Goal: Task Accomplishment & Management: Complete application form

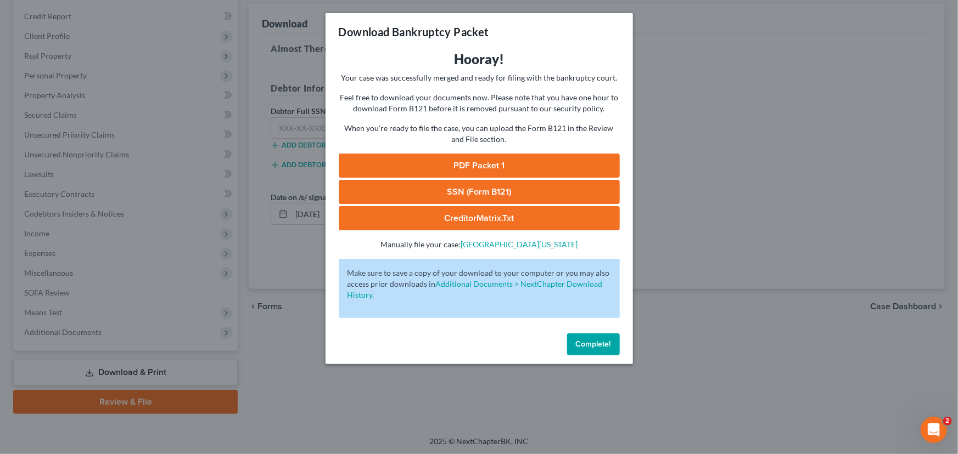
click at [582, 340] on span "Complete!" at bounding box center [593, 344] width 35 height 9
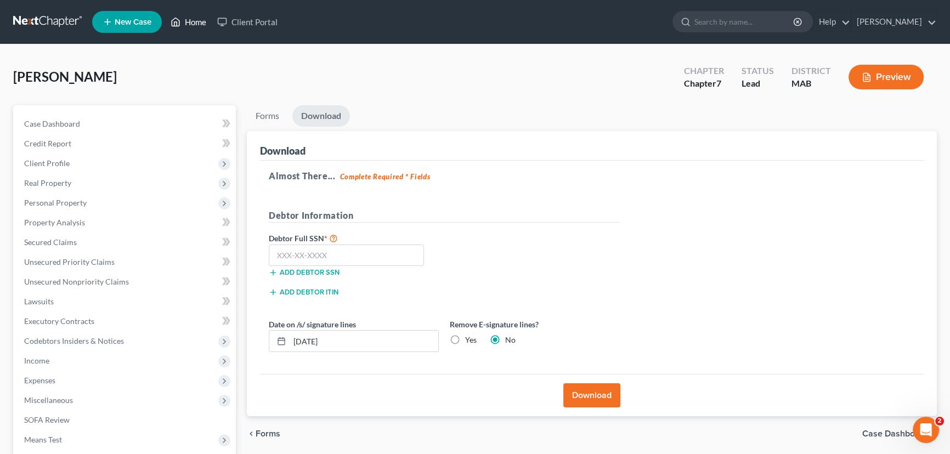
click at [196, 20] on link "Home" at bounding box center [188, 22] width 47 height 20
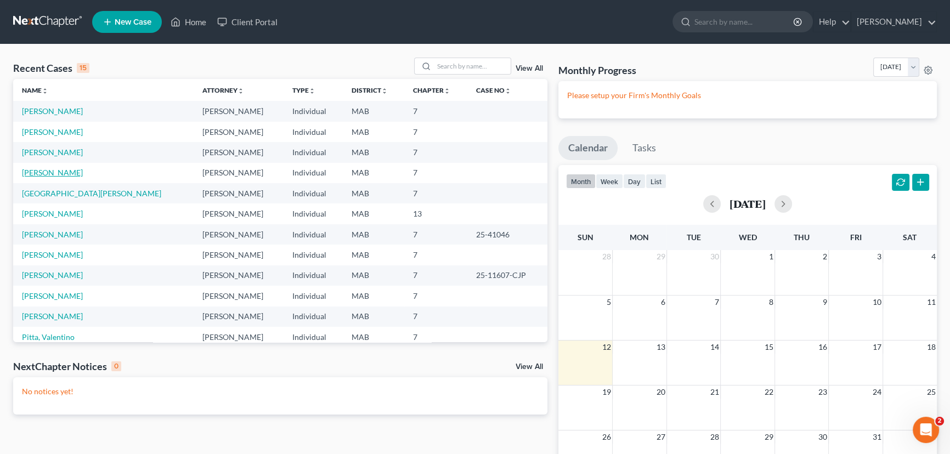
click at [38, 172] on link "[PERSON_NAME]" at bounding box center [52, 172] width 61 height 9
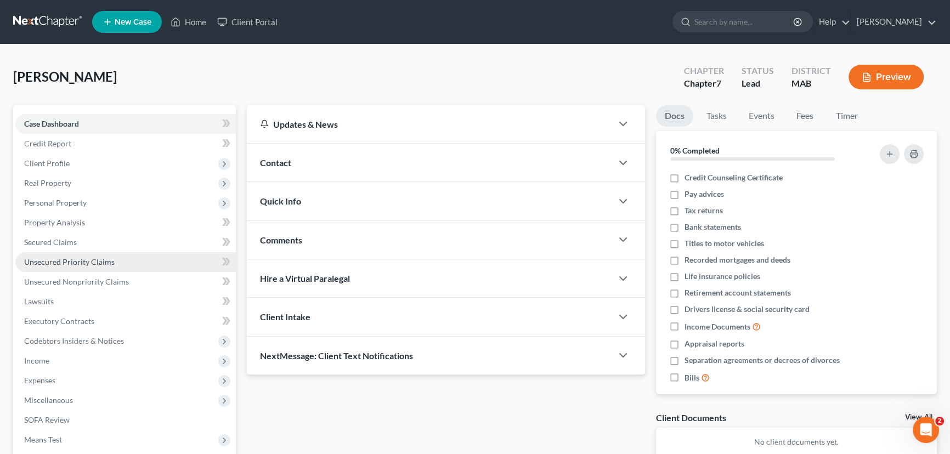
click at [84, 267] on link "Unsecured Priority Claims" at bounding box center [125, 262] width 221 height 20
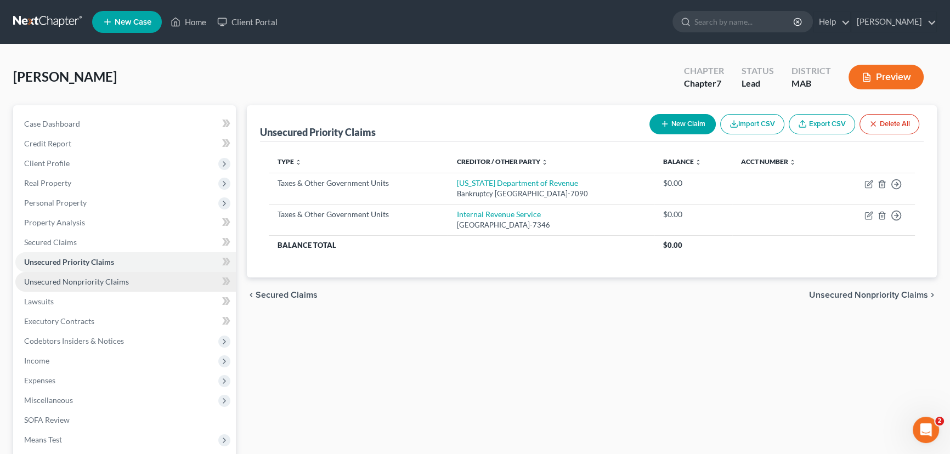
click at [82, 281] on span "Unsecured Nonpriority Claims" at bounding box center [76, 281] width 105 height 9
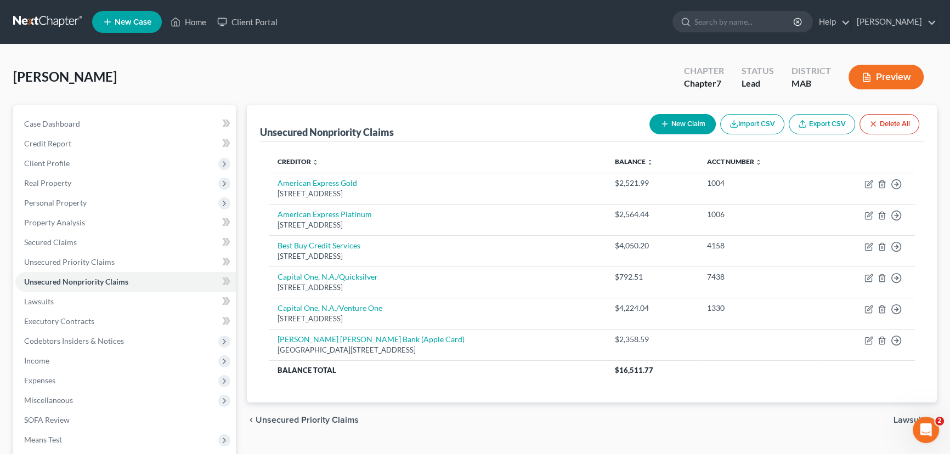
click at [679, 125] on button "New Claim" at bounding box center [683, 124] width 66 height 20
select select "0"
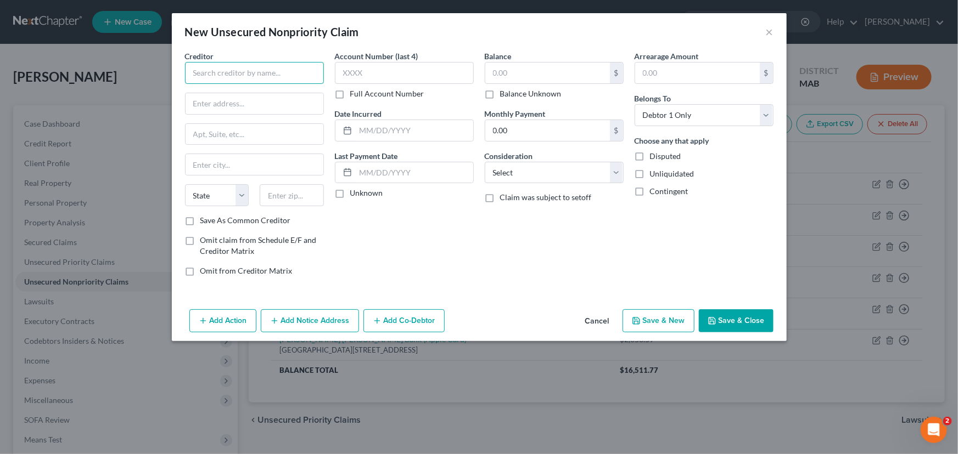
click at [198, 66] on input "text" at bounding box center [254, 73] width 139 height 22
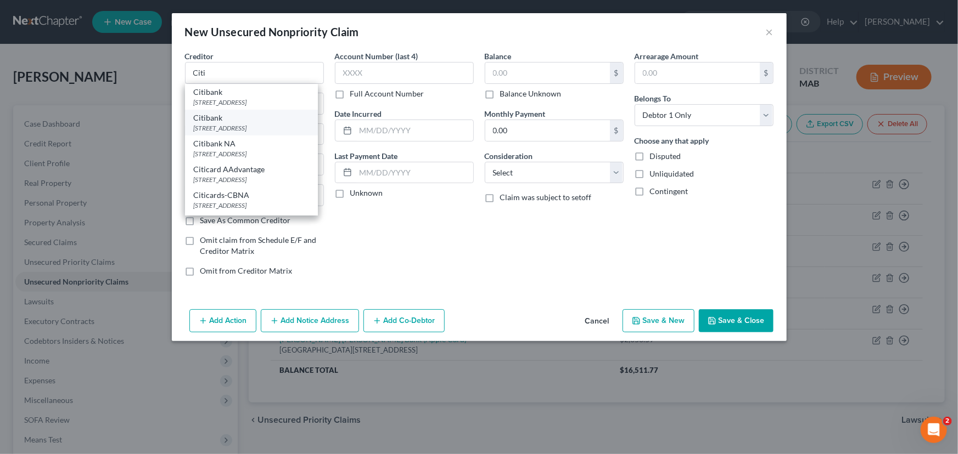
click at [252, 123] on div "[STREET_ADDRESS]" at bounding box center [251, 127] width 115 height 9
type input "Citibank"
type input "PO Box 6500"
type input "[GEOGRAPHIC_DATA]"
select select "43"
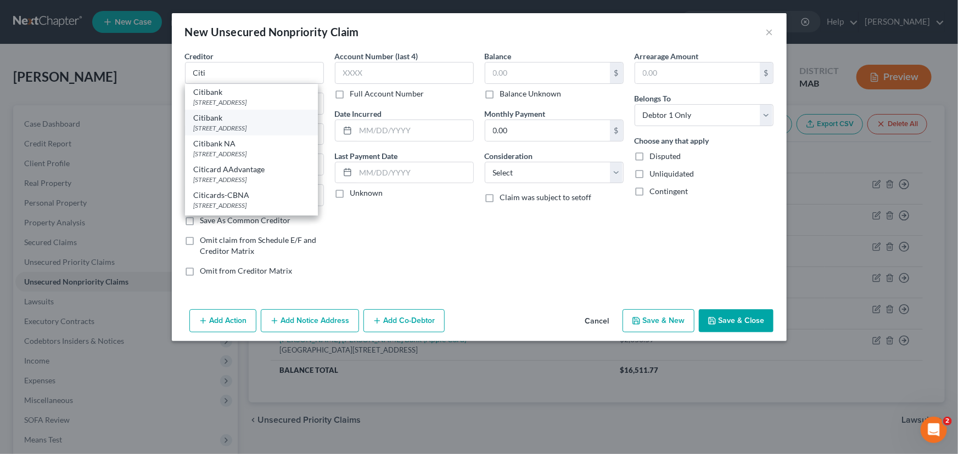
type input "57117"
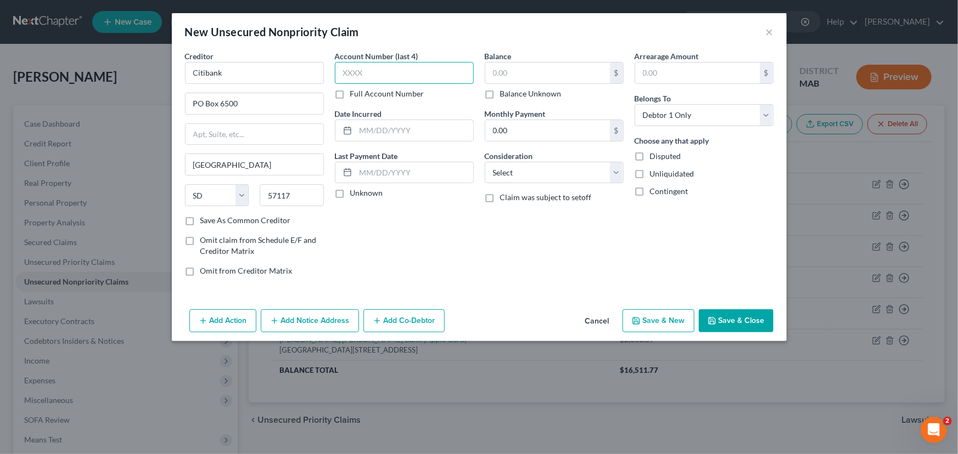
click at [351, 77] on input "text" at bounding box center [404, 73] width 139 height 22
type input "6432"
click at [515, 72] on input "text" at bounding box center [547, 73] width 125 height 21
type input "3,139.76"
click at [611, 175] on select "Select Cable / Satellite Services Collection Agency Credit Card Debt Debt Couns…" at bounding box center [554, 173] width 139 height 22
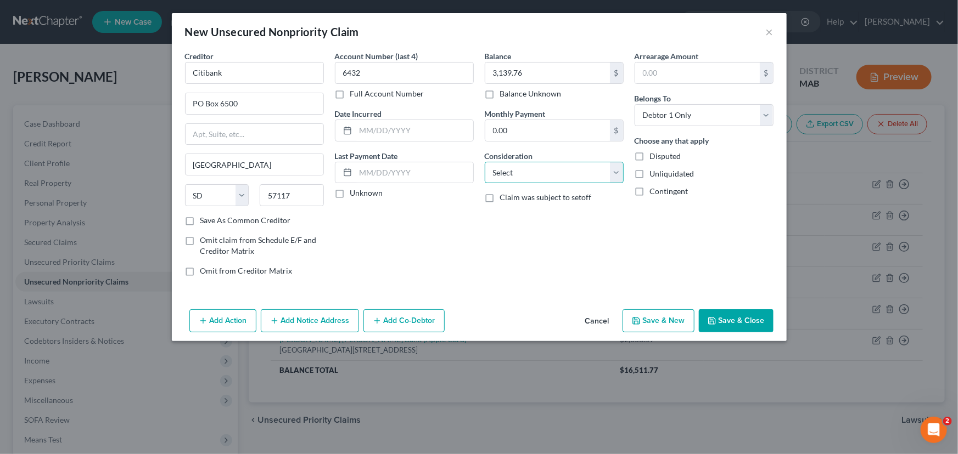
select select "2"
click at [485, 162] on select "Select Cable / Satellite Services Collection Agency Credit Card Debt Debt Couns…" at bounding box center [554, 173] width 139 height 22
click at [648, 317] on button "Save & New" at bounding box center [658, 320] width 72 height 23
select select "0"
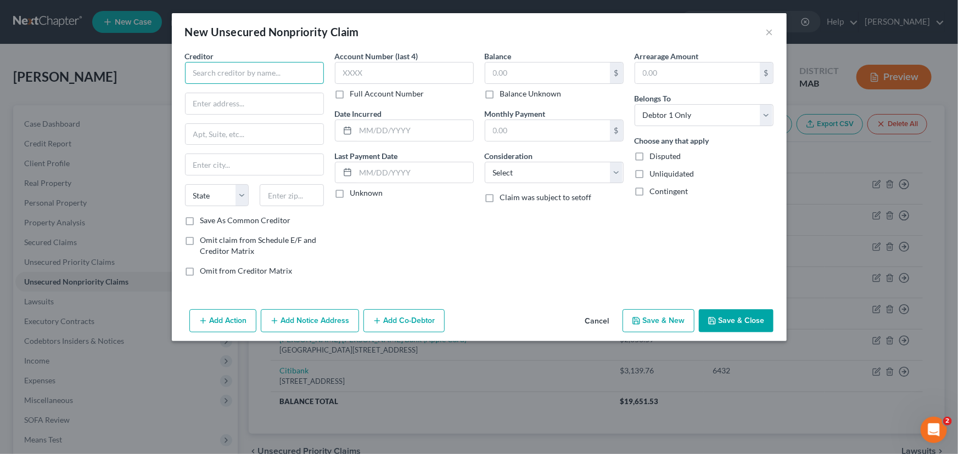
click at [191, 72] on input "text" at bounding box center [254, 73] width 139 height 22
type input "SoFi Bank, N.A"
click at [202, 94] on input "text" at bounding box center [254, 103] width 138 height 21
type input "[STREET_ADDRESS]"
click at [205, 132] on input "text" at bounding box center [254, 134] width 138 height 21
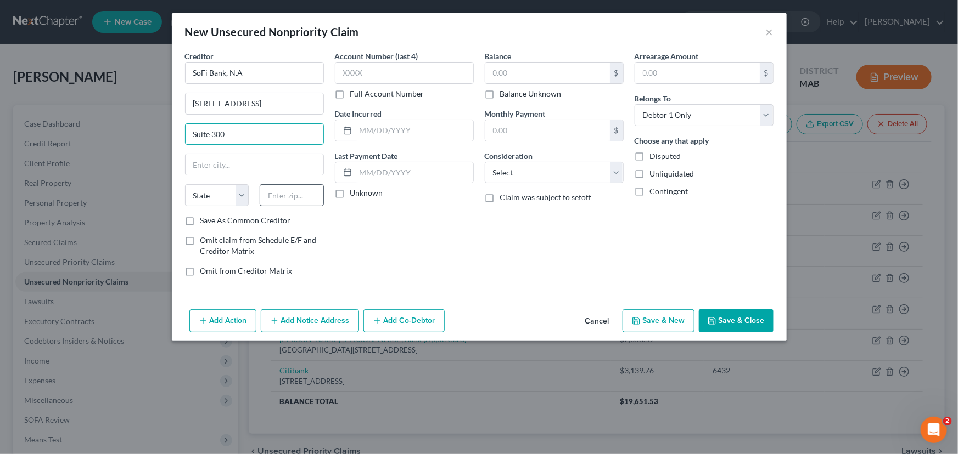
type input "Suite 300"
click at [275, 198] on input "text" at bounding box center [292, 195] width 64 height 22
type input "84121"
click at [376, 75] on input "text" at bounding box center [404, 73] width 139 height 22
type input "[GEOGRAPHIC_DATA]"
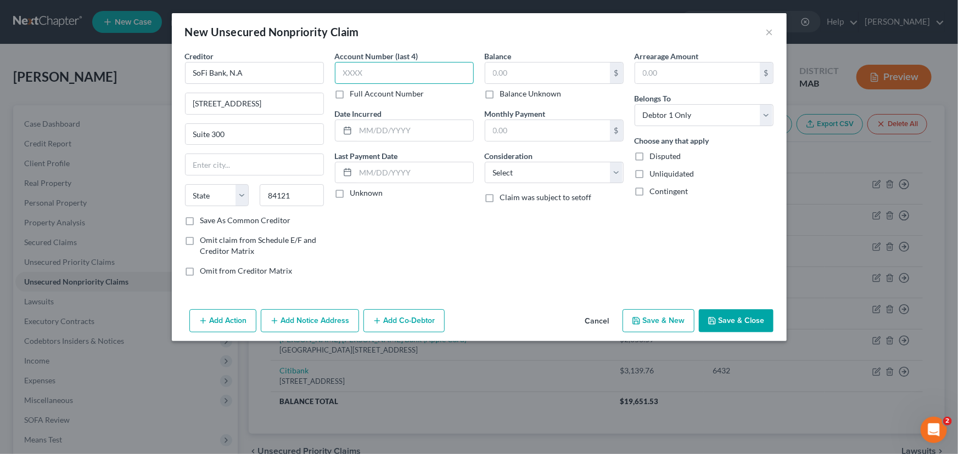
select select "46"
type input "6831"
click at [493, 70] on input "text" at bounding box center [547, 73] width 125 height 21
type input "22,442.83"
click at [291, 328] on button "Add Notice Address" at bounding box center [310, 320] width 98 height 23
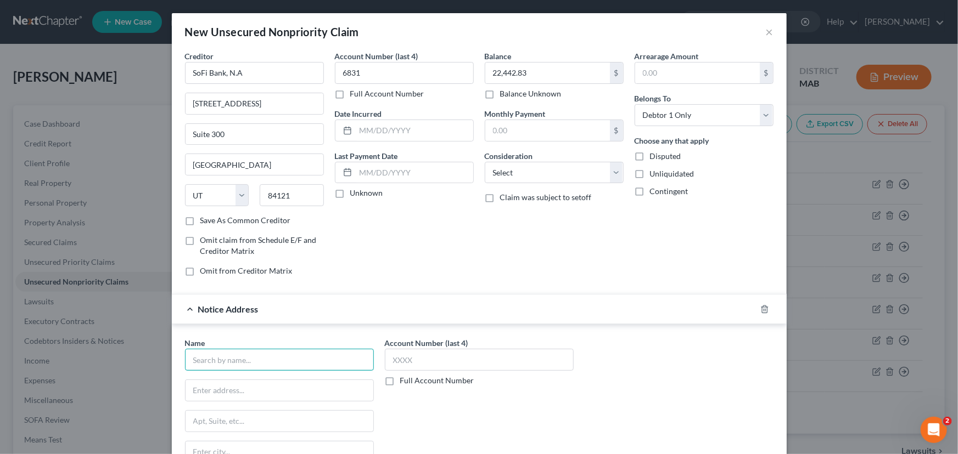
click at [235, 354] on input "text" at bounding box center [279, 360] width 189 height 22
click at [198, 395] on div "Sofi Bank NA [STREET_ADDRESS]" at bounding box center [251, 384] width 132 height 26
type input "Sofi Bank NA"
type input "[STREET_ADDRESS]"
type input "[GEOGRAPHIC_DATA]"
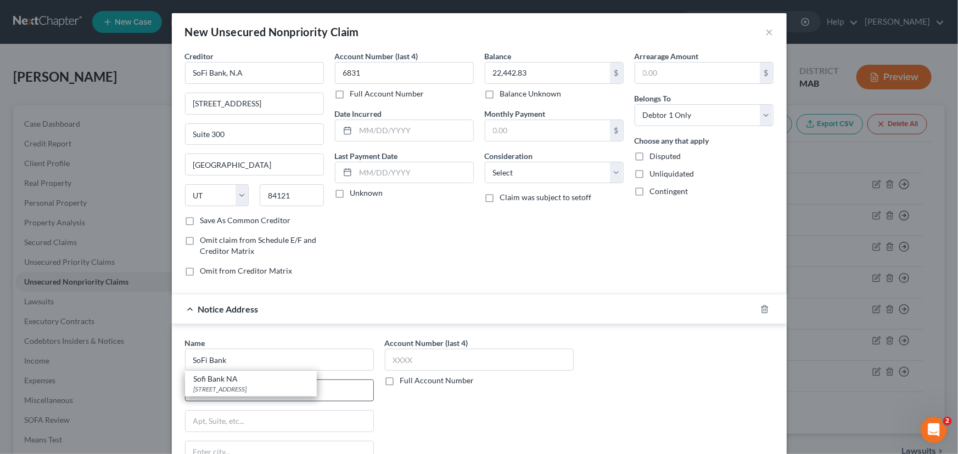
select select "4"
type input "94105"
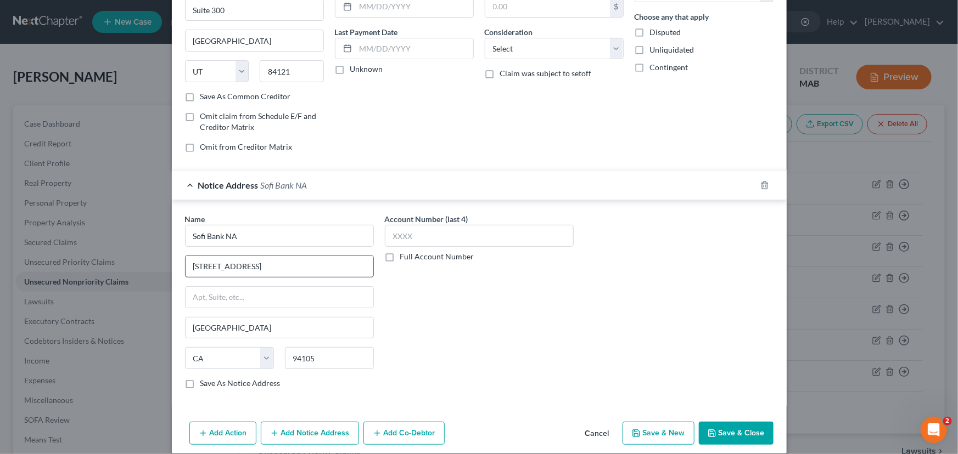
scroll to position [135, 0]
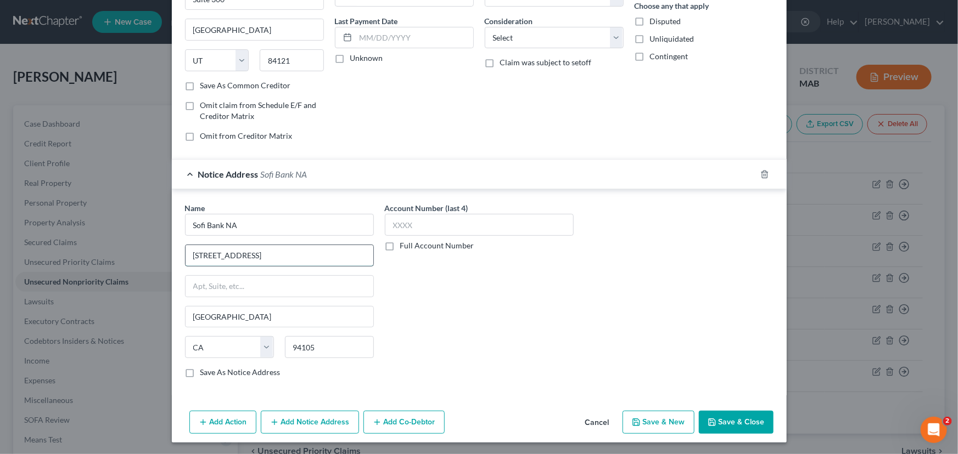
click at [235, 259] on input "[STREET_ADDRESS]" at bounding box center [279, 255] width 188 height 21
drag, startPoint x: 247, startPoint y: 256, endPoint x: 183, endPoint y: 258, distance: 63.7
click at [185, 258] on input "[STREET_ADDRESS]" at bounding box center [279, 255] width 188 height 21
type input "PO Box 654158"
drag, startPoint x: 253, startPoint y: 311, endPoint x: 170, endPoint y: 319, distance: 83.3
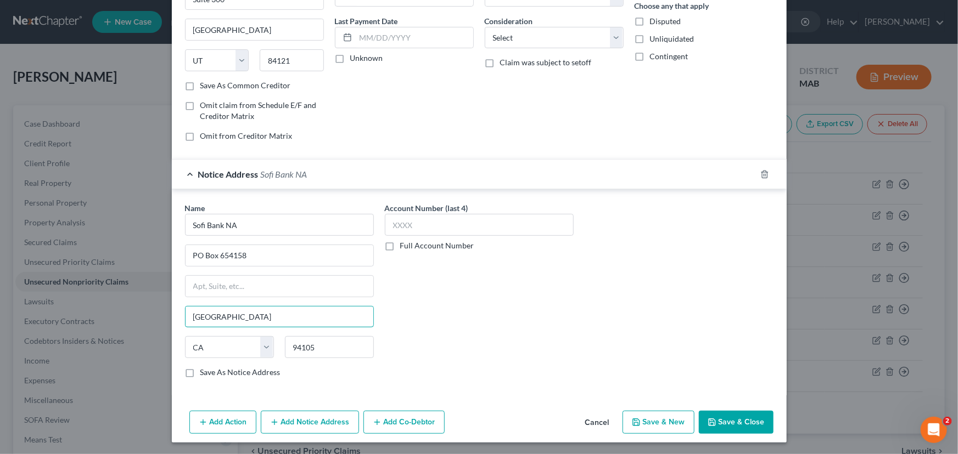
click at [172, 319] on div "Name * Sofi Bank NA PO Box 654158 [GEOGRAPHIC_DATA] [US_STATE][GEOGRAPHIC_DATA]…" at bounding box center [479, 292] width 615 height 206
click at [199, 348] on select "State [US_STATE] AK AR AZ CA CO CT DE DC [GEOGRAPHIC_DATA] [GEOGRAPHIC_DATA] GU…" at bounding box center [229, 347] width 89 height 22
drag, startPoint x: 317, startPoint y: 347, endPoint x: 277, endPoint y: 343, distance: 40.2
drag, startPoint x: 277, startPoint y: 343, endPoint x: 285, endPoint y: 345, distance: 8.9
click at [285, 345] on input "94105" at bounding box center [329, 347] width 89 height 22
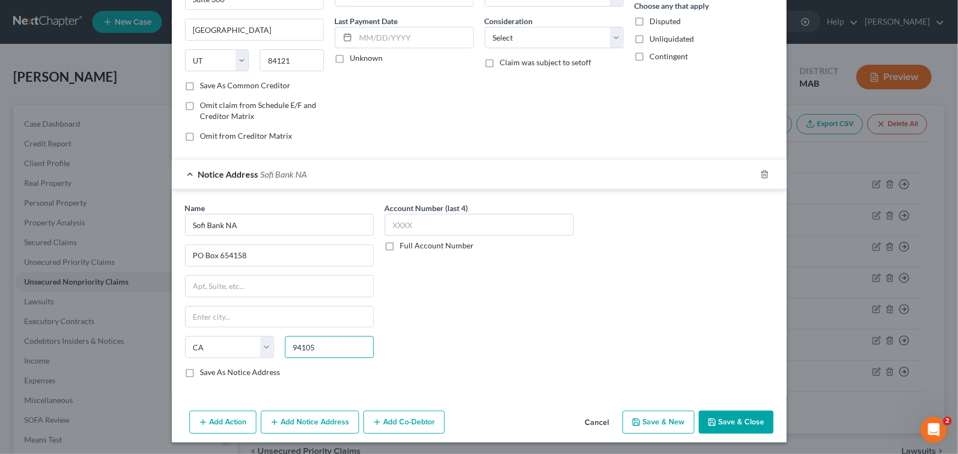
drag, startPoint x: 285, startPoint y: 345, endPoint x: 330, endPoint y: 339, distance: 45.3
click at [330, 339] on input "94105" at bounding box center [329, 347] width 89 height 22
type input "75265"
type input "[GEOGRAPHIC_DATA]"
select select "45"
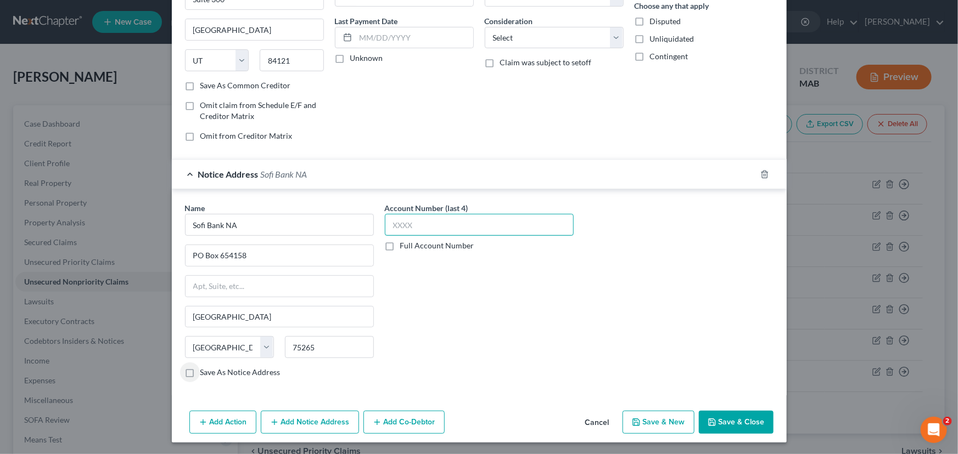
click at [392, 225] on input "text" at bounding box center [479, 225] width 189 height 22
type input "6831"
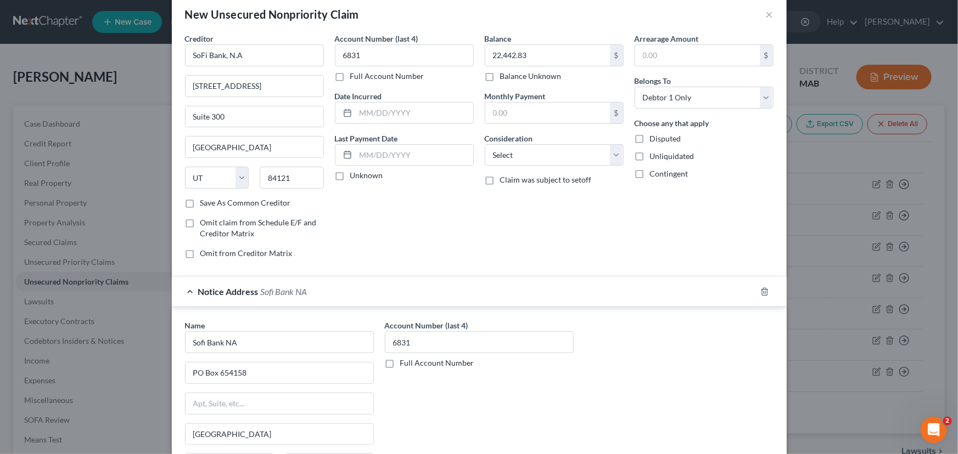
scroll to position [0, 0]
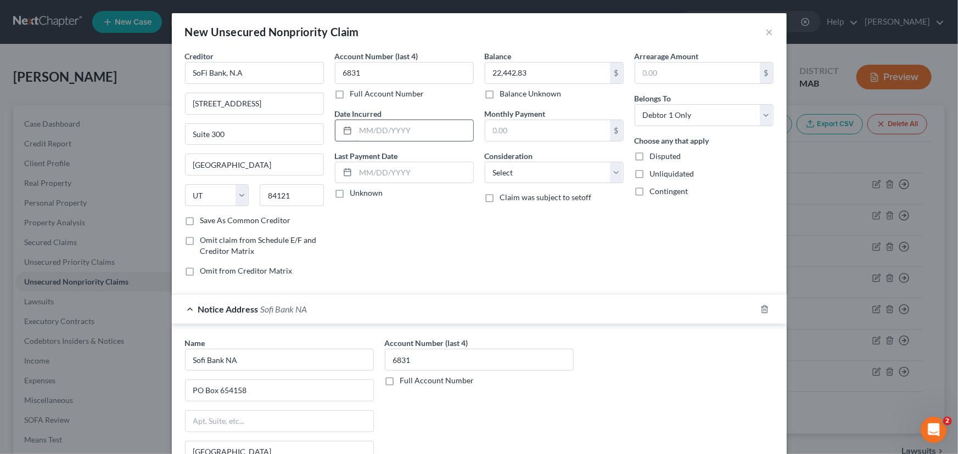
click at [356, 129] on input "text" at bounding box center [414, 130] width 117 height 21
type input "[DATE]"
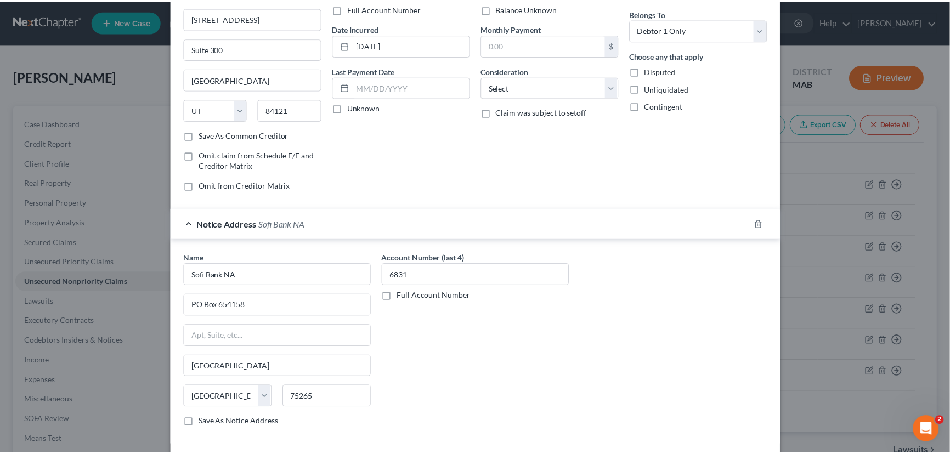
scroll to position [133, 0]
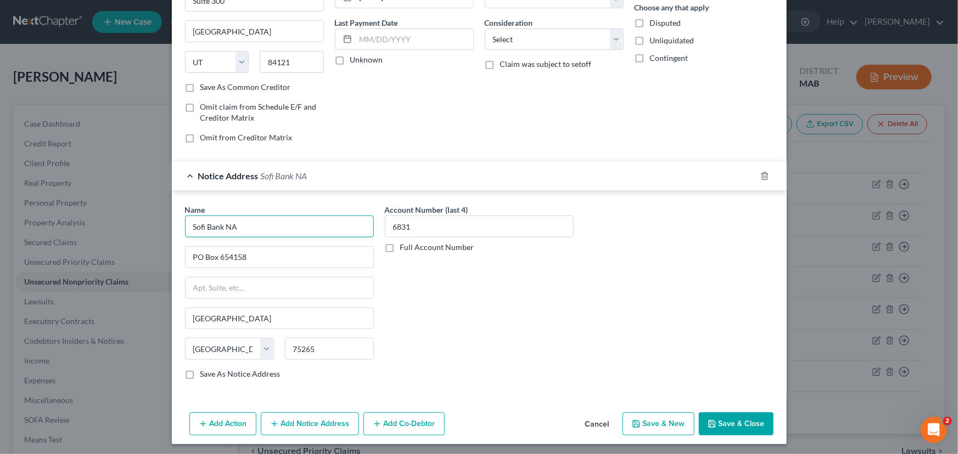
click at [198, 223] on input "Sofi Bank NA" at bounding box center [279, 227] width 189 height 22
type input "SoFi Bank NA"
click at [578, 298] on div "Name * SoFi Bank NA PO Box 654158 [GEOGRAPHIC_DATA] [US_STATE][GEOGRAPHIC_DATA]…" at bounding box center [478, 296] width 599 height 184
click at [660, 424] on button "Save & New" at bounding box center [658, 424] width 72 height 23
select select "0"
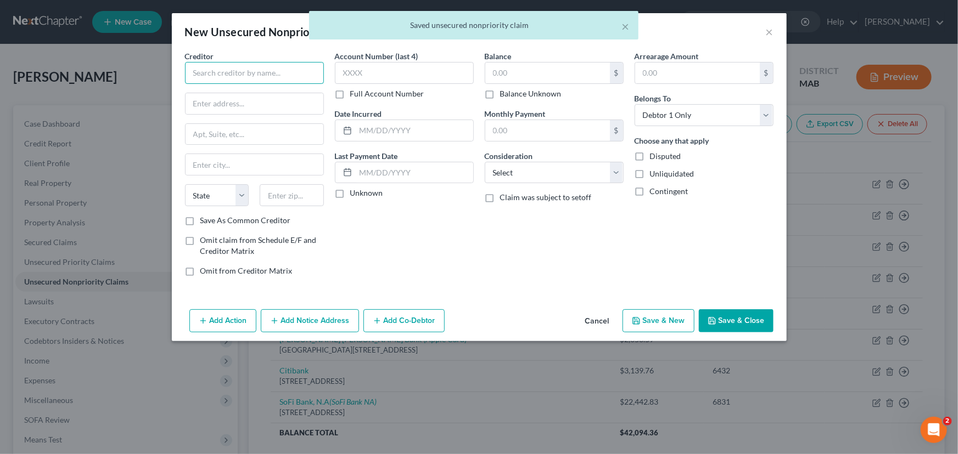
click at [208, 71] on input "text" at bounding box center [254, 73] width 139 height 22
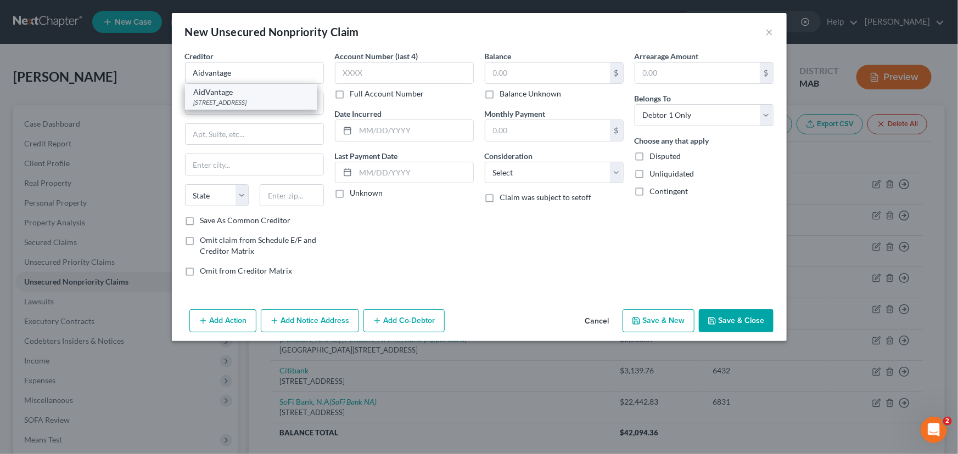
click at [236, 99] on div "[STREET_ADDRESS]" at bounding box center [251, 102] width 114 height 9
type input "AidVantage"
type input "PO Box 3003"
type input "[GEOGRAPHIC_DATA]"
select select "45"
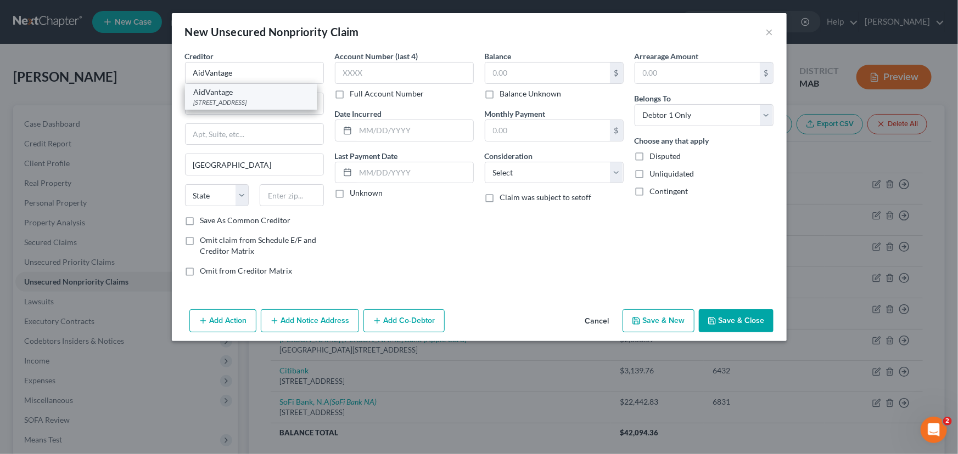
type input "75403-3003"
click at [233, 105] on input "PO Box 3003" at bounding box center [254, 103] width 138 height 21
type input "PO Box 300001"
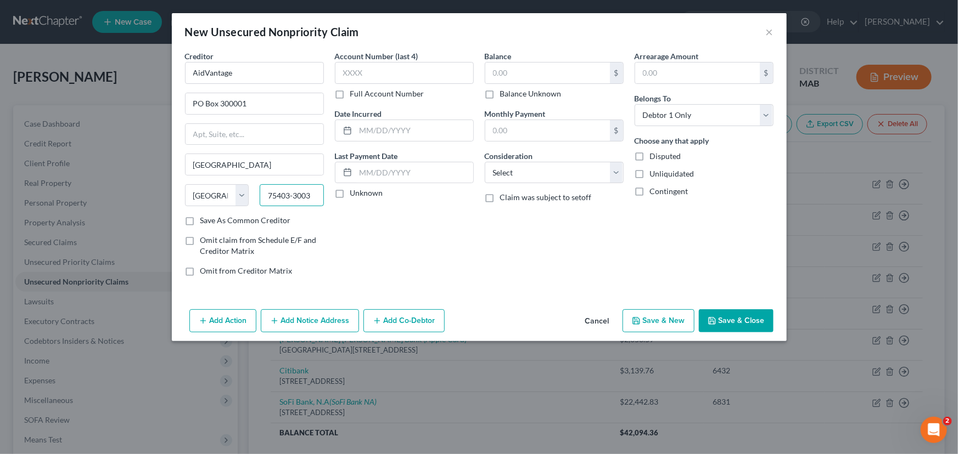
click at [312, 194] on input "75403-3003" at bounding box center [292, 195] width 64 height 22
type input "75403-3001"
click at [354, 68] on input "text" at bounding box center [404, 73] width 139 height 22
type input "696-"
click at [493, 70] on input "text" at bounding box center [547, 73] width 125 height 21
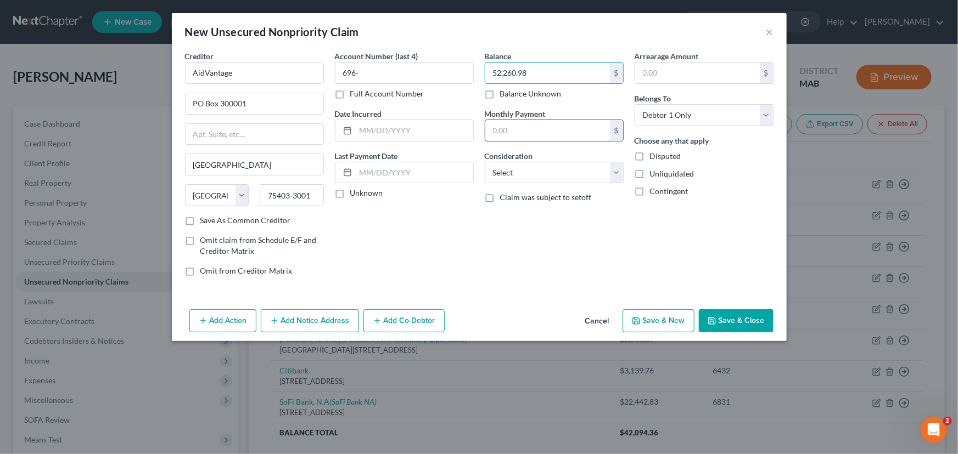
type input "52,260.98"
click at [524, 124] on input "text" at bounding box center [547, 130] width 125 height 21
type input "208.30"
click at [618, 173] on select "Select Cable / Satellite Services Collection Agency Credit Card Debt Debt Couns…" at bounding box center [554, 173] width 139 height 22
select select "17"
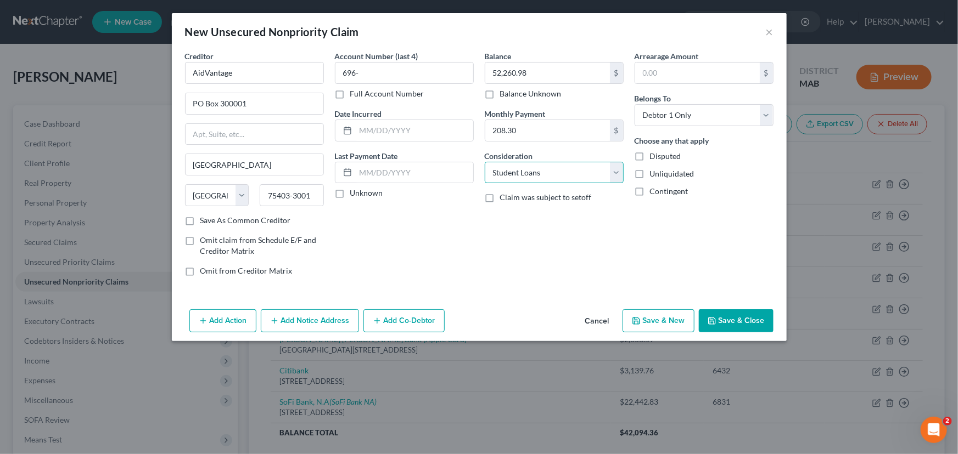
click at [485, 162] on select "Select Cable / Satellite Services Collection Agency Credit Card Debt Debt Couns…" at bounding box center [554, 173] width 139 height 22
click at [768, 33] on button "×" at bounding box center [770, 31] width 8 height 13
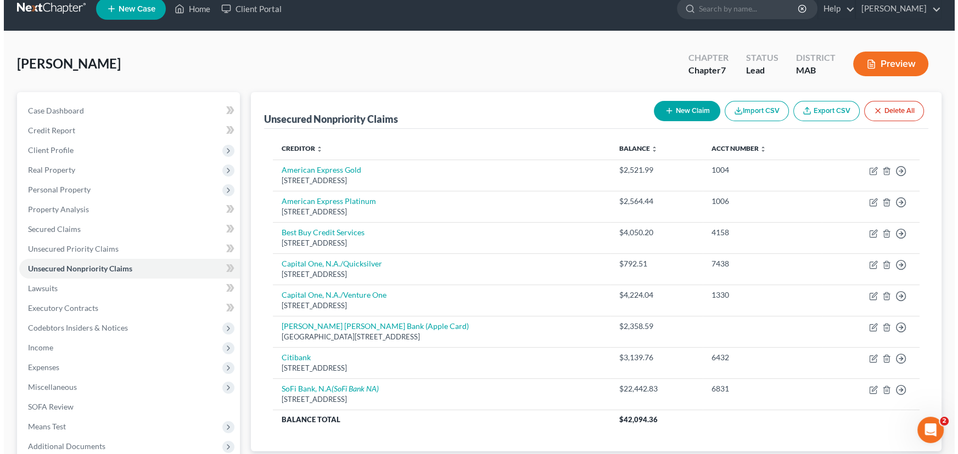
scroll to position [0, 0]
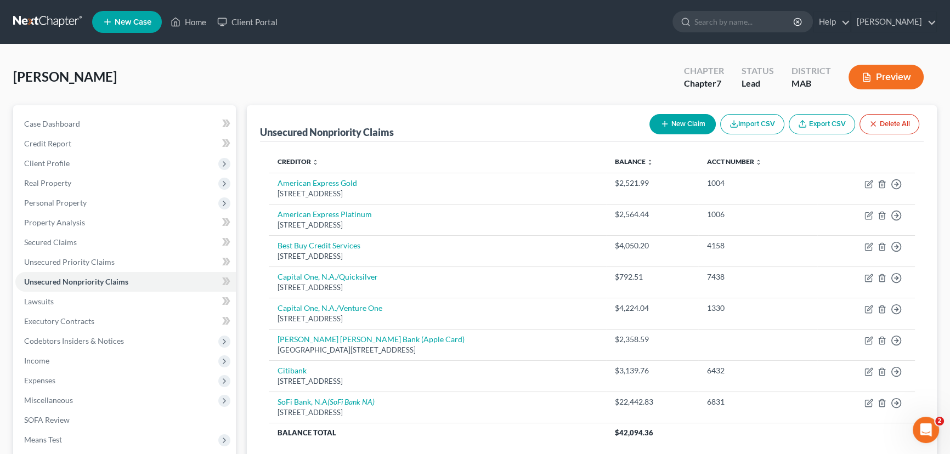
click at [664, 123] on icon "button" at bounding box center [665, 124] width 9 height 9
select select "0"
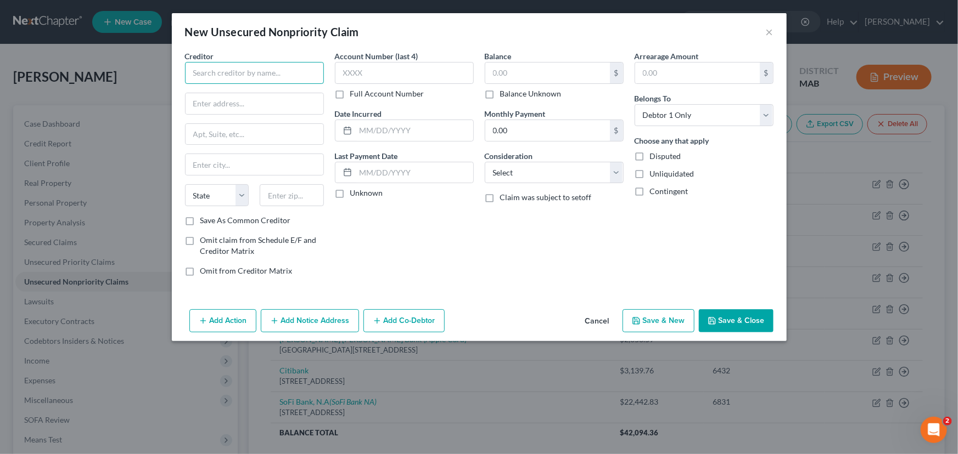
click at [196, 76] on input "text" at bounding box center [254, 73] width 139 height 22
click at [194, 98] on div "[STREET_ADDRESS]" at bounding box center [251, 102] width 114 height 9
type input "AidVantage"
type input "PO Box 3003"
type input "[GEOGRAPHIC_DATA]"
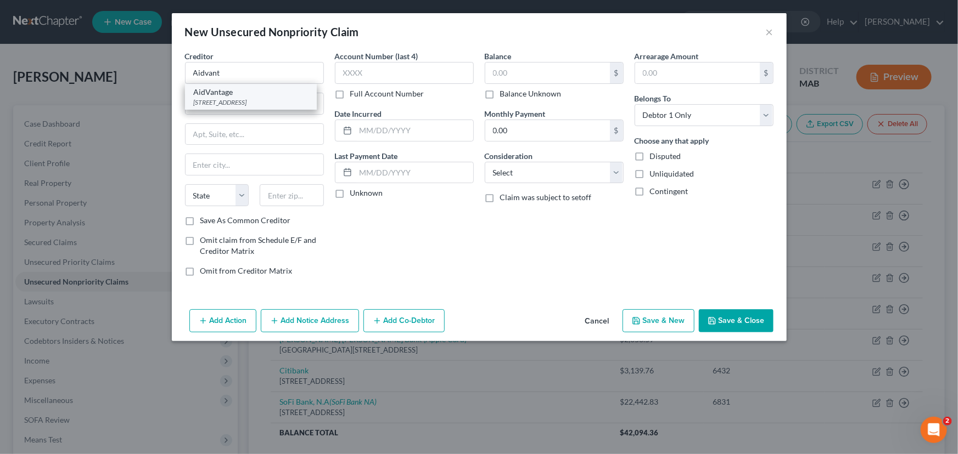
select select "45"
type input "75403-3003"
click at [232, 104] on input "PO Box 3003" at bounding box center [254, 103] width 138 height 21
type input "PO Box 300001"
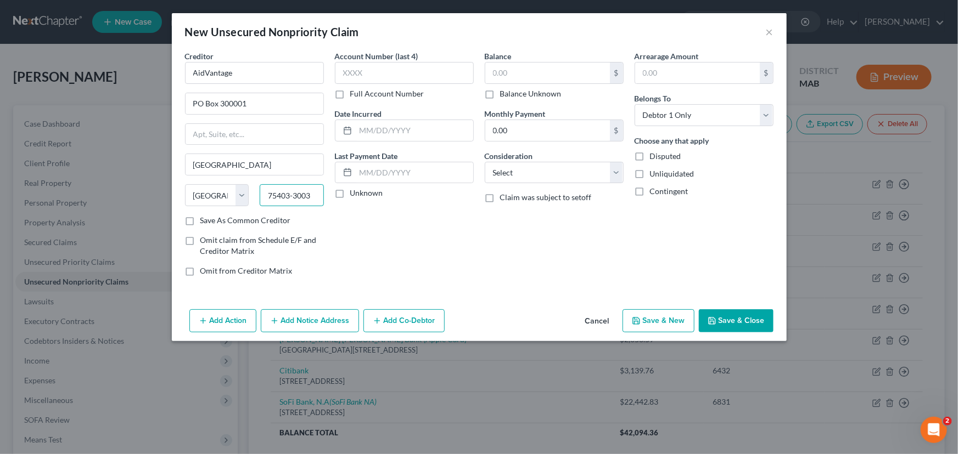
click at [305, 193] on input "75403-3003" at bounding box center [292, 195] width 64 height 22
type input "75403-3001"
click at [360, 70] on input "text" at bounding box center [404, 73] width 139 height 22
type input "696-"
click at [490, 65] on input "text" at bounding box center [547, 73] width 125 height 21
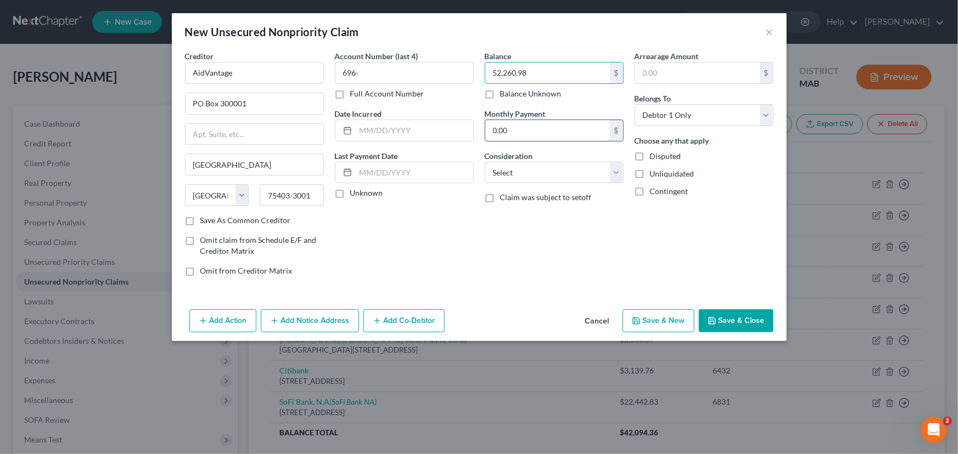
type input "52,260.98"
click at [488, 127] on input "0.00" at bounding box center [547, 130] width 125 height 21
type input "208.30"
click at [615, 170] on select "Select Cable / Satellite Services Collection Agency Credit Card Debt Debt Couns…" at bounding box center [554, 173] width 139 height 22
select select "17"
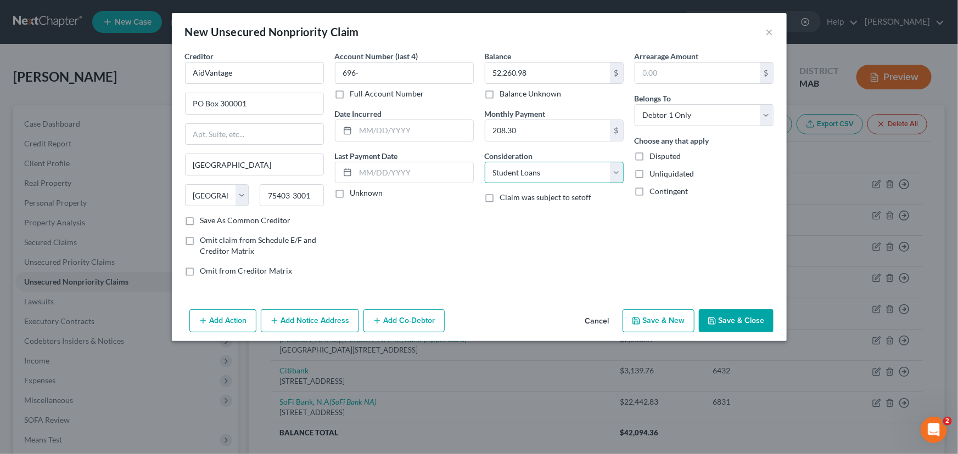
click at [485, 162] on select "Select Cable / Satellite Services Collection Agency Credit Card Debt Debt Couns…" at bounding box center [554, 173] width 139 height 22
click at [725, 321] on button "Save & Close" at bounding box center [736, 320] width 75 height 23
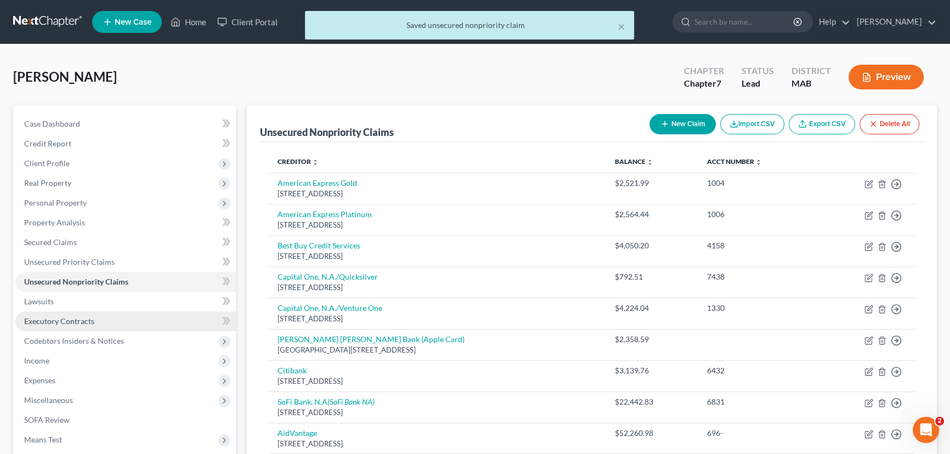
click at [81, 323] on span "Executory Contracts" at bounding box center [59, 321] width 70 height 9
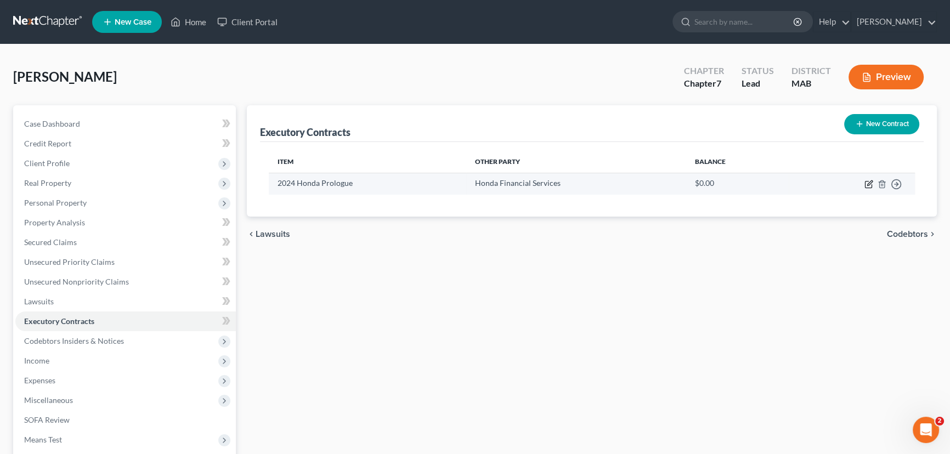
click at [870, 180] on icon "button" at bounding box center [869, 184] width 9 height 9
select select "3"
select select "10"
select select "0"
select select "1"
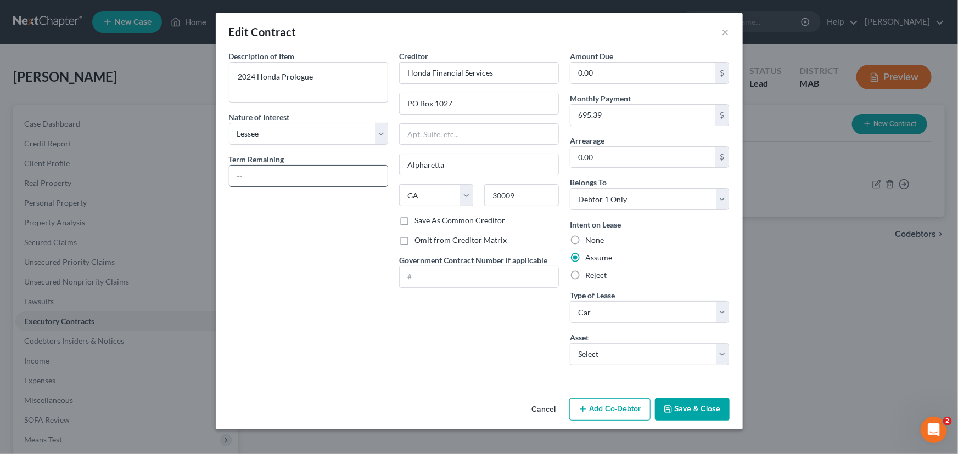
click at [234, 170] on input "text" at bounding box center [308, 176] width 159 height 21
type input "31 months"
click at [702, 401] on button "Save & Close" at bounding box center [692, 409] width 75 height 23
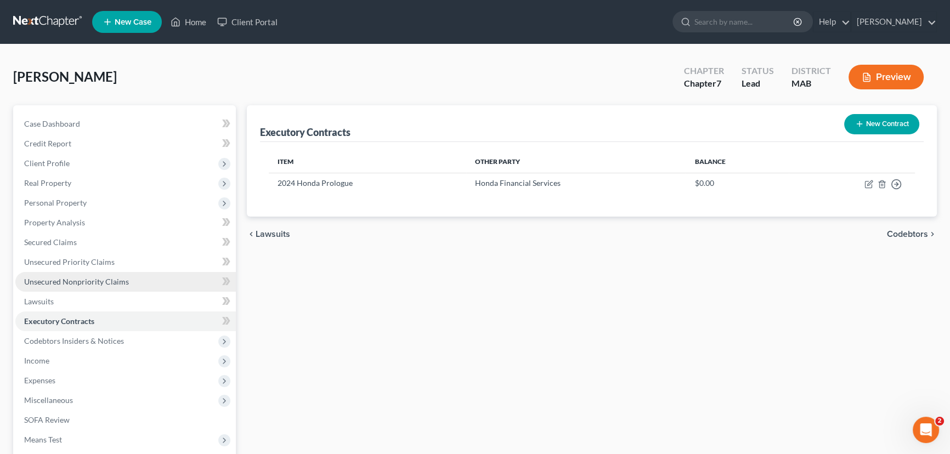
click at [41, 281] on span "Unsecured Nonpriority Claims" at bounding box center [76, 281] width 105 height 9
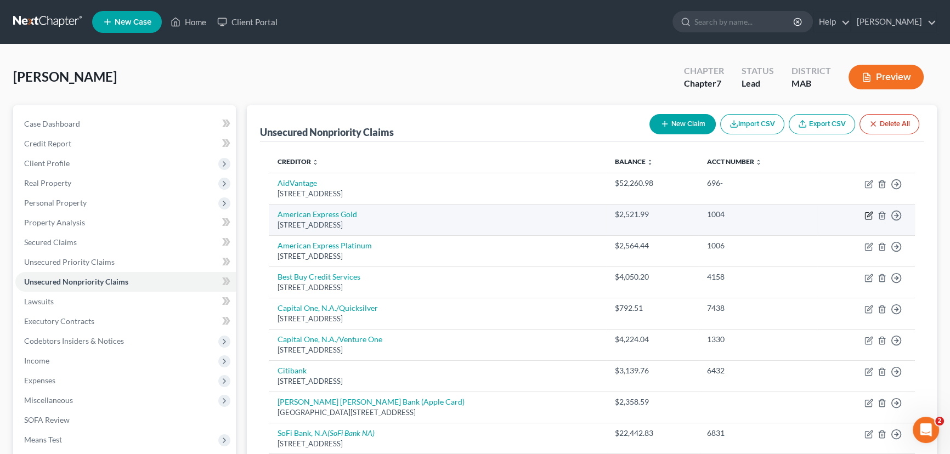
click at [867, 214] on icon "button" at bounding box center [869, 215] width 9 height 9
select select "45"
select select "2"
select select "0"
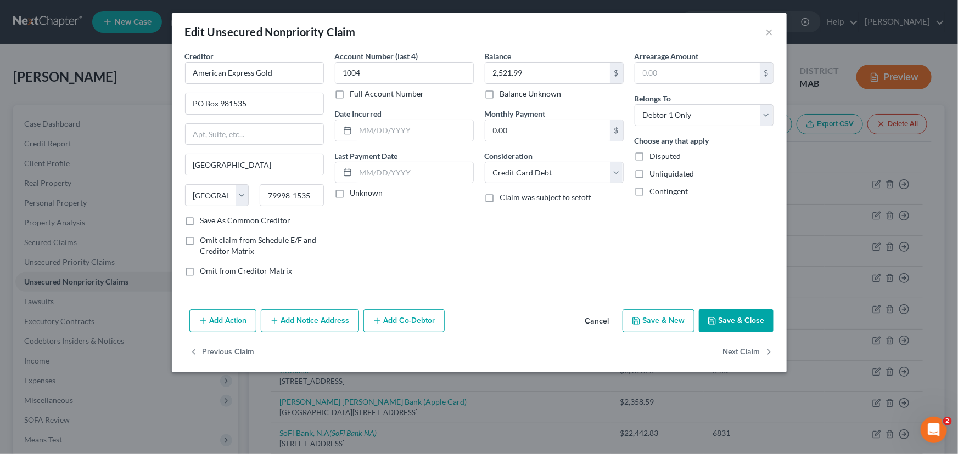
click at [284, 324] on button "Add Notice Address" at bounding box center [310, 320] width 98 height 23
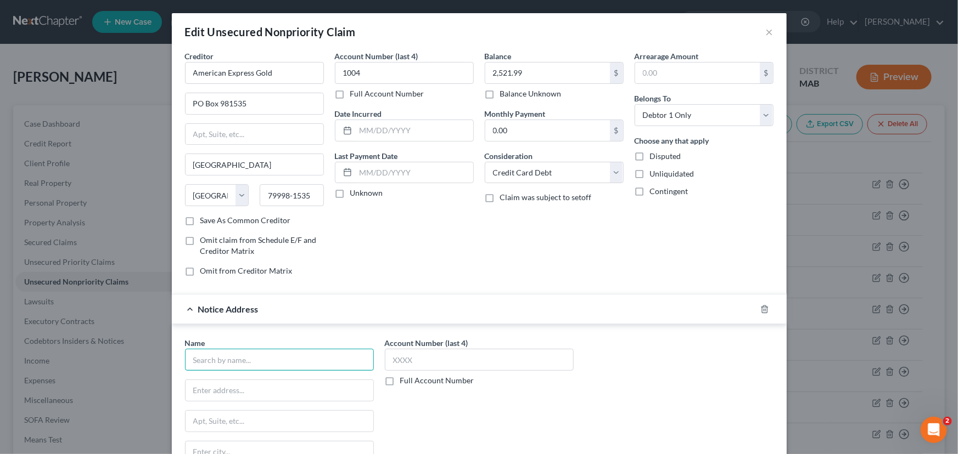
click at [235, 354] on input "text" at bounding box center [279, 360] width 189 height 22
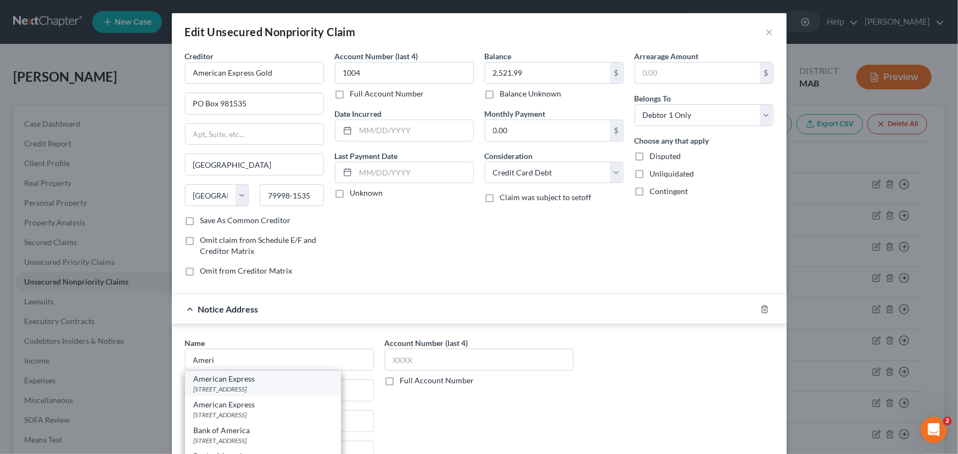
click at [234, 387] on div "[STREET_ADDRESS]" at bounding box center [263, 389] width 138 height 9
type input "American Express"
type input "PO Box 297871"
type input "[GEOGRAPHIC_DATA]"
select select "9"
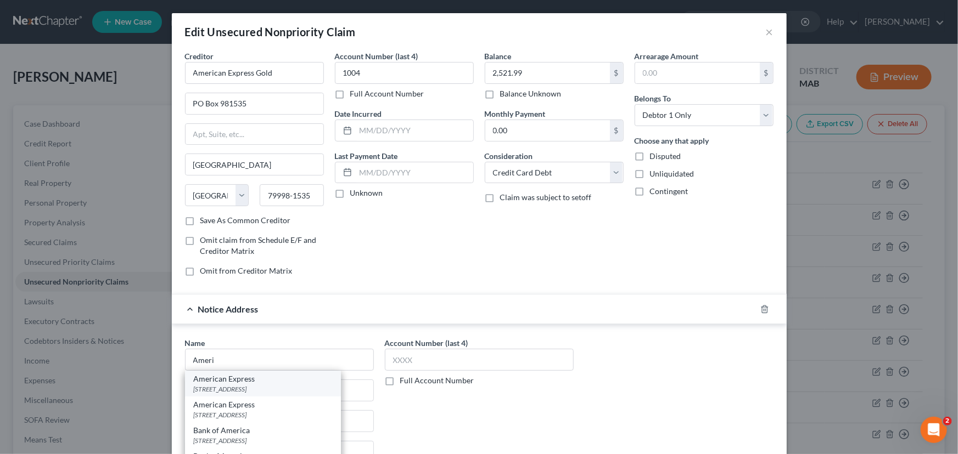
type input "33329"
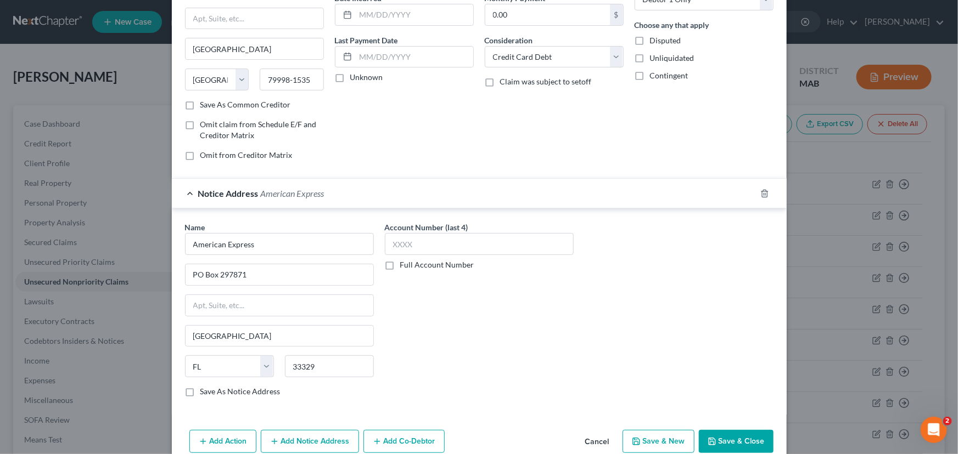
scroll to position [139, 0]
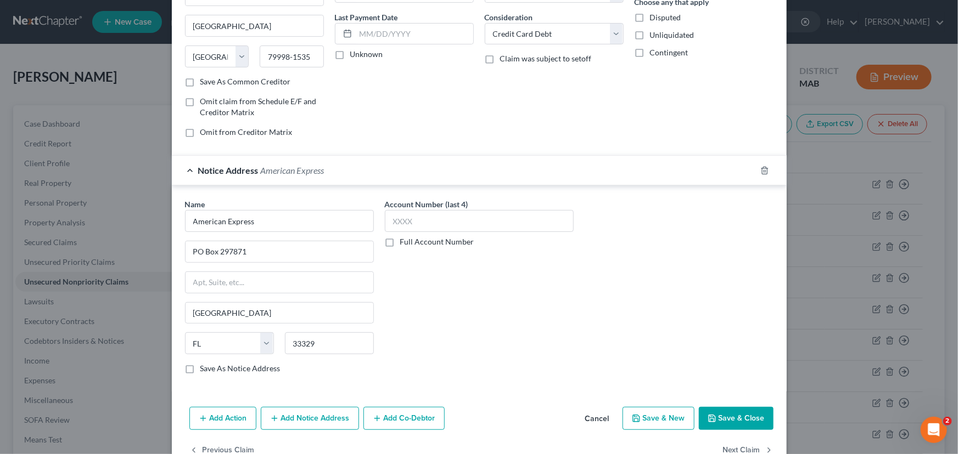
click at [734, 420] on button "Save & Close" at bounding box center [736, 418] width 75 height 23
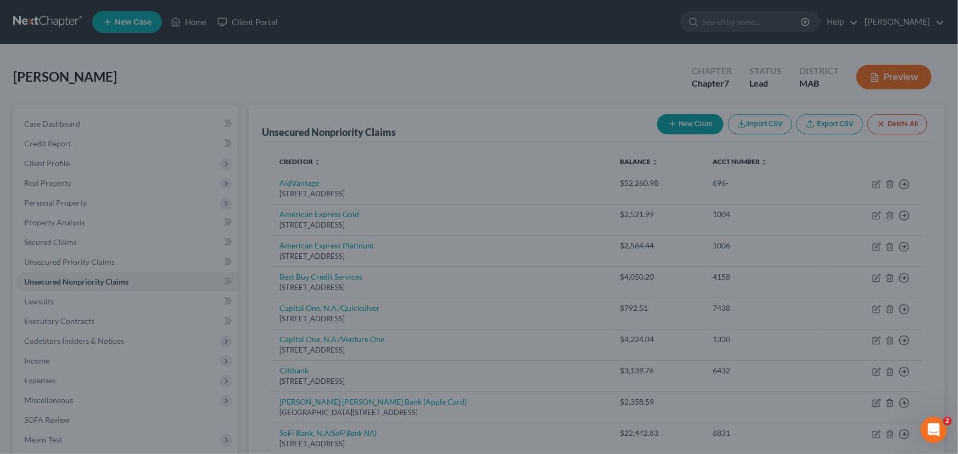
type input "0"
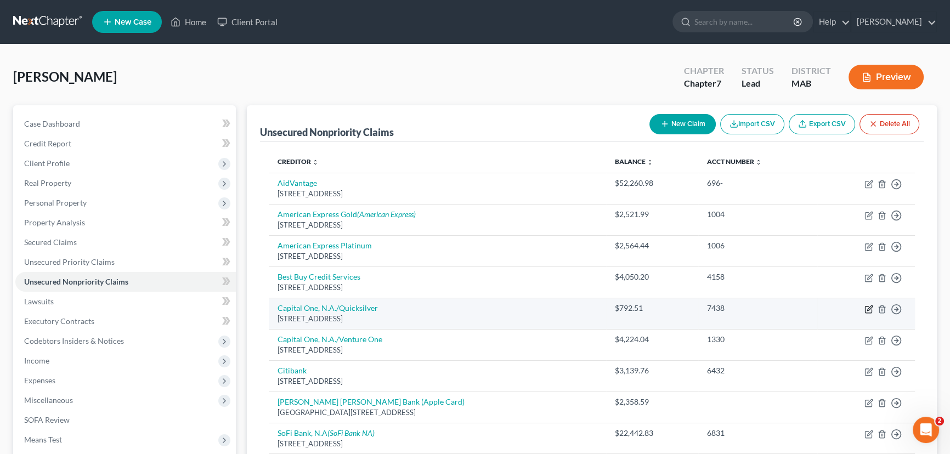
click at [869, 308] on icon "button" at bounding box center [869, 309] width 9 height 9
select select "46"
select select "2"
select select "0"
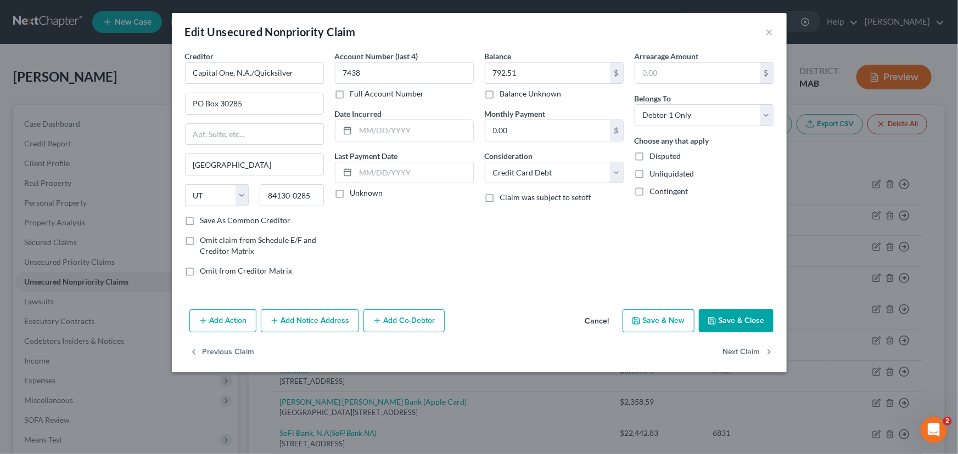
click at [285, 318] on button "Add Notice Address" at bounding box center [310, 320] width 98 height 23
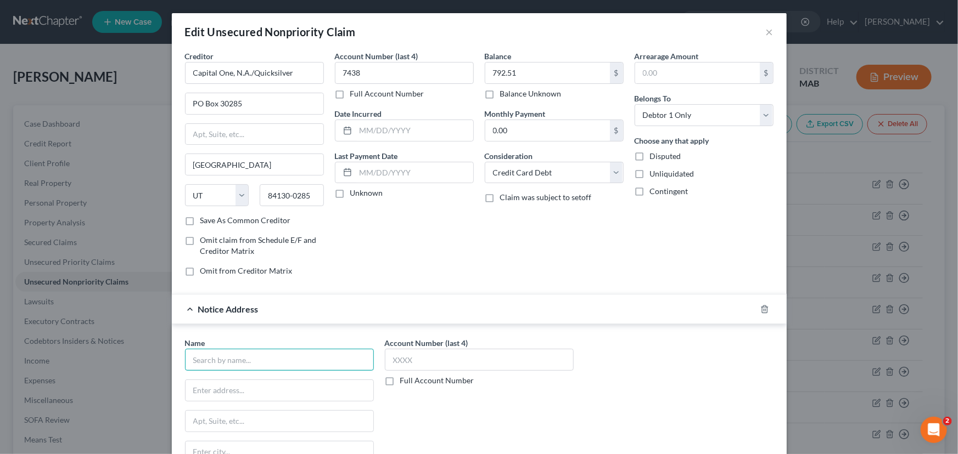
click at [238, 356] on input "text" at bounding box center [279, 360] width 189 height 22
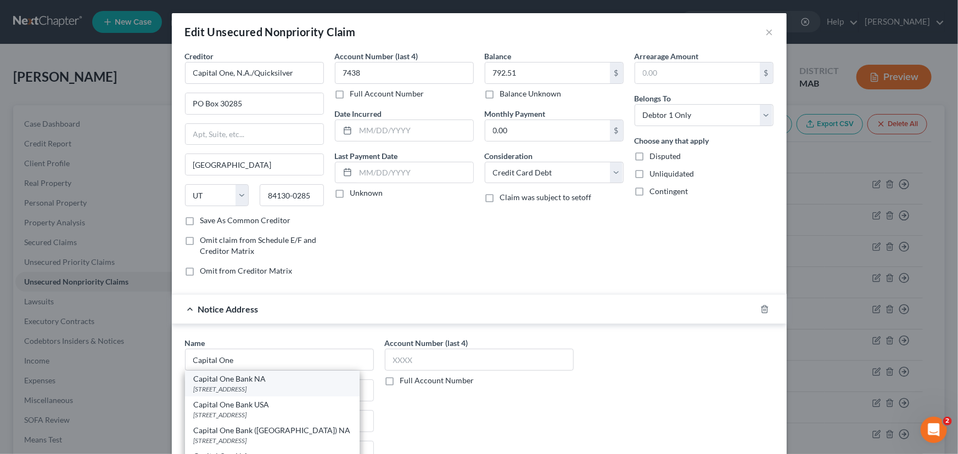
click at [237, 380] on div "Capital One Bank NA" at bounding box center [272, 379] width 157 height 11
type input "Capital One Bank NA"
type input "PO Box 31293"
type input "[GEOGRAPHIC_DATA]"
select select "46"
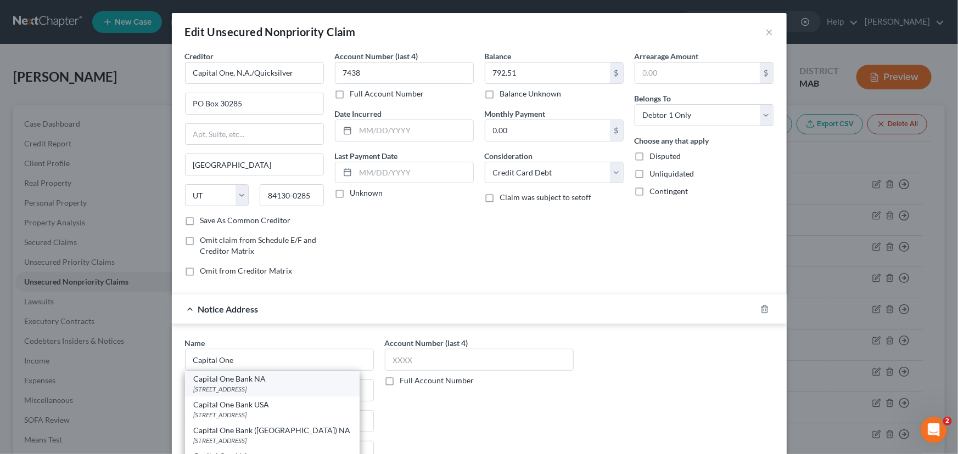
type input "84131"
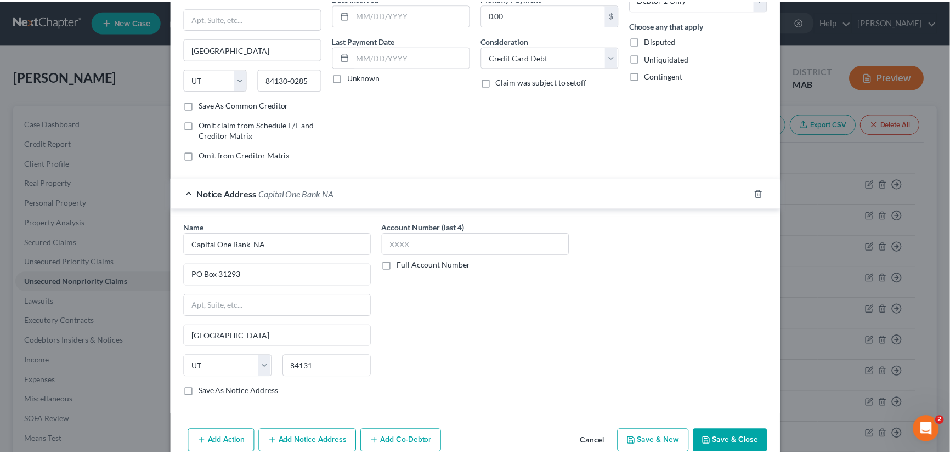
scroll to position [131, 0]
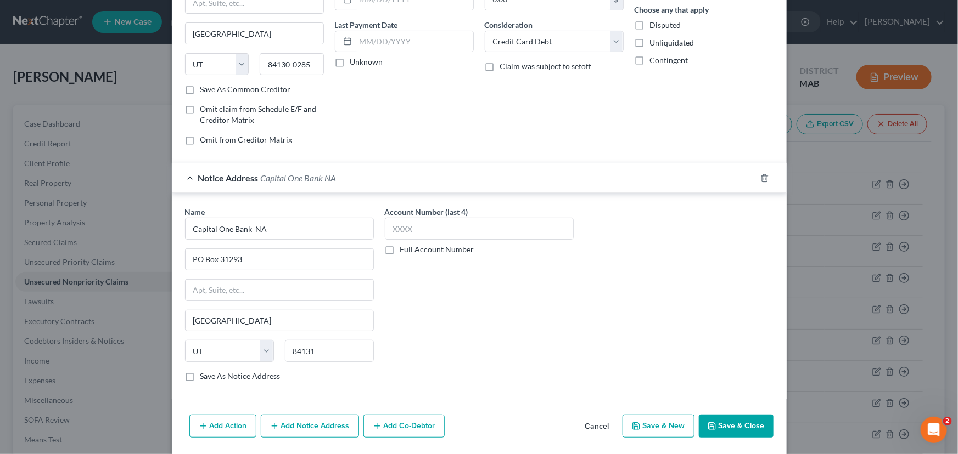
click at [744, 422] on button "Save & Close" at bounding box center [736, 426] width 75 height 23
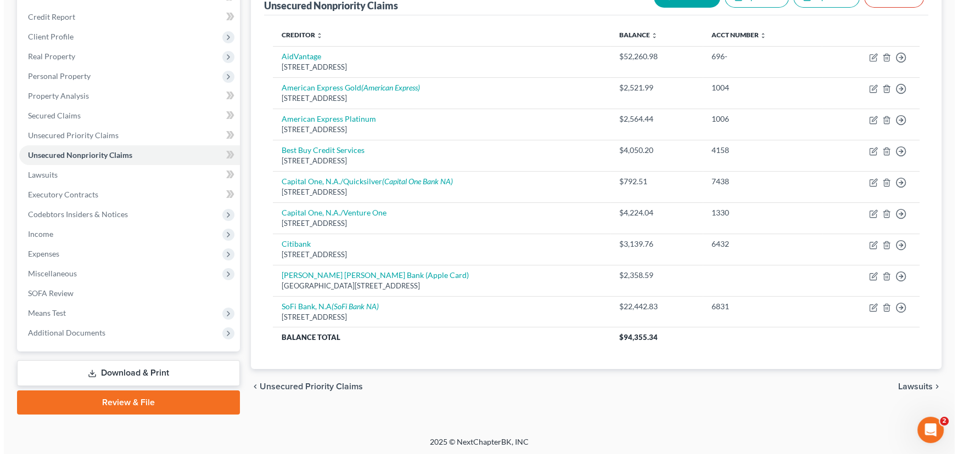
scroll to position [127, 0]
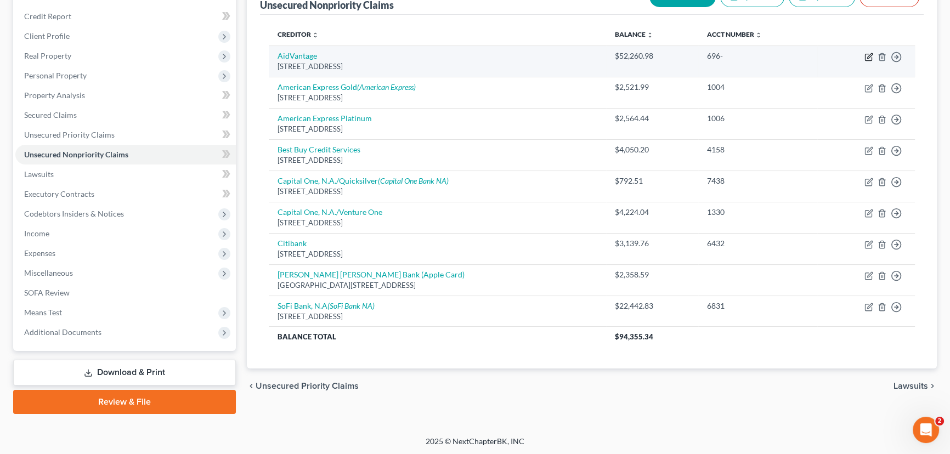
click at [870, 53] on icon "button" at bounding box center [870, 55] width 5 height 5
select select "45"
select select "17"
select select "0"
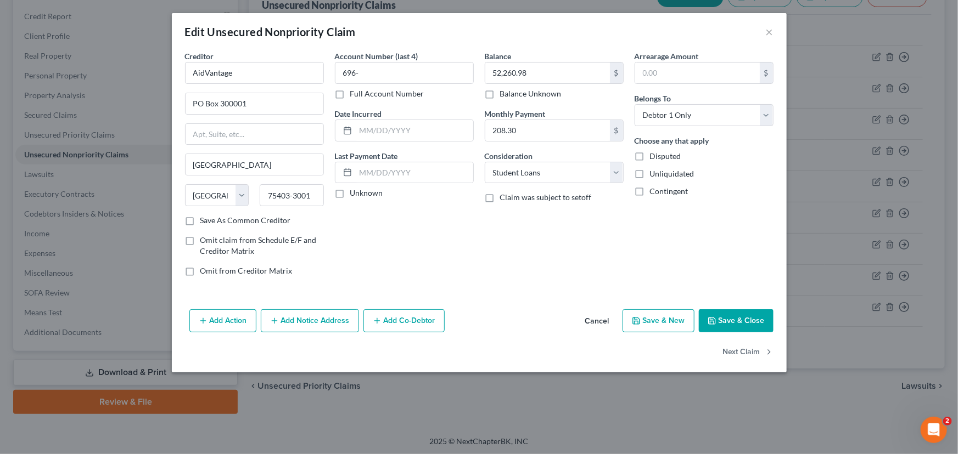
click at [307, 321] on button "Add Notice Address" at bounding box center [310, 320] width 98 height 23
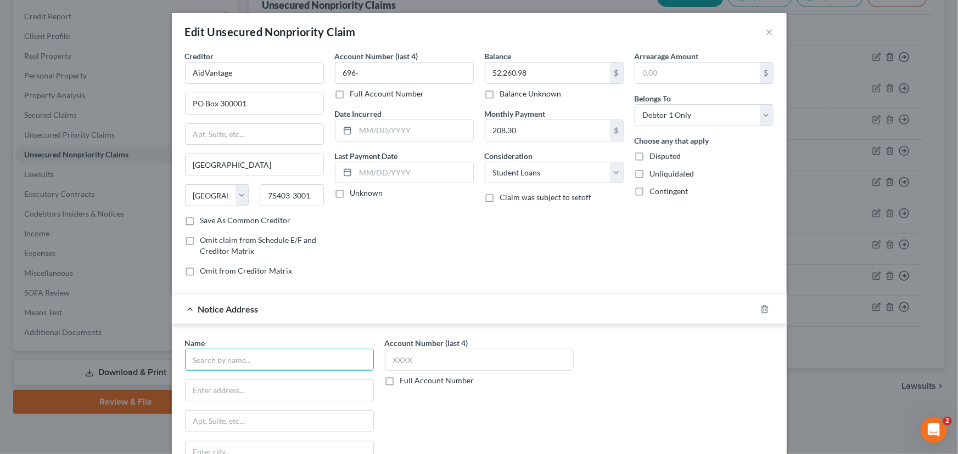
click at [235, 358] on input "text" at bounding box center [279, 360] width 189 height 22
type input "Dept of Ed/Aidvantage"
type input "[STREET_ADDRESS]"
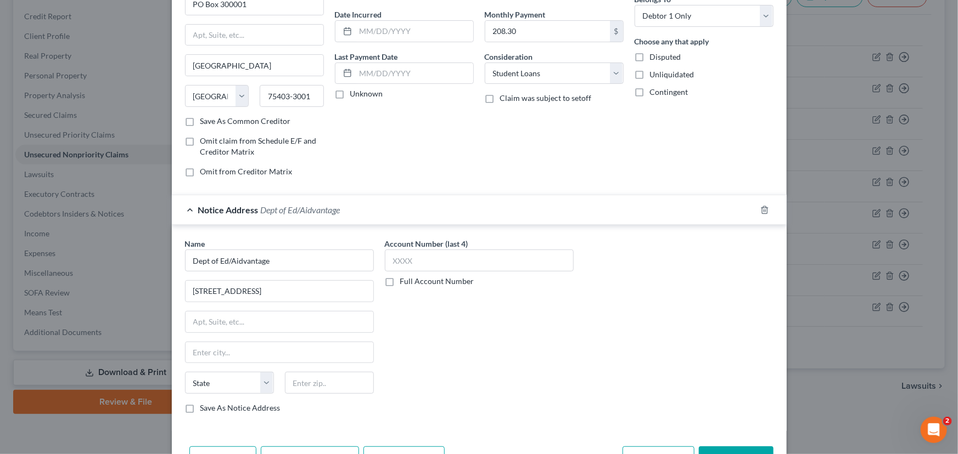
scroll to position [120, 0]
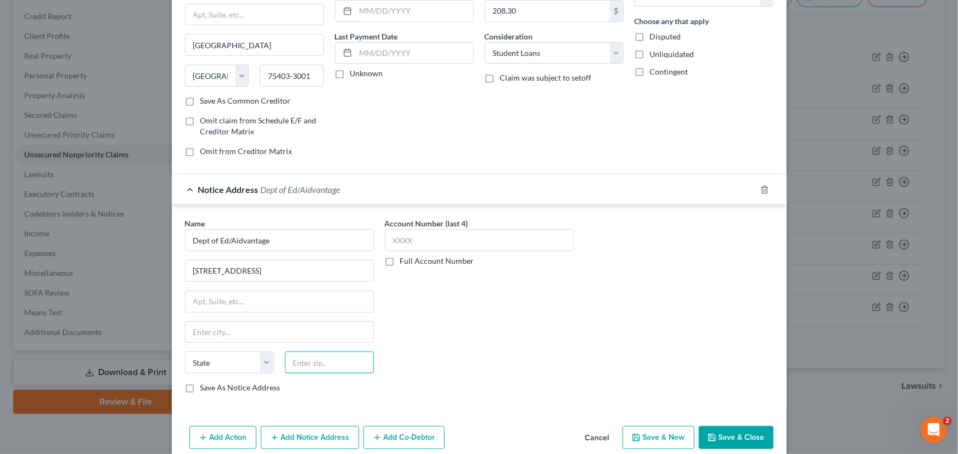
click at [329, 359] on input "text" at bounding box center [329, 363] width 89 height 22
type input "75403"
type input "[GEOGRAPHIC_DATA]"
select select "45"
click at [729, 443] on button "Save & Close" at bounding box center [736, 437] width 75 height 23
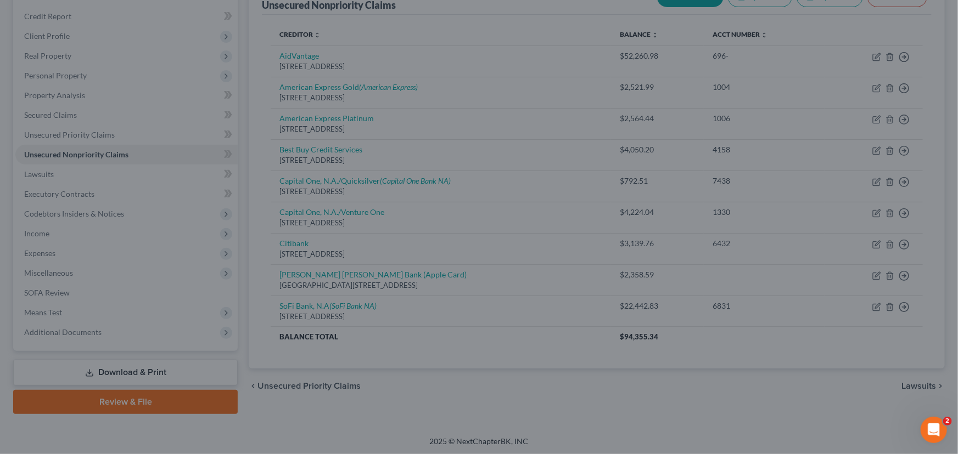
type input "0"
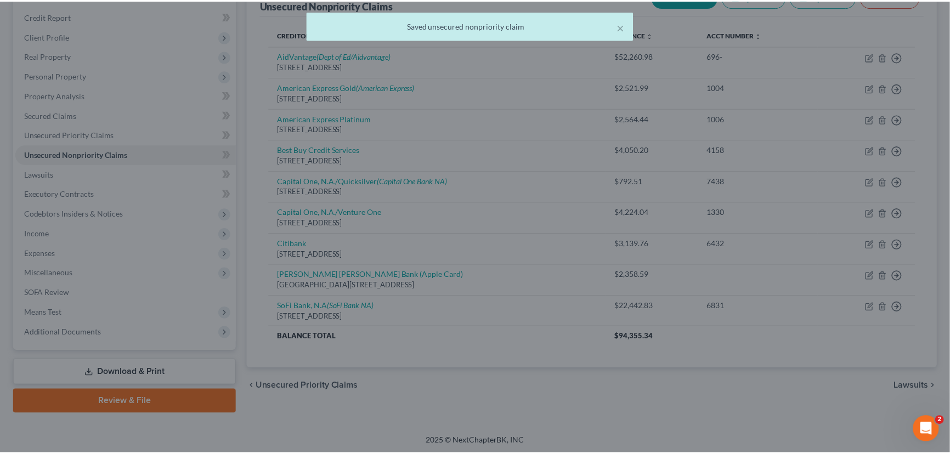
scroll to position [0, 0]
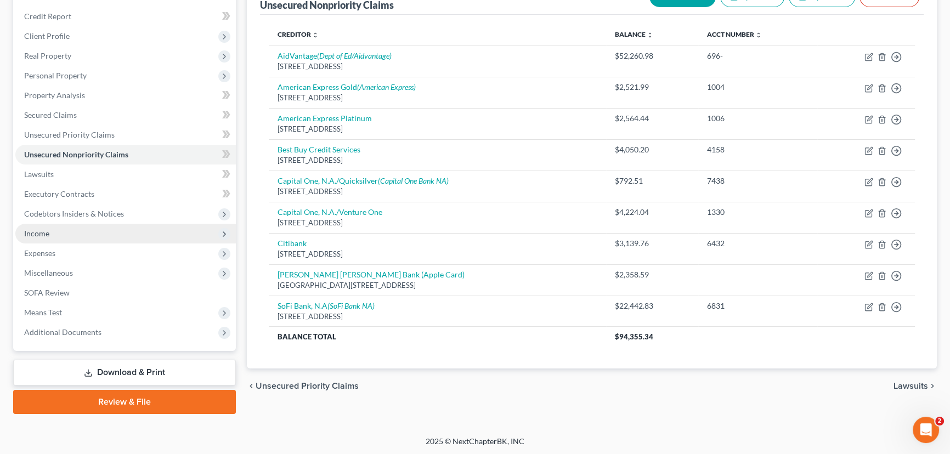
click at [35, 234] on span "Income" at bounding box center [36, 233] width 25 height 9
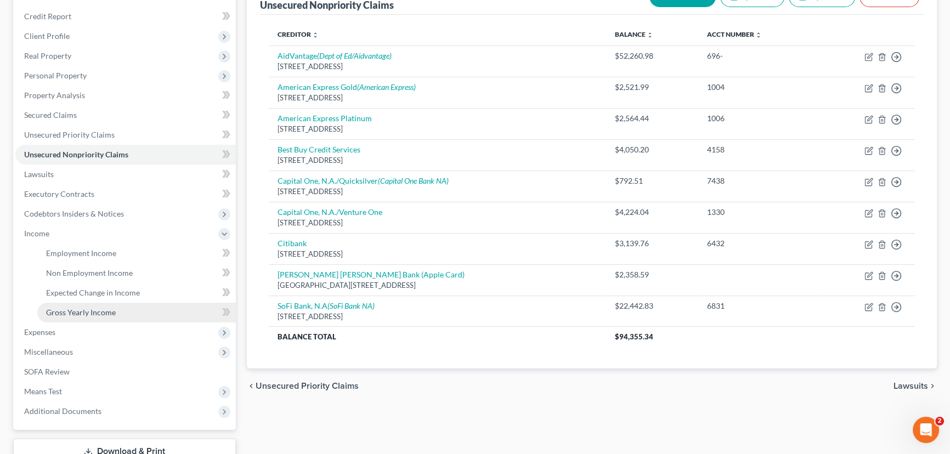
click at [61, 309] on span "Gross Yearly Income" at bounding box center [81, 312] width 70 height 9
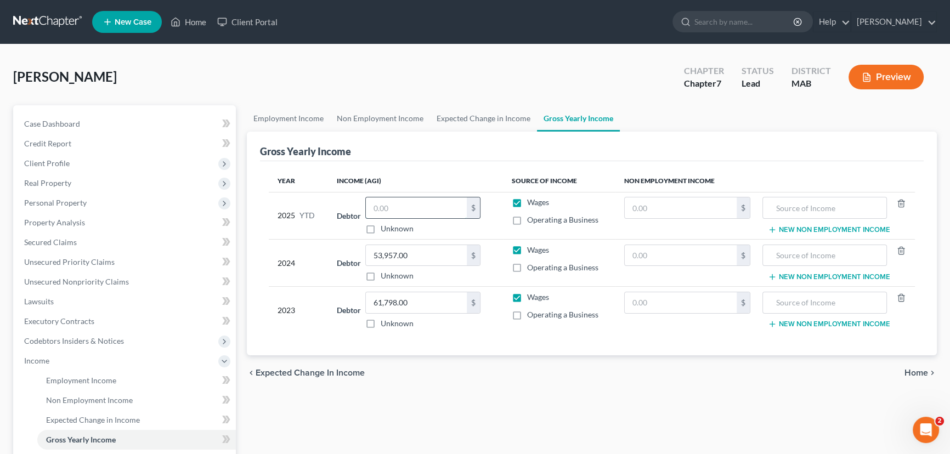
click at [368, 203] on input "text" at bounding box center [416, 208] width 101 height 21
type input "49,765.04"
click at [67, 380] on span "Employment Income" at bounding box center [81, 380] width 70 height 9
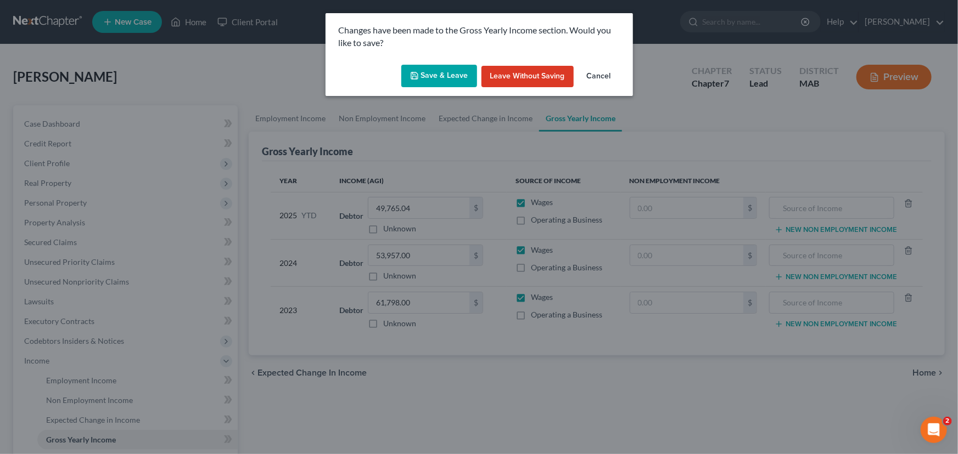
click at [437, 75] on button "Save & Leave" at bounding box center [439, 76] width 76 height 23
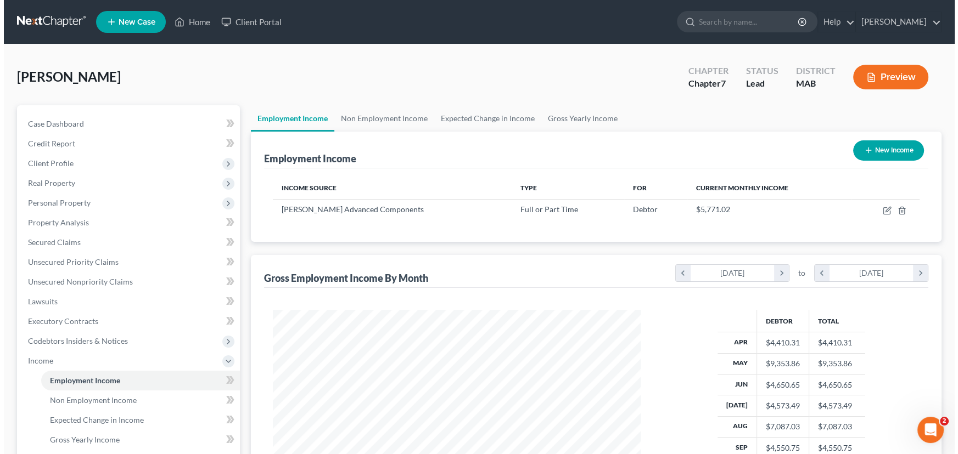
scroll to position [196, 390]
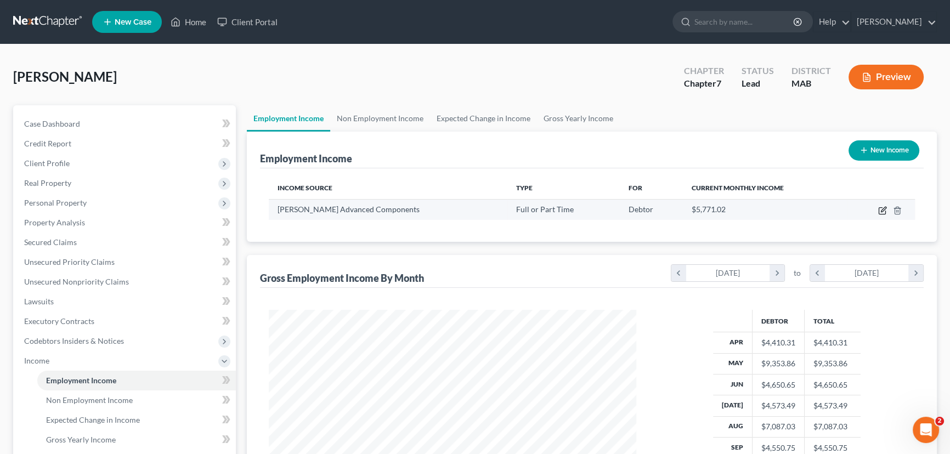
click at [883, 208] on icon "button" at bounding box center [883, 210] width 9 height 9
select select "0"
select select "22"
select select "2"
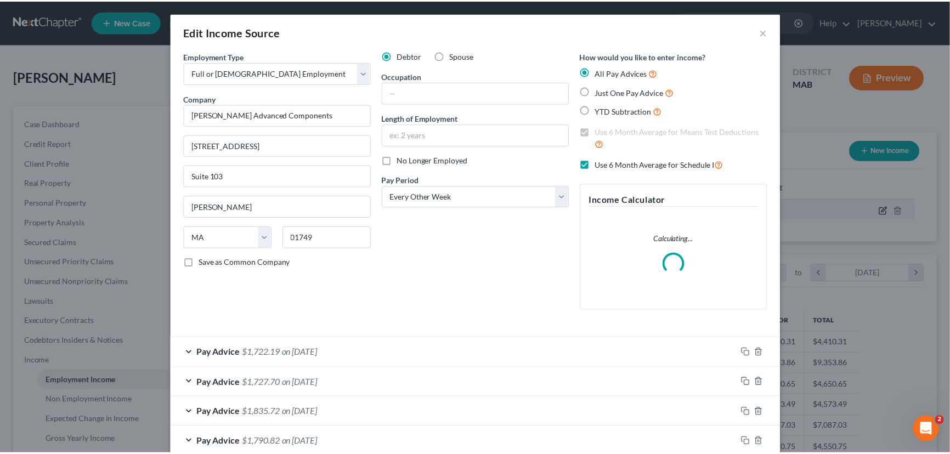
scroll to position [196, 393]
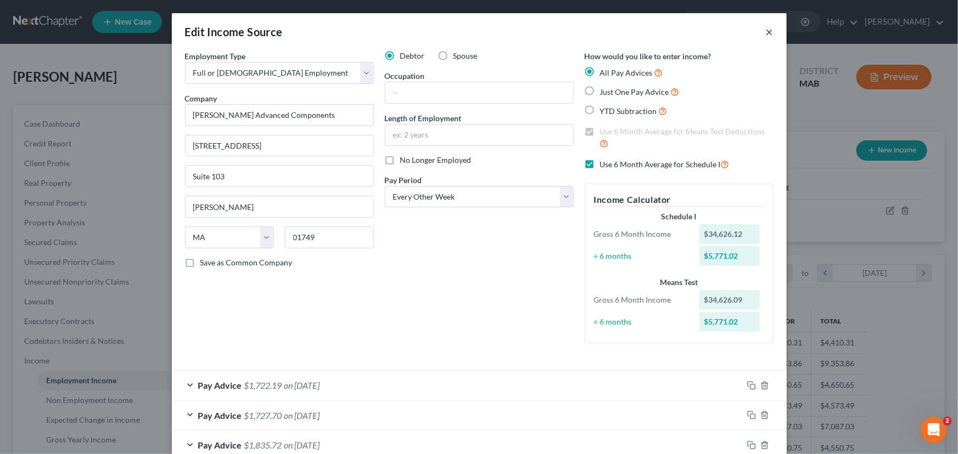
click at [766, 32] on button "×" at bounding box center [770, 31] width 8 height 13
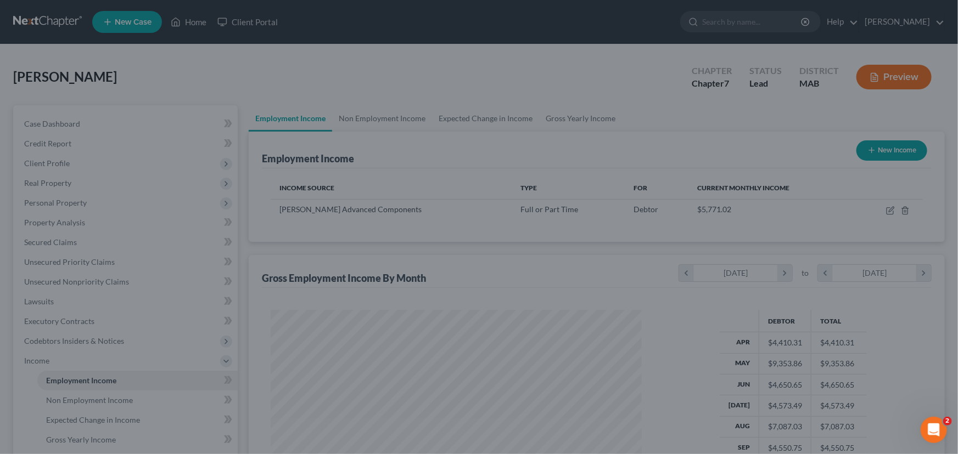
scroll to position [548556, 548363]
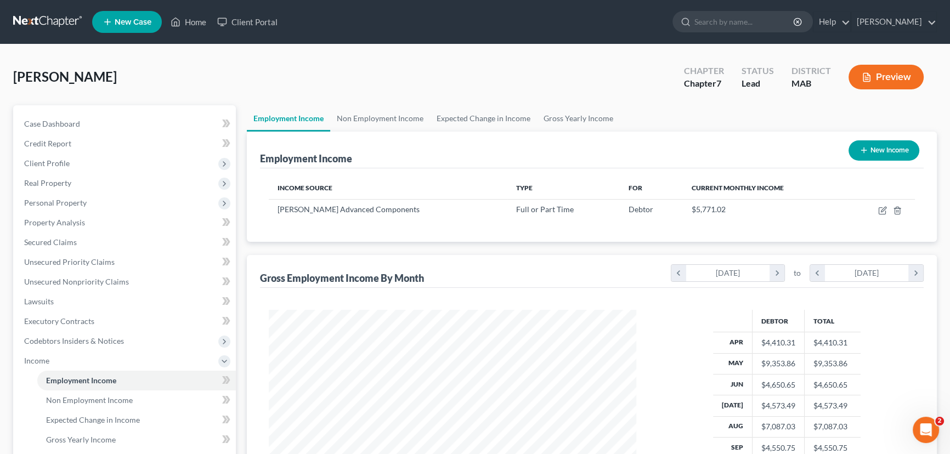
click at [874, 150] on button "New Income" at bounding box center [884, 150] width 71 height 20
select select "0"
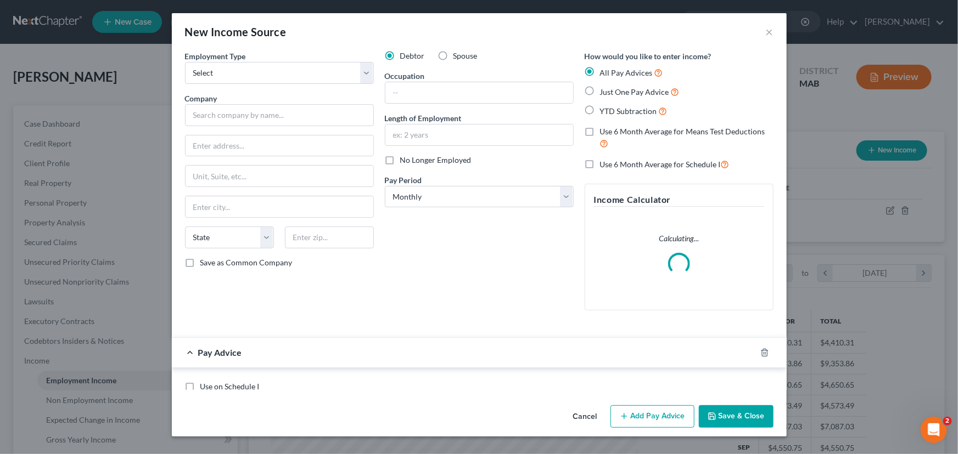
scroll to position [196, 393]
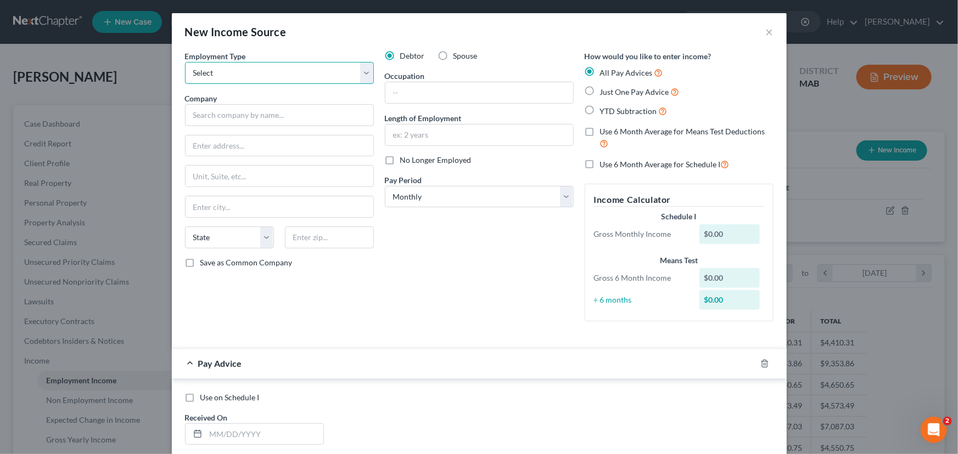
click at [357, 72] on select "Select Full or [DEMOGRAPHIC_DATA] Employment Self Employment" at bounding box center [279, 73] width 189 height 22
select select "0"
click at [185, 62] on select "Select Full or [DEMOGRAPHIC_DATA] Employment Self Employment" at bounding box center [279, 73] width 189 height 22
click at [258, 120] on input "text" at bounding box center [279, 115] width 189 height 22
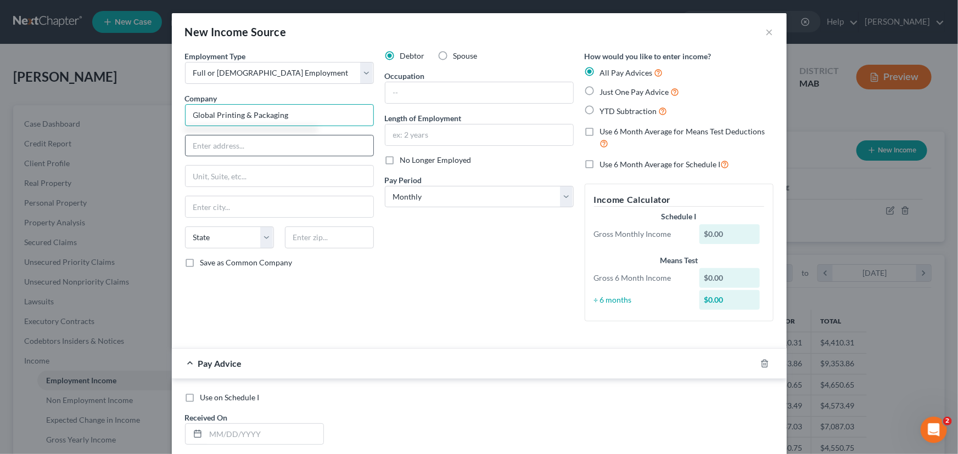
type input "Global Printing & Packaging"
click at [233, 142] on input "text" at bounding box center [279, 146] width 188 height 21
type input "[STREET_ADDRESS][PERSON_NAME]"
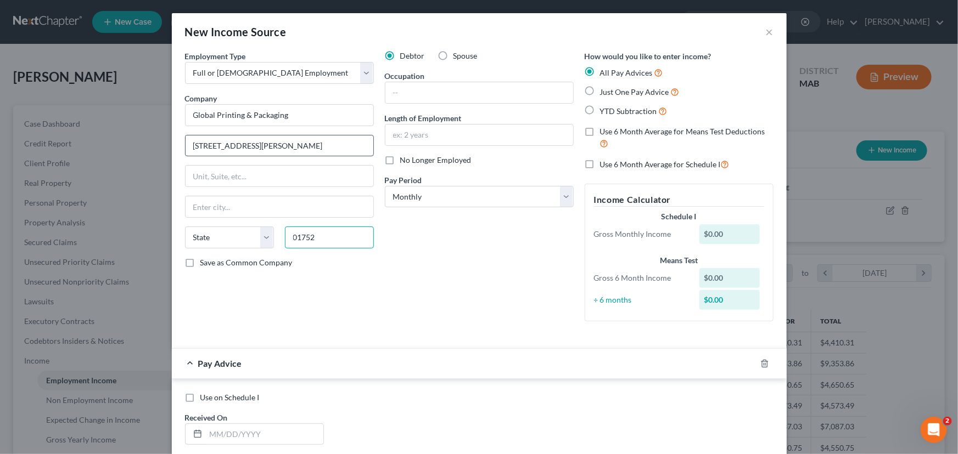
type input "01752"
type input "[GEOGRAPHIC_DATA]"
select select "22"
click at [563, 202] on select "Select Monthly Twice Monthly Every Other Week Weekly" at bounding box center [479, 197] width 189 height 22
select select "2"
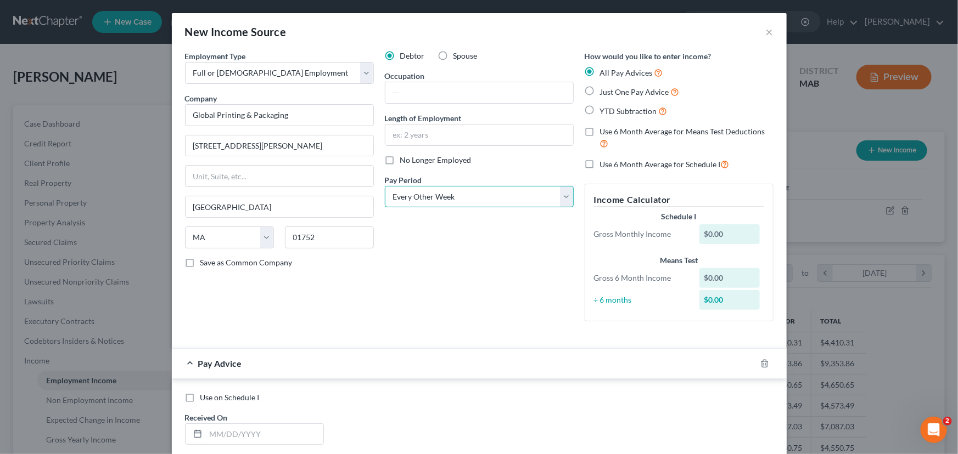
click at [385, 186] on select "Select Monthly Twice Monthly Every Other Week Weekly" at bounding box center [479, 197] width 189 height 22
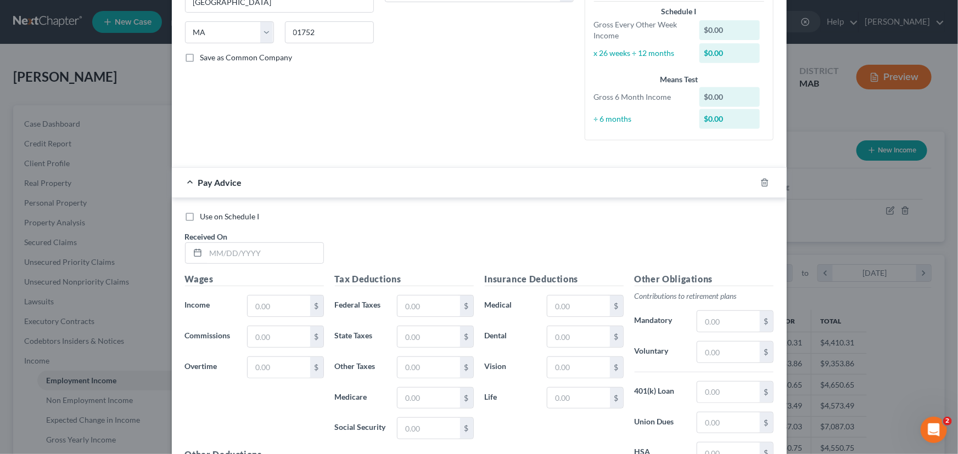
scroll to position [209, 0]
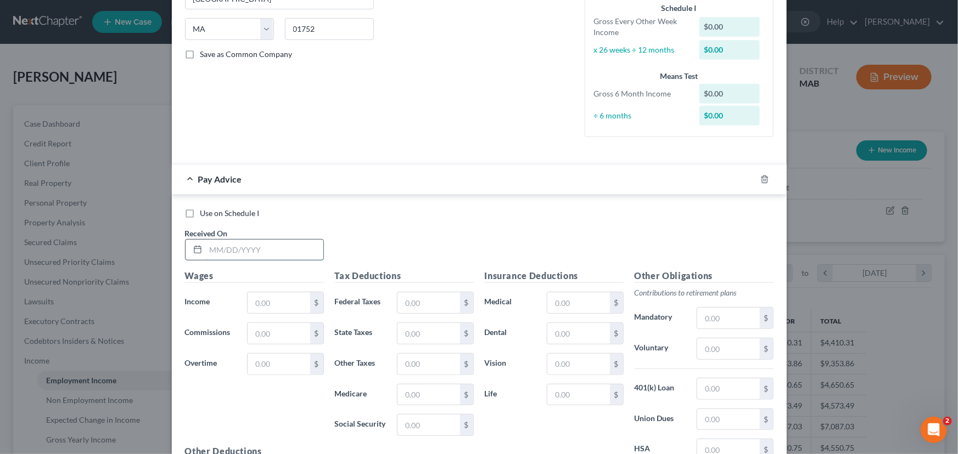
click at [206, 246] on input "text" at bounding box center [264, 250] width 117 height 21
type input "[DATE]"
click at [268, 302] on input "text" at bounding box center [278, 302] width 62 height 21
type input "2,307.69"
click at [399, 299] on input "text" at bounding box center [428, 302] width 62 height 21
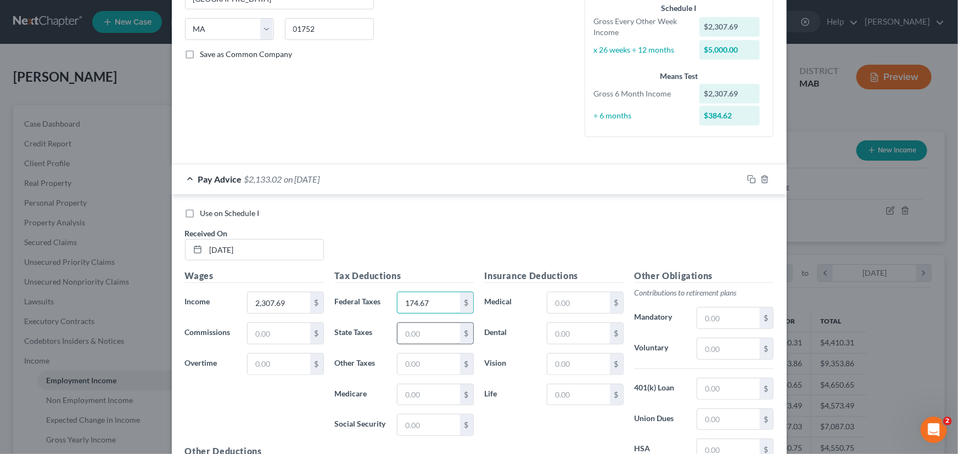
type input "174.67"
click at [398, 328] on input "text" at bounding box center [428, 333] width 62 height 21
type input "96.57"
click at [403, 358] on input "text" at bounding box center [428, 364] width 62 height 21
type input "10.61"
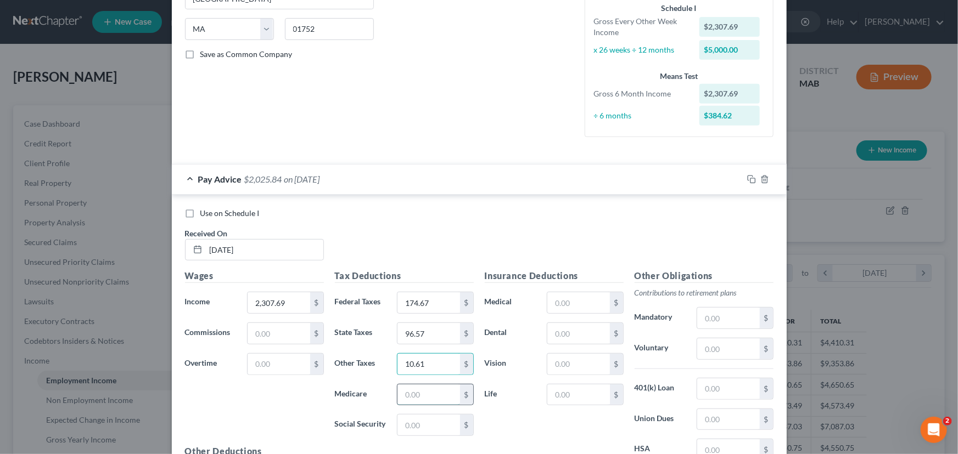
click at [402, 389] on input "text" at bounding box center [428, 395] width 62 height 21
type input "30.32"
click at [400, 418] on input "text" at bounding box center [428, 425] width 62 height 21
type input "129.67"
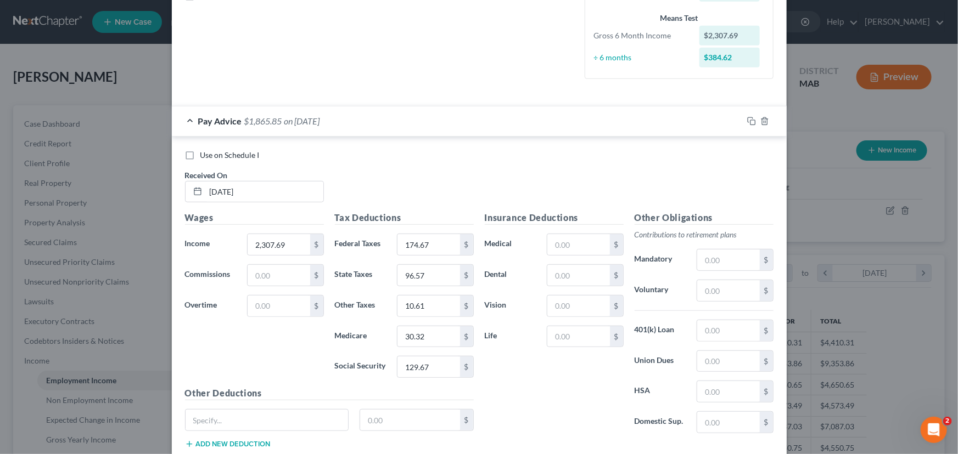
scroll to position [268, 0]
click at [553, 243] on input "text" at bounding box center [578, 243] width 62 height 21
type input "203.68"
click at [548, 270] on input "text" at bounding box center [578, 274] width 62 height 21
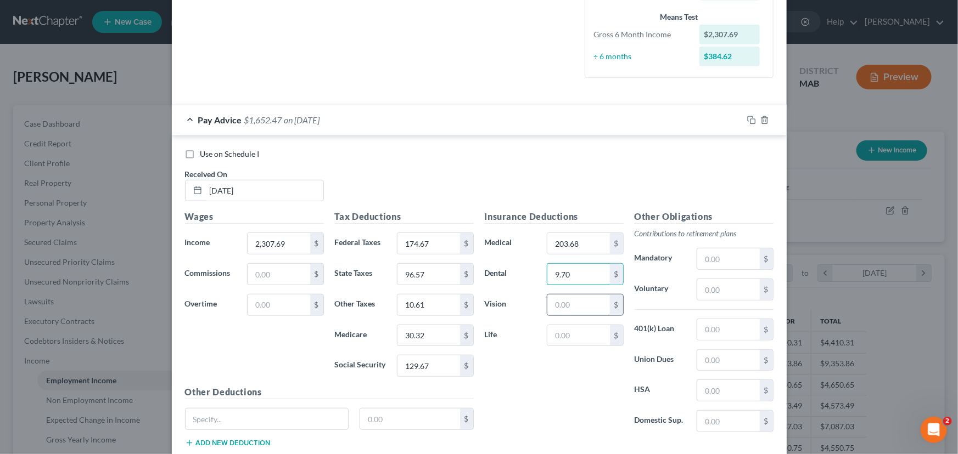
type input "9.70"
click at [561, 306] on input "text" at bounding box center [578, 305] width 62 height 21
type input "2.83"
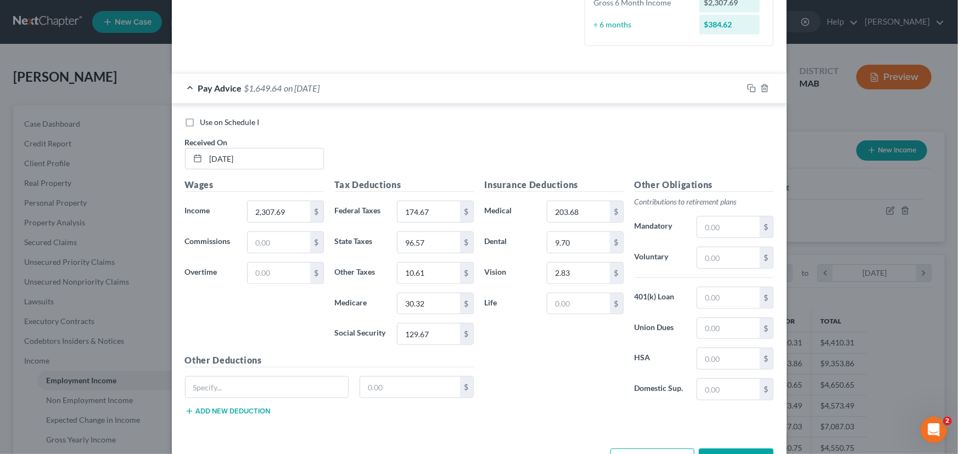
scroll to position [337, 0]
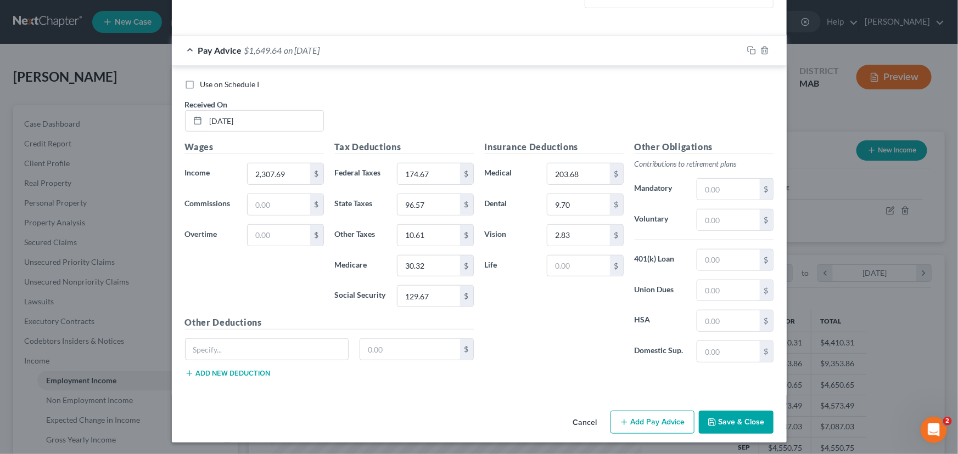
click at [654, 423] on button "Add Pay Advice" at bounding box center [652, 422] width 84 height 23
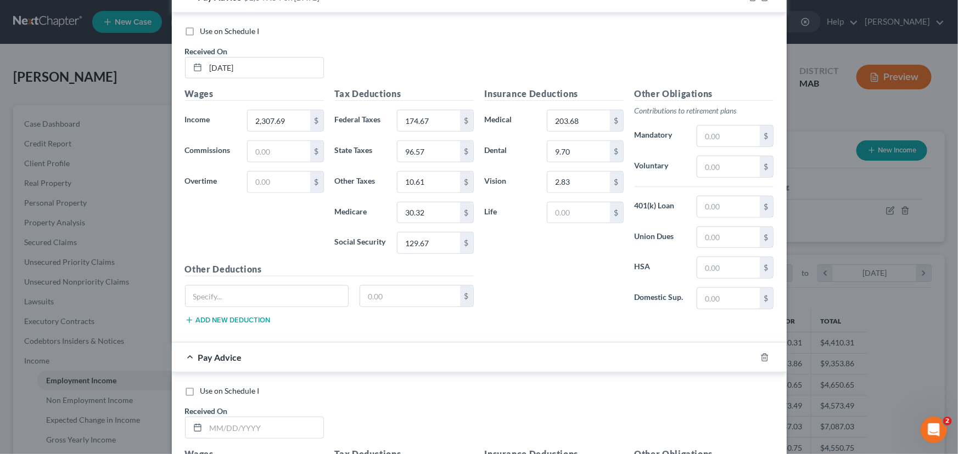
scroll to position [397, 0]
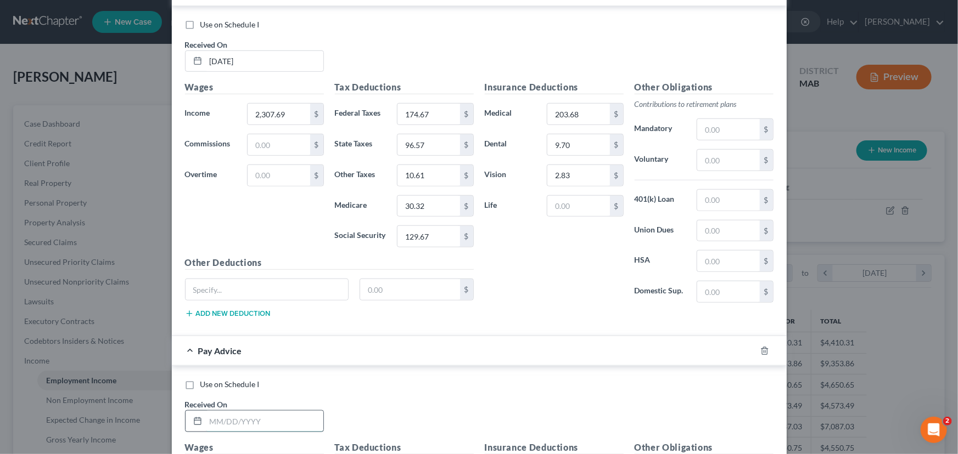
click at [207, 425] on input "text" at bounding box center [264, 421] width 117 height 21
type input "[DATE]"
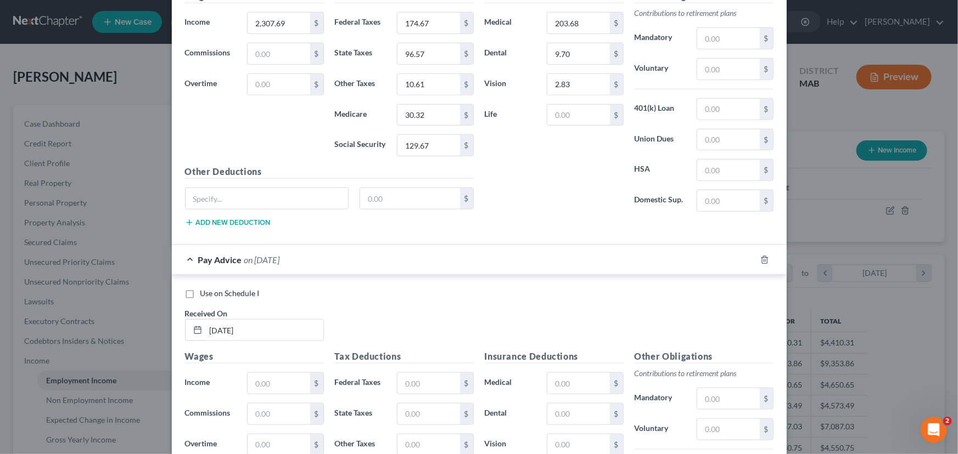
scroll to position [497, 0]
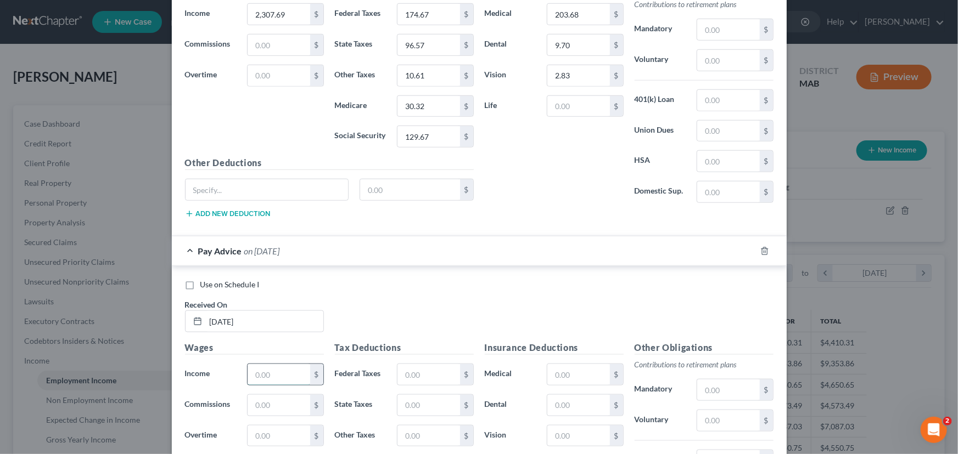
click at [252, 375] on input "text" at bounding box center [278, 374] width 62 height 21
type input "2,307.69"
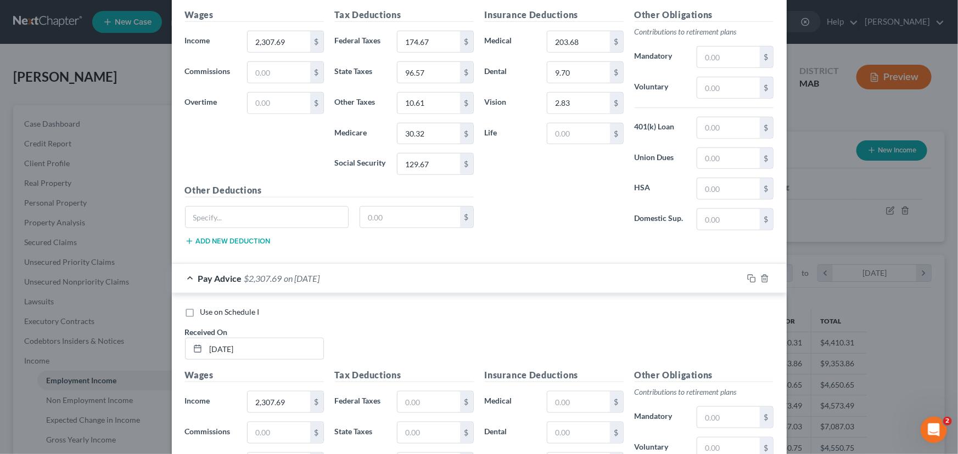
scroll to position [475, 0]
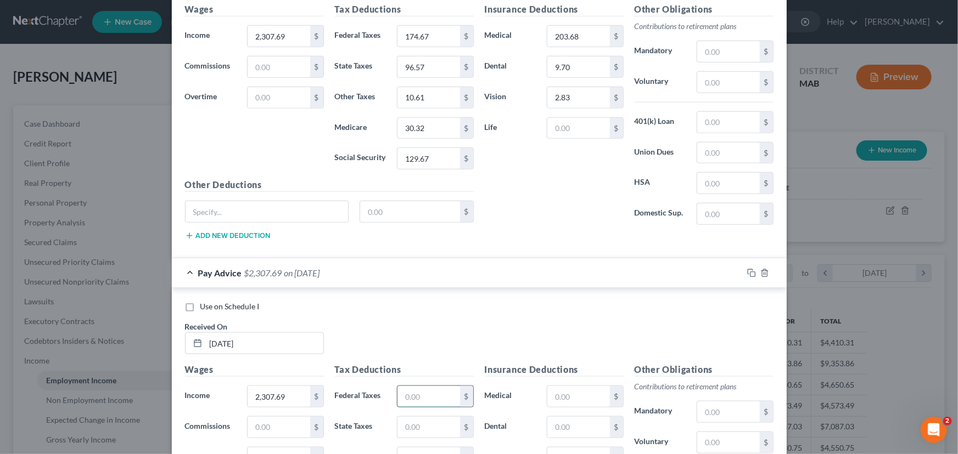
click at [409, 392] on input "text" at bounding box center [428, 396] width 62 height 21
type input "174.67"
click at [404, 418] on input "text" at bounding box center [428, 427] width 62 height 21
type input "96.57"
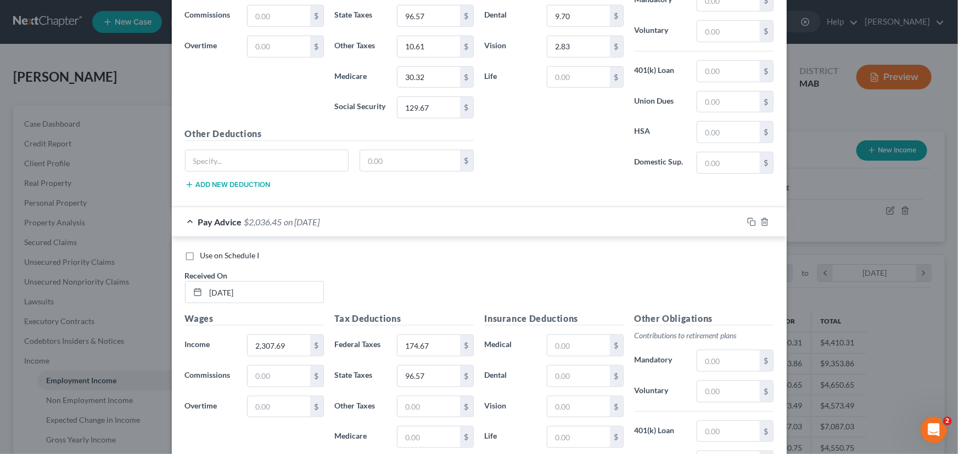
scroll to position [532, 0]
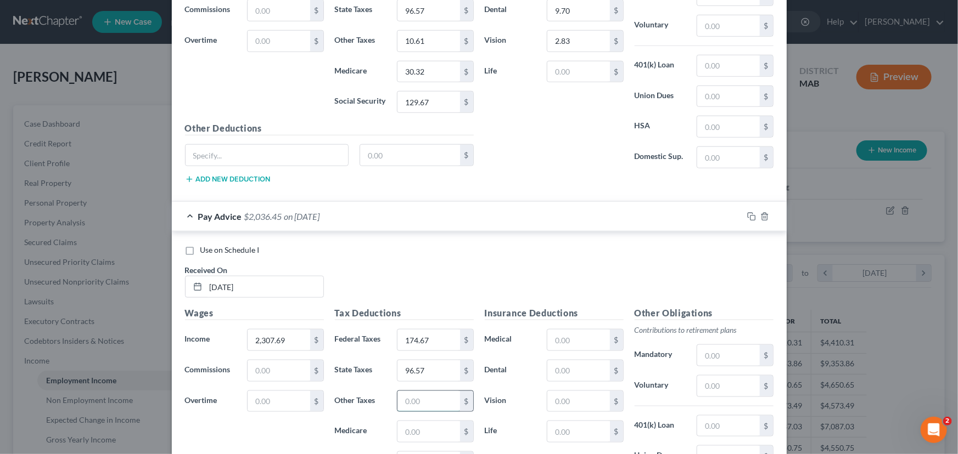
click at [400, 401] on input "text" at bounding box center [428, 401] width 62 height 21
type input "10.66"
click at [427, 40] on input "10.61" at bounding box center [428, 41] width 62 height 21
type input "10.66"
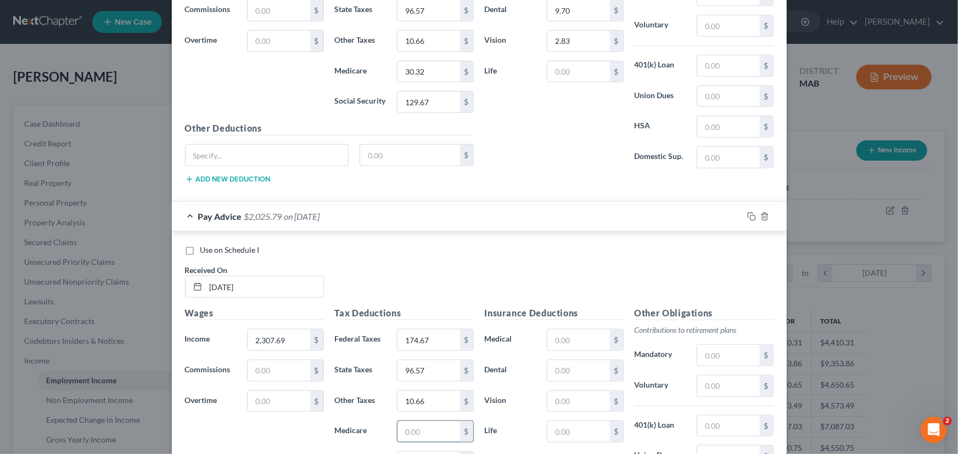
click at [401, 426] on input "text" at bounding box center [428, 431] width 62 height 21
type input "30.33"
drag, startPoint x: 939, startPoint y: 379, endPoint x: 938, endPoint y: 400, distance: 21.4
click at [938, 400] on div "New Income Source × Employment Type * Select Full or [DEMOGRAPHIC_DATA] Employm…" at bounding box center [479, 227] width 958 height 454
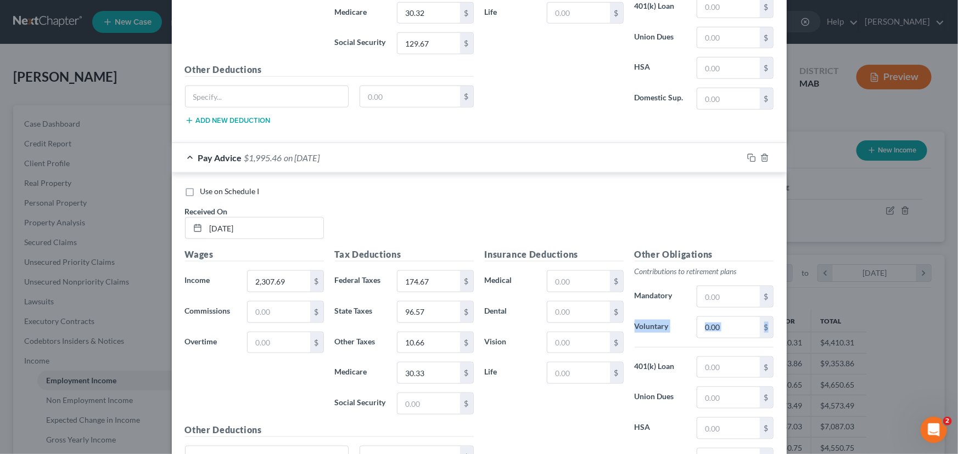
scroll to position [593, 0]
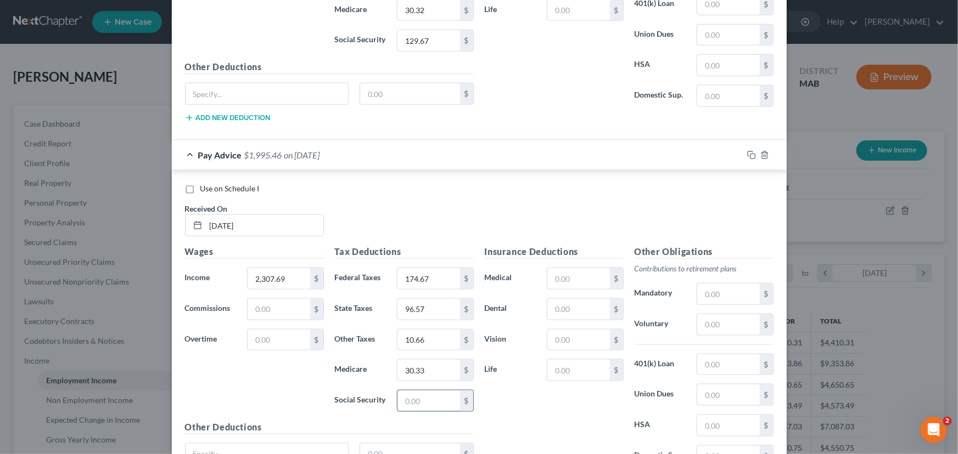
click at [397, 401] on input "text" at bounding box center [428, 401] width 62 height 21
type input "129.68"
click at [549, 276] on input "text" at bounding box center [578, 278] width 62 height 21
type input "203.68"
click at [548, 306] on input "text" at bounding box center [578, 309] width 62 height 21
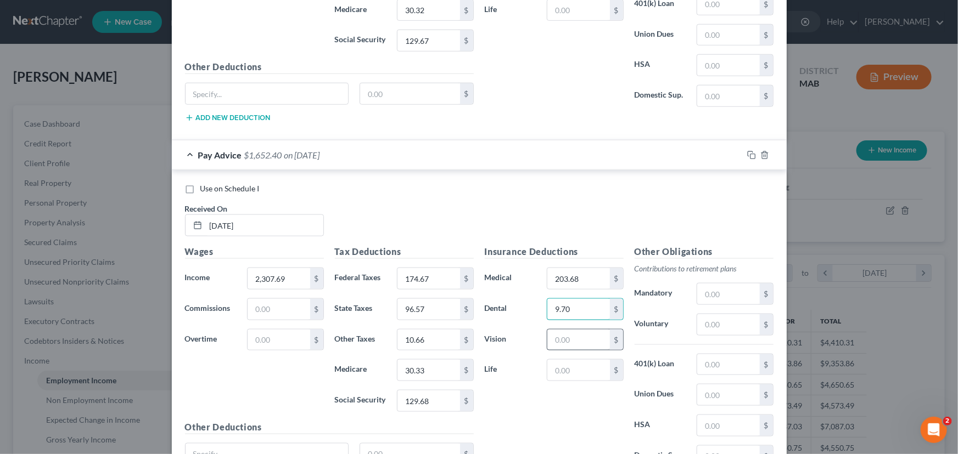
type input "9.70"
click at [550, 333] on input "text" at bounding box center [578, 340] width 62 height 21
type input "2.83"
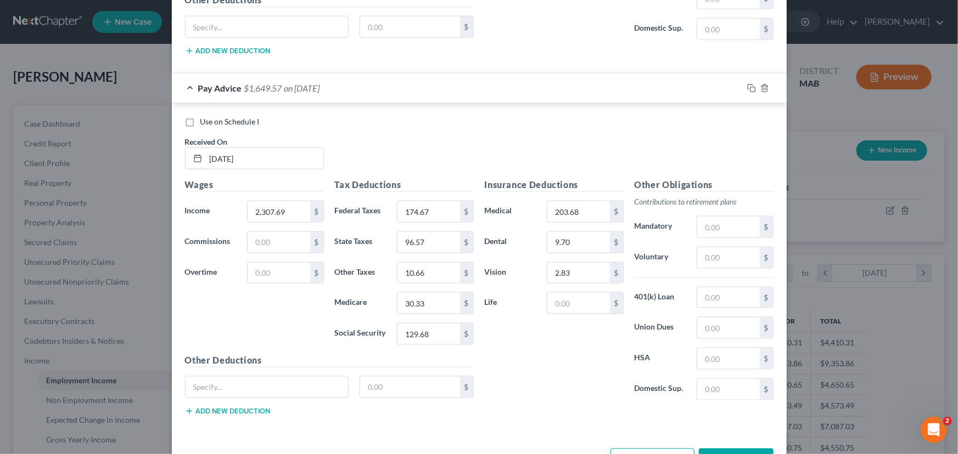
scroll to position [697, 0]
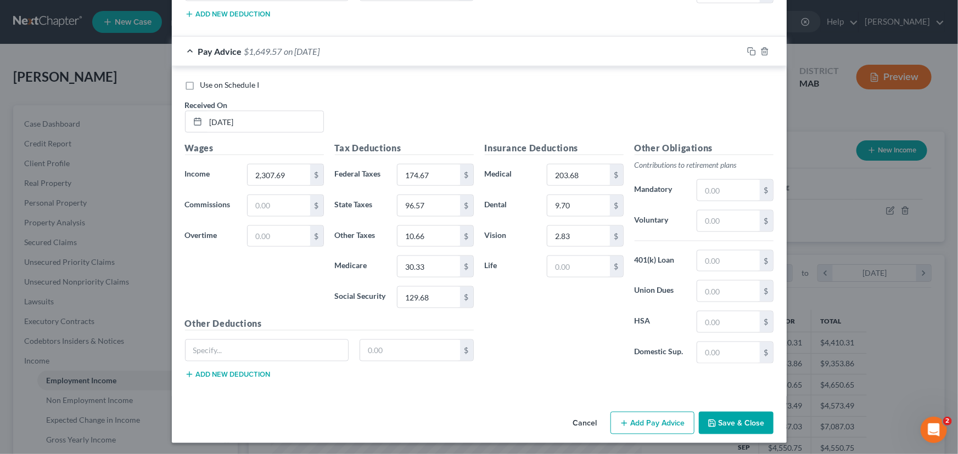
click at [630, 423] on button "Add Pay Advice" at bounding box center [652, 423] width 84 height 23
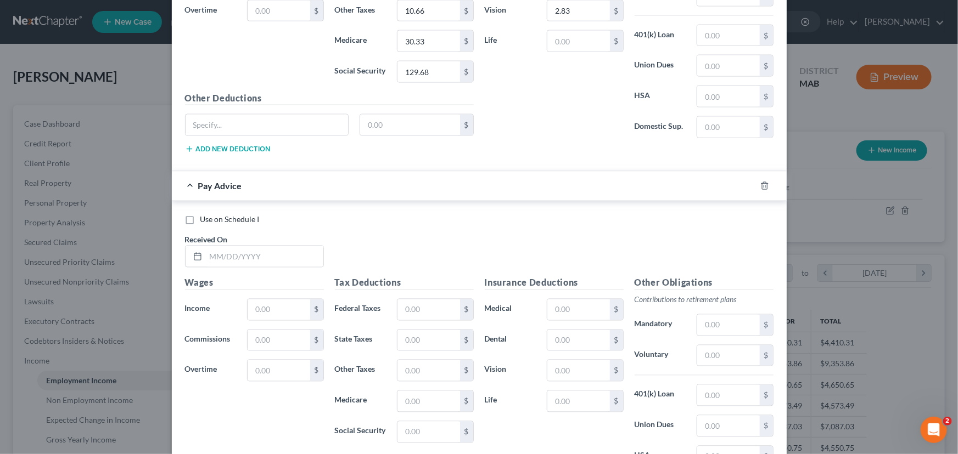
scroll to position [930, 0]
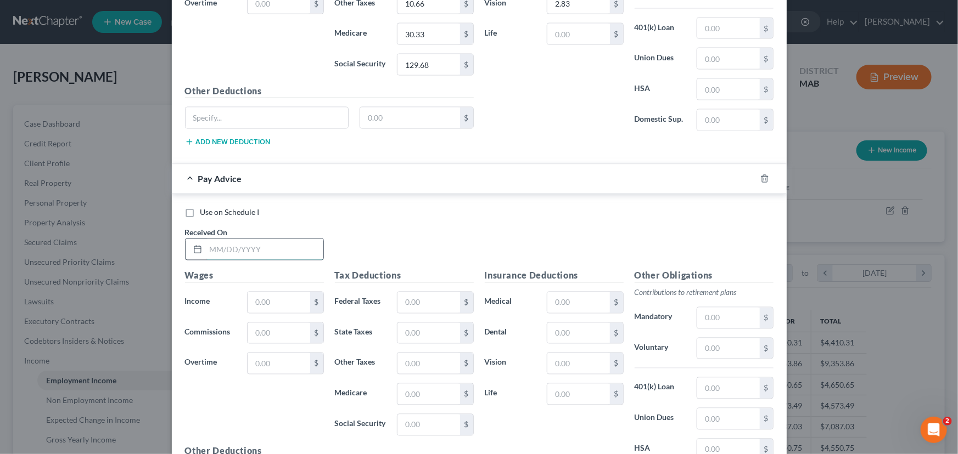
click at [209, 250] on input "text" at bounding box center [264, 249] width 117 height 21
type input "[DATE]"
click at [248, 297] on input "text" at bounding box center [278, 302] width 62 height 21
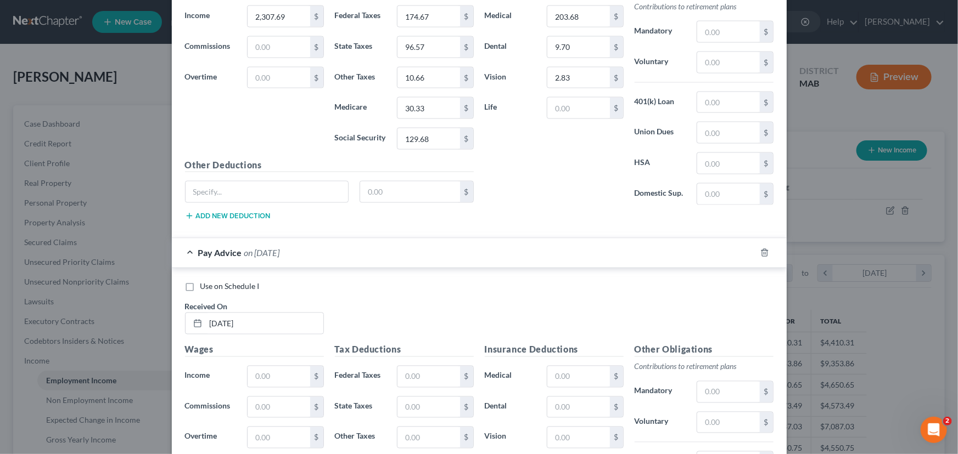
scroll to position [857, 0]
click at [251, 371] on input "text" at bounding box center [278, 375] width 62 height 21
type input "2,307.69"
click at [417, 379] on input "text" at bounding box center [428, 375] width 62 height 21
type input "174.67"
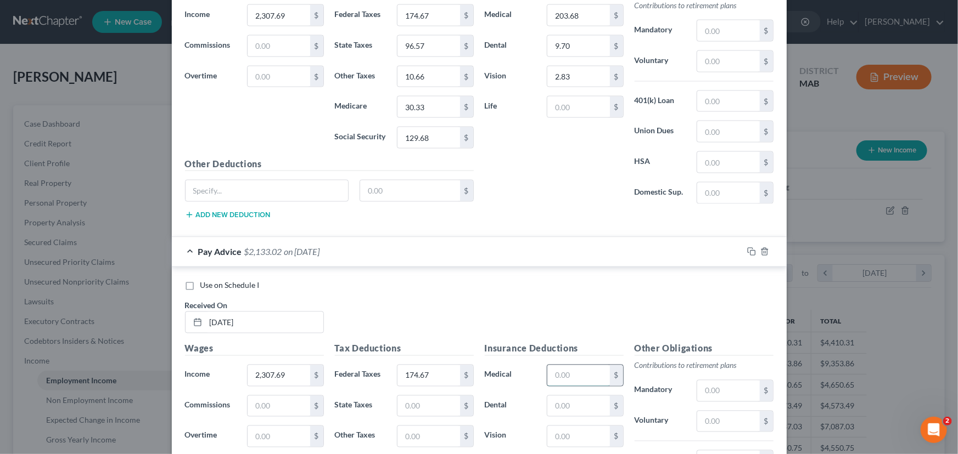
click at [551, 374] on input "text" at bounding box center [578, 375] width 62 height 21
type input "203.68"
click at [420, 400] on input "text" at bounding box center [428, 406] width 62 height 21
type input "96.57"
click at [555, 406] on input "text" at bounding box center [578, 406] width 62 height 21
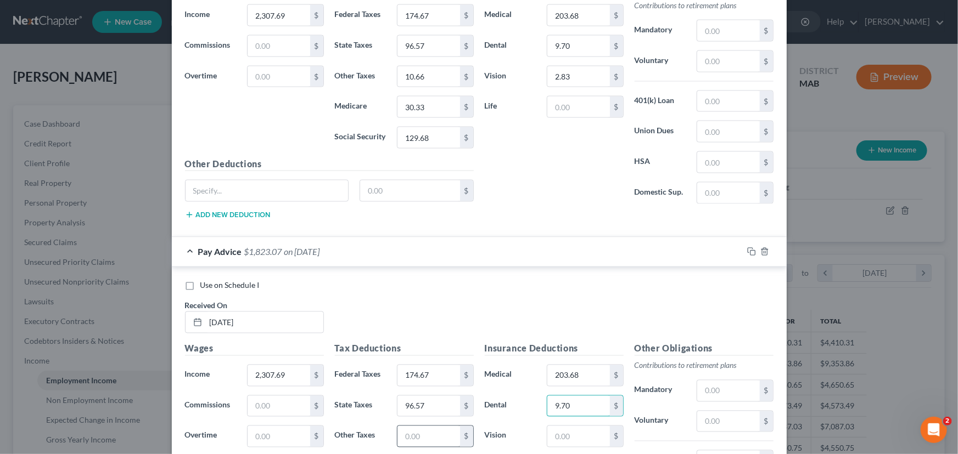
type input "9.70"
click at [412, 429] on input "text" at bounding box center [428, 436] width 62 height 21
type input "10.66"
click at [552, 434] on input "text" at bounding box center [578, 436] width 62 height 21
type input "2.83"
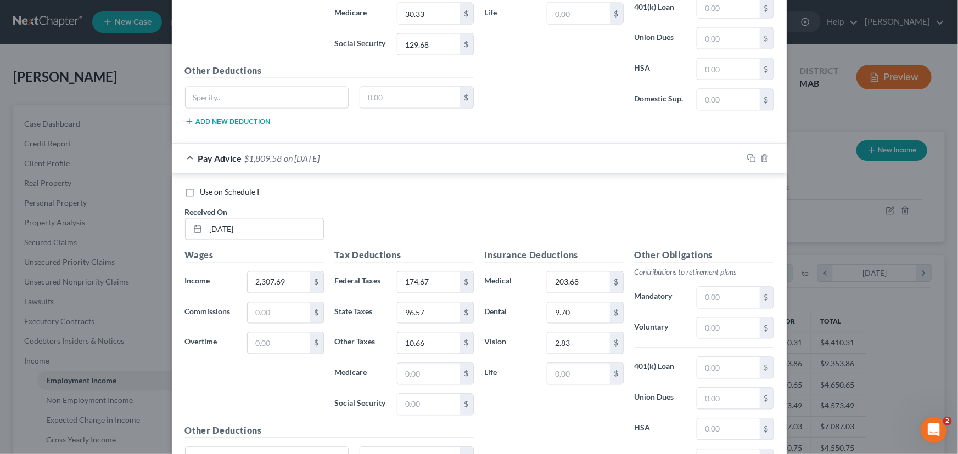
scroll to position [952, 0]
click at [413, 367] on input "text" at bounding box center [428, 372] width 62 height 21
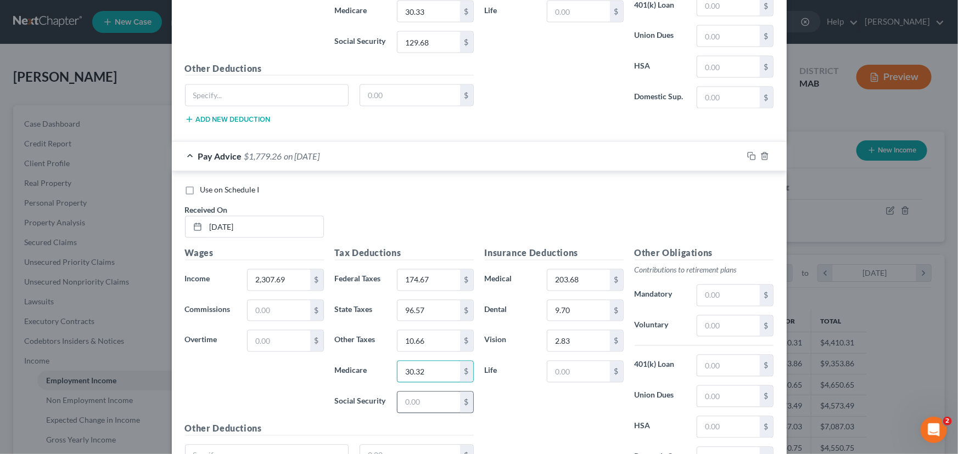
type input "30.32"
click at [412, 392] on input "text" at bounding box center [428, 402] width 62 height 21
type input "129.67"
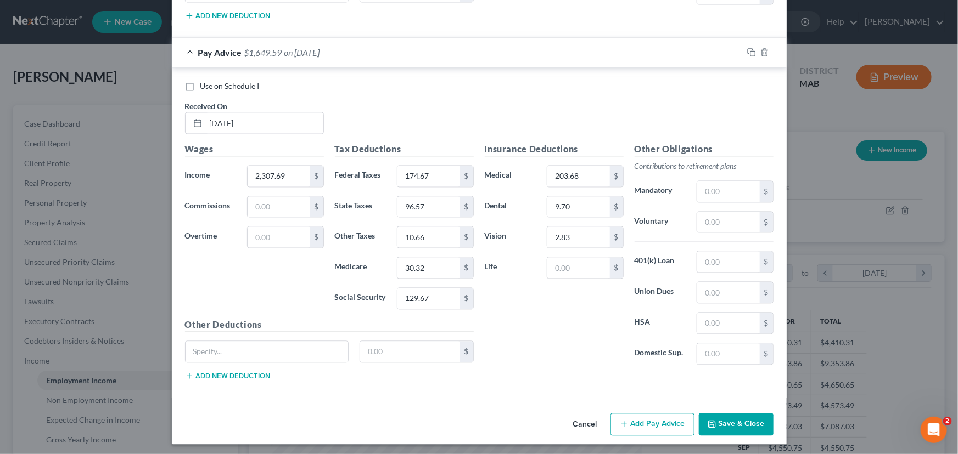
click at [635, 421] on button "Add Pay Advice" at bounding box center [652, 424] width 84 height 23
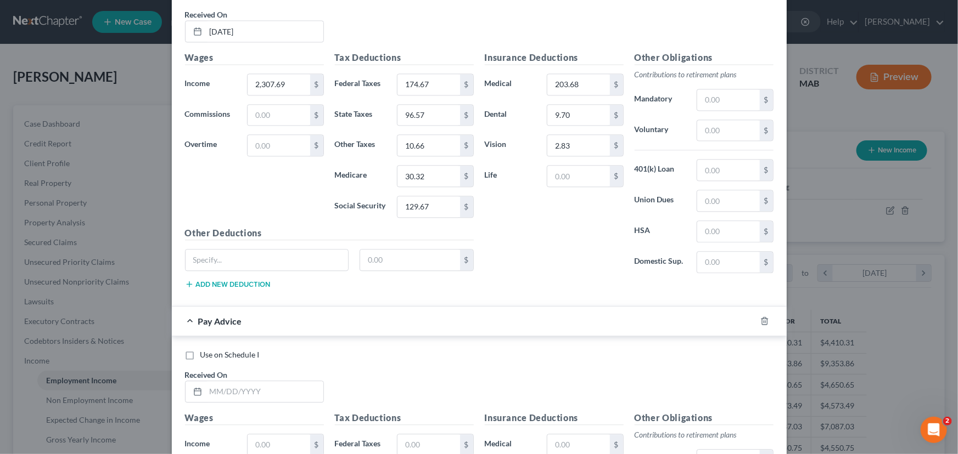
scroll to position [1165, 0]
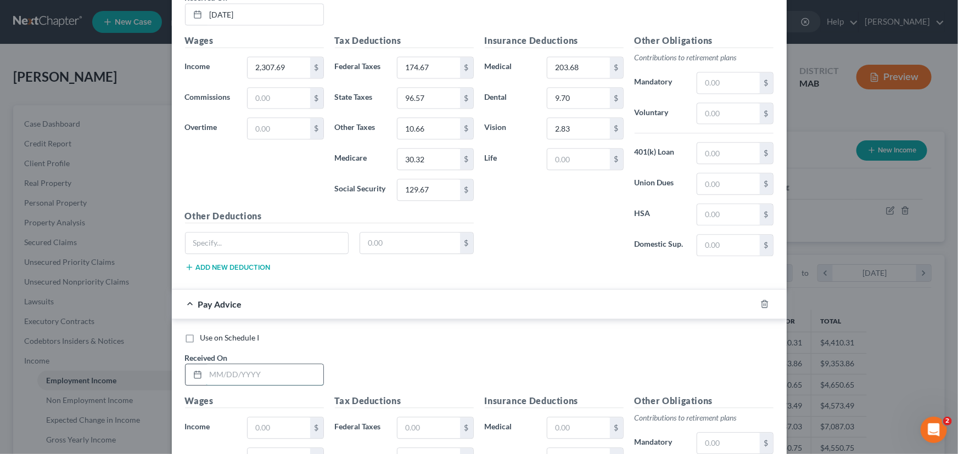
click at [214, 372] on input "text" at bounding box center [264, 374] width 117 height 21
type input "[DATE]"
click at [247, 424] on input "text" at bounding box center [278, 428] width 62 height 21
type input "2,307.69"
click at [408, 423] on input "text" at bounding box center [428, 428] width 62 height 21
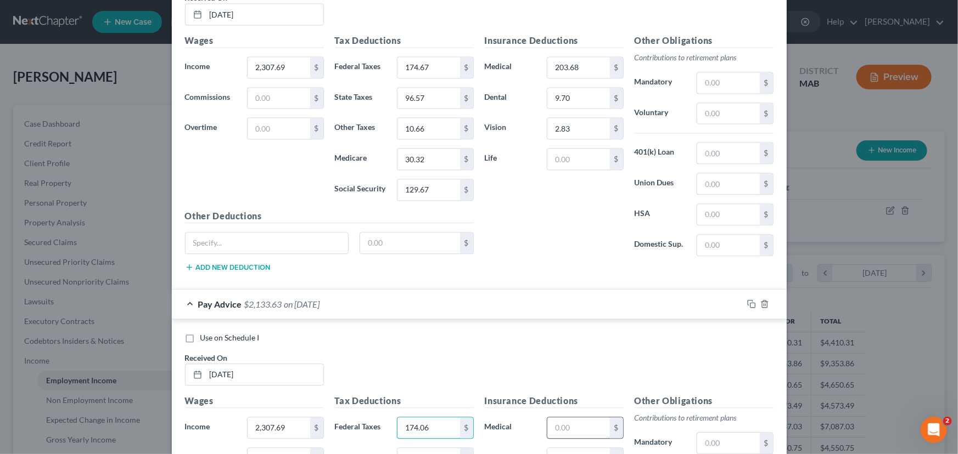
type input "174.06"
click at [559, 419] on input "text" at bounding box center [578, 428] width 62 height 21
type input "207.60"
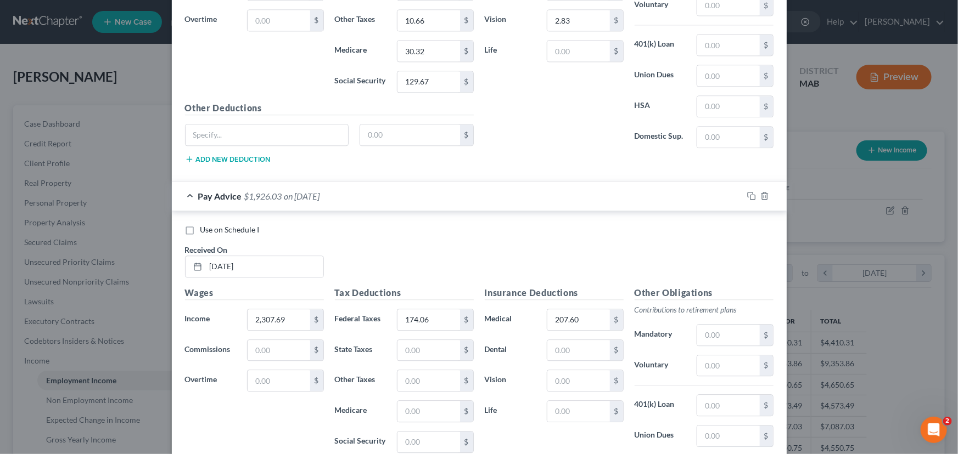
scroll to position [1279, 0]
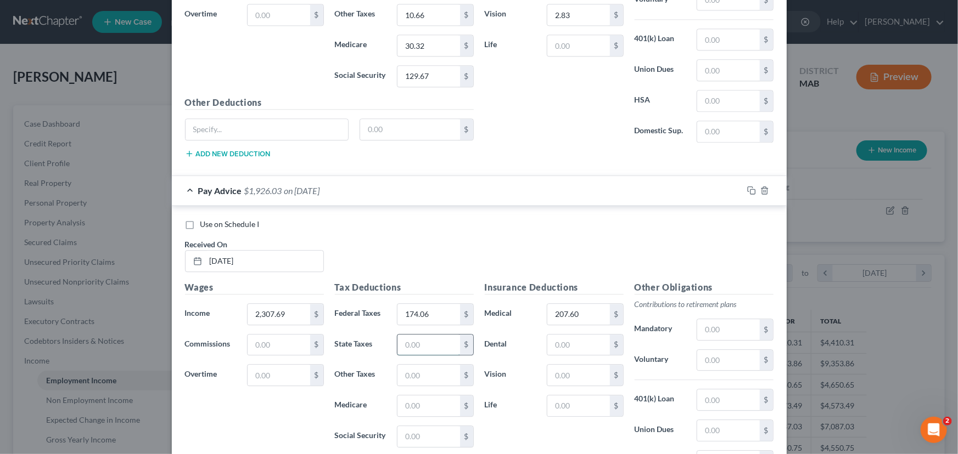
click at [429, 335] on input "text" at bounding box center [428, 345] width 62 height 21
type input "96.34"
click at [565, 340] on input "text" at bounding box center [578, 345] width 62 height 21
type input "10.83"
click at [562, 365] on input "text" at bounding box center [578, 375] width 62 height 21
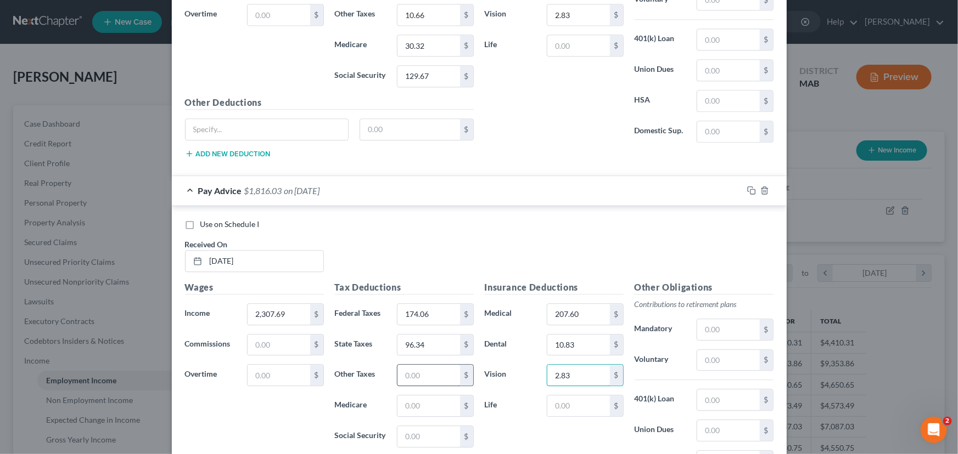
type input "2.83"
click at [408, 370] on input "text" at bounding box center [428, 375] width 62 height 21
type input "10.66"
click at [401, 400] on input "text" at bounding box center [428, 406] width 62 height 21
type input "30.26"
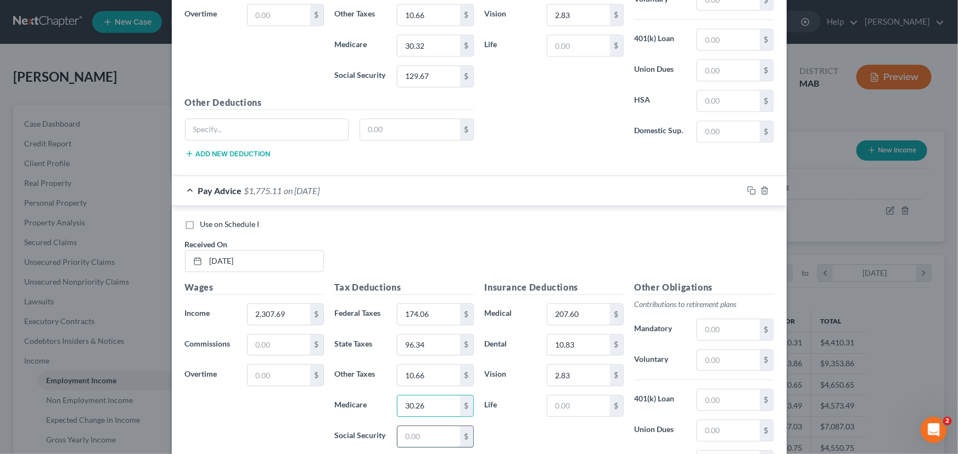
click at [404, 436] on input "text" at bounding box center [428, 436] width 62 height 21
type input "129.36"
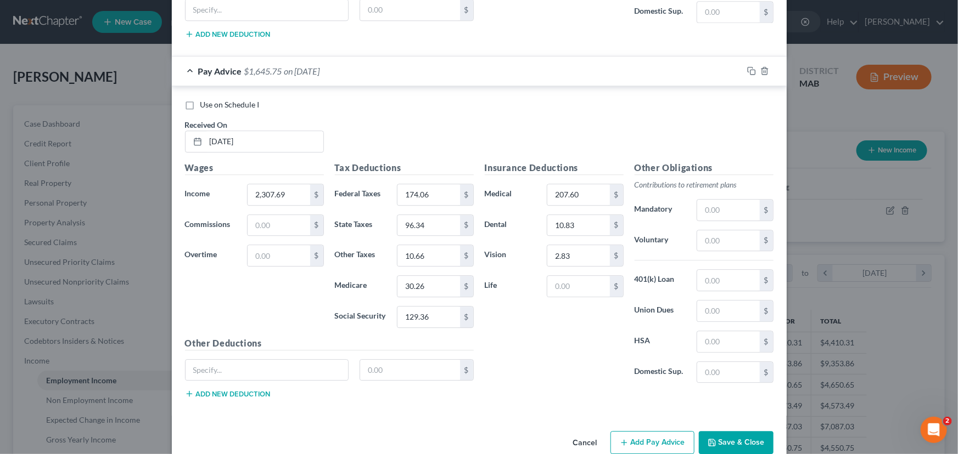
scroll to position [1416, 0]
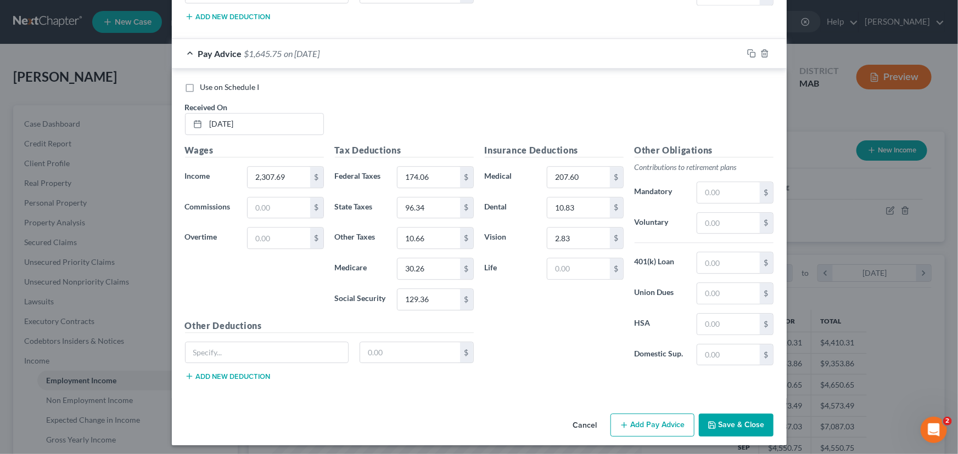
click at [642, 427] on button "Add Pay Advice" at bounding box center [652, 425] width 84 height 23
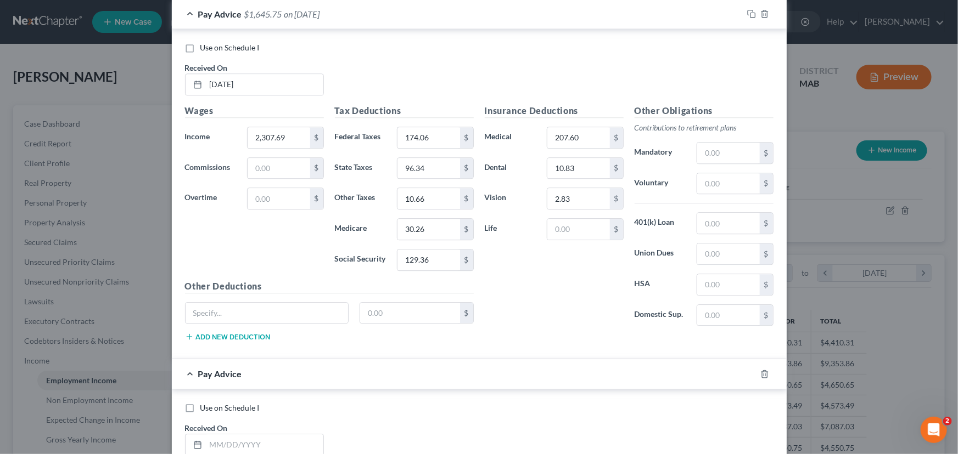
scroll to position [1476, 0]
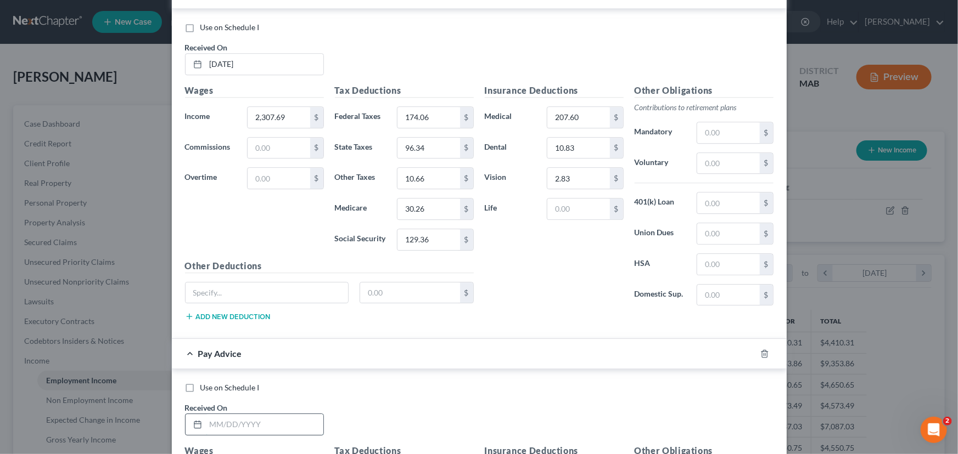
click at [206, 427] on input "text" at bounding box center [264, 424] width 117 height 21
type input "[DATE]"
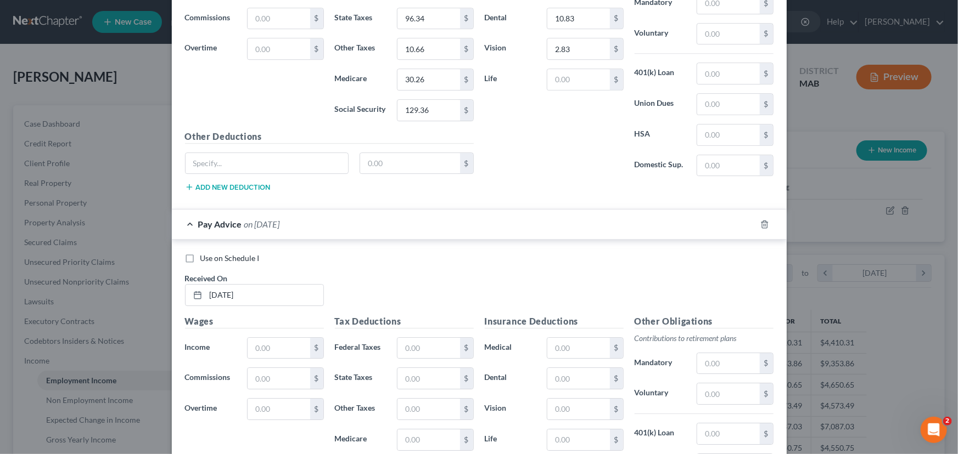
scroll to position [1611, 0]
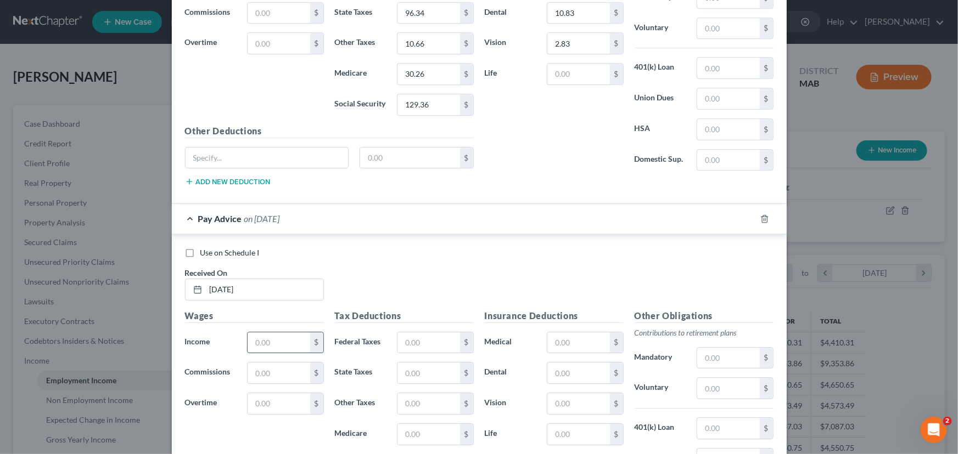
click at [254, 333] on input "text" at bounding box center [278, 343] width 62 height 21
type input "2,307.69"
click at [397, 333] on input "text" at bounding box center [428, 343] width 62 height 21
type input "174.06"
click at [408, 366] on input "text" at bounding box center [428, 373] width 62 height 21
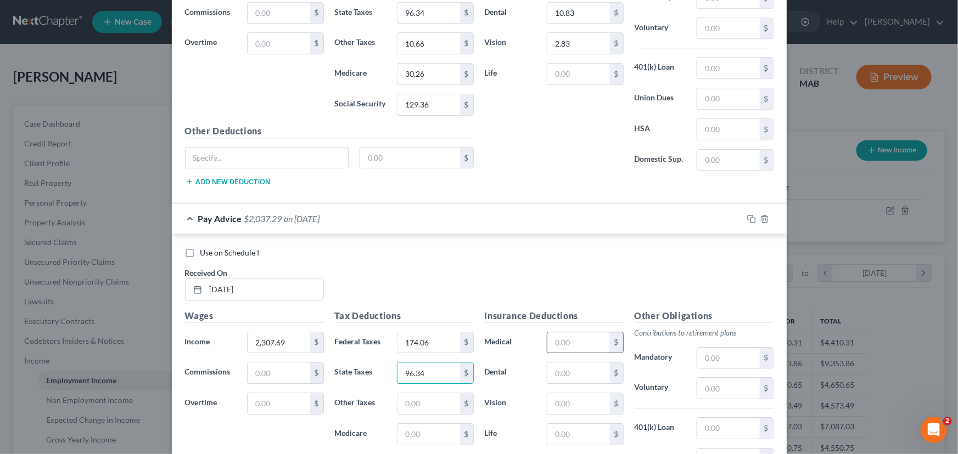
type input "96.34"
click at [554, 340] on input "text" at bounding box center [578, 343] width 62 height 21
type input "307.60"
click at [556, 364] on input "text" at bounding box center [578, 373] width 62 height 21
type input "10.83"
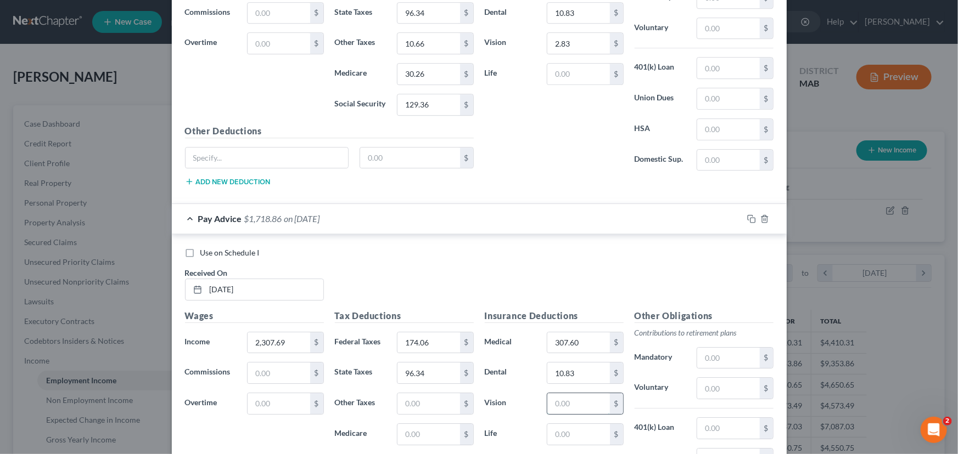
click at [557, 393] on input "text" at bounding box center [578, 403] width 62 height 21
type input "2.83"
click at [413, 396] on input "text" at bounding box center [428, 403] width 62 height 21
type input "10.66"
click at [398, 424] on input "text" at bounding box center [428, 434] width 62 height 21
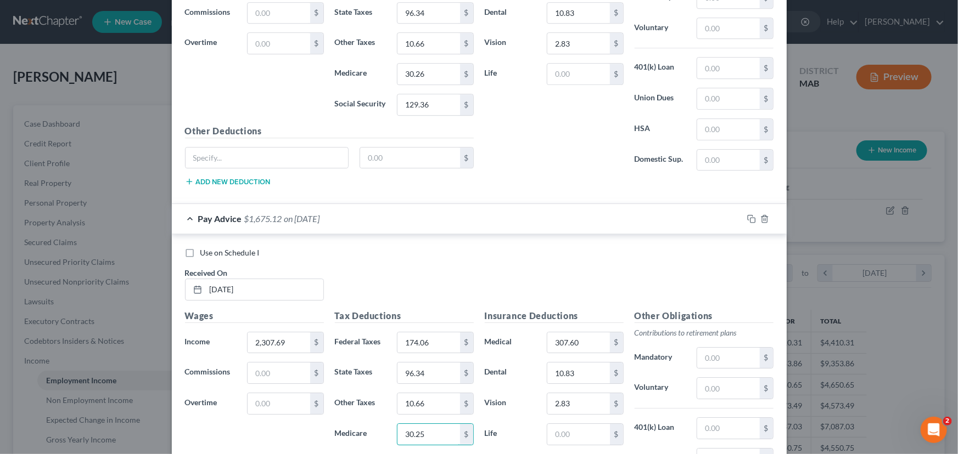
type input "30.25"
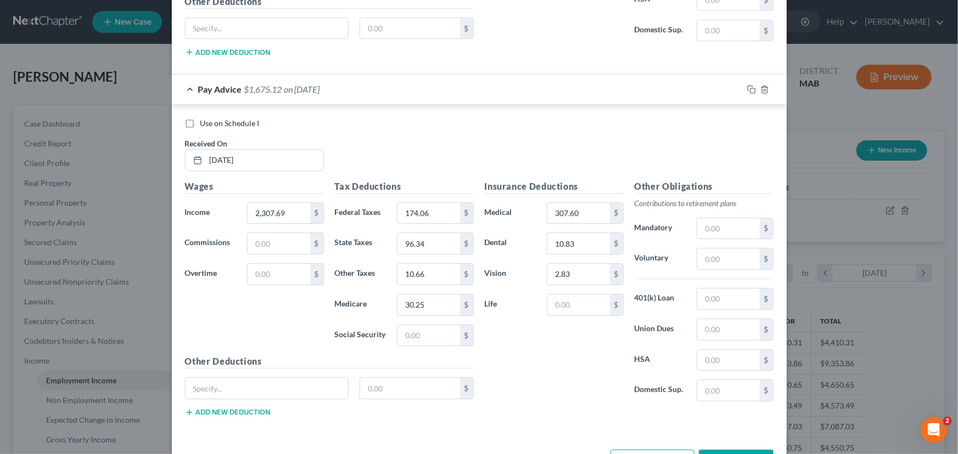
scroll to position [1743, 0]
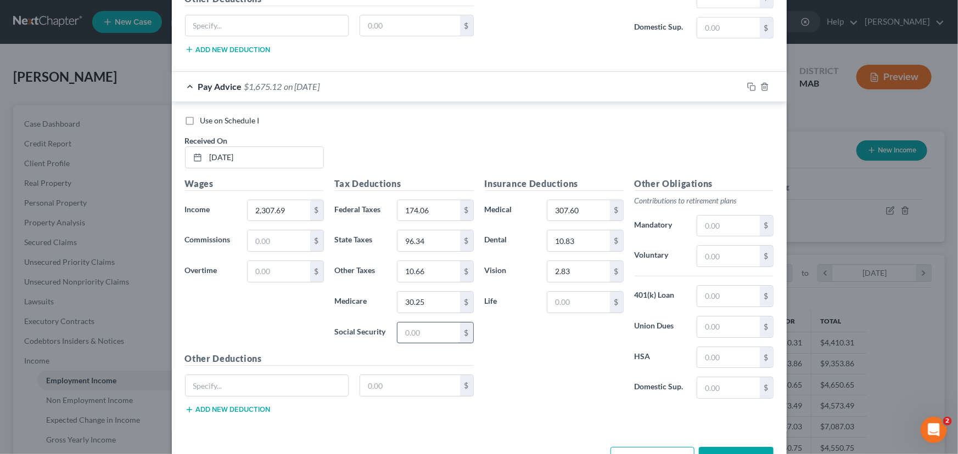
click at [405, 330] on input "text" at bounding box center [428, 333] width 62 height 21
type input "129.35"
click at [626, 447] on button "Add Pay Advice" at bounding box center [652, 458] width 84 height 23
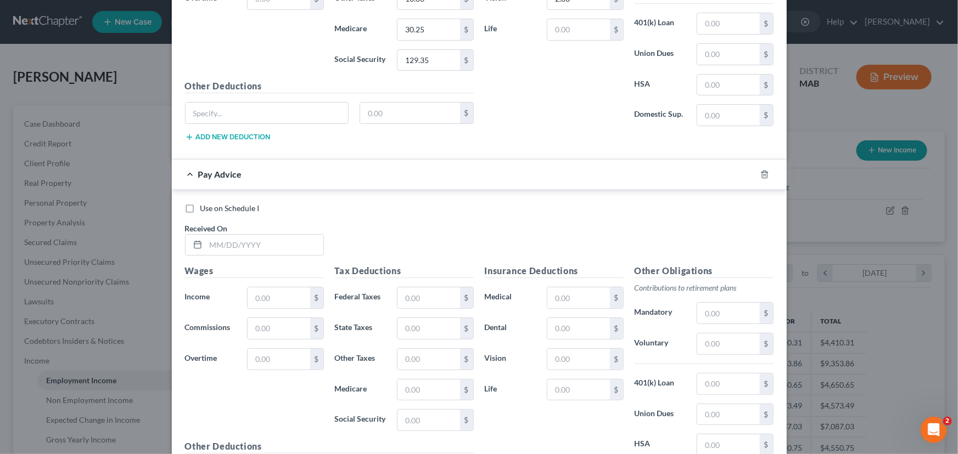
scroll to position [2036, 0]
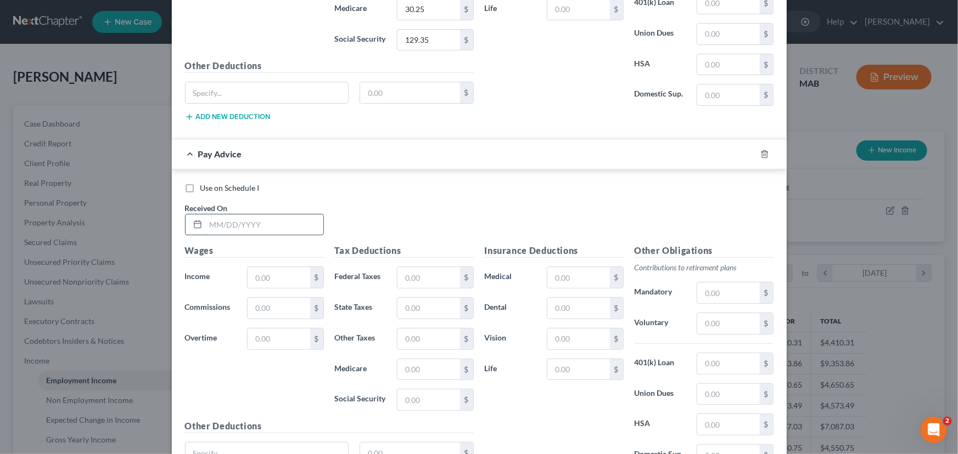
click at [207, 218] on input "text" at bounding box center [264, 225] width 117 height 21
type input "[DATE]"
click at [248, 271] on input "text" at bounding box center [278, 277] width 62 height 21
type input "2,307.69"
click at [402, 268] on input "text" at bounding box center [428, 277] width 62 height 21
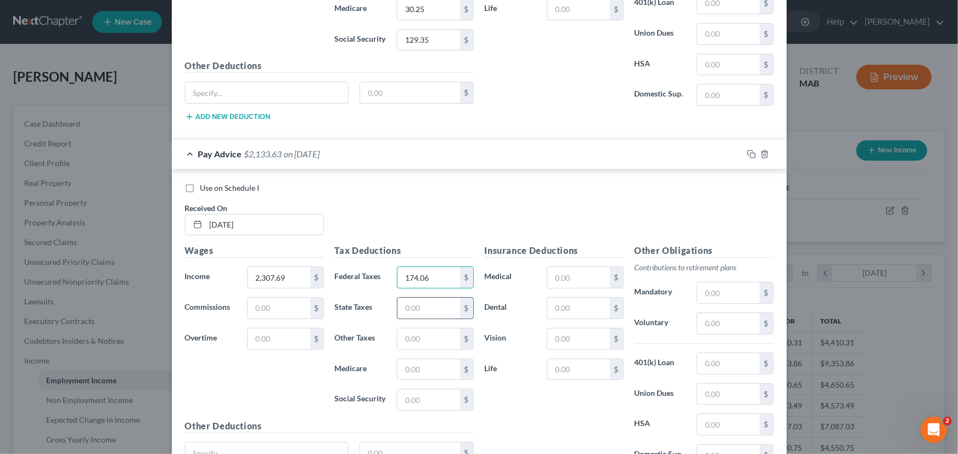
type input "174.06"
click at [405, 300] on input "text" at bounding box center [428, 308] width 62 height 21
type input "100.28"
click at [554, 269] on input "text" at bounding box center [578, 277] width 62 height 21
type input "207.60"
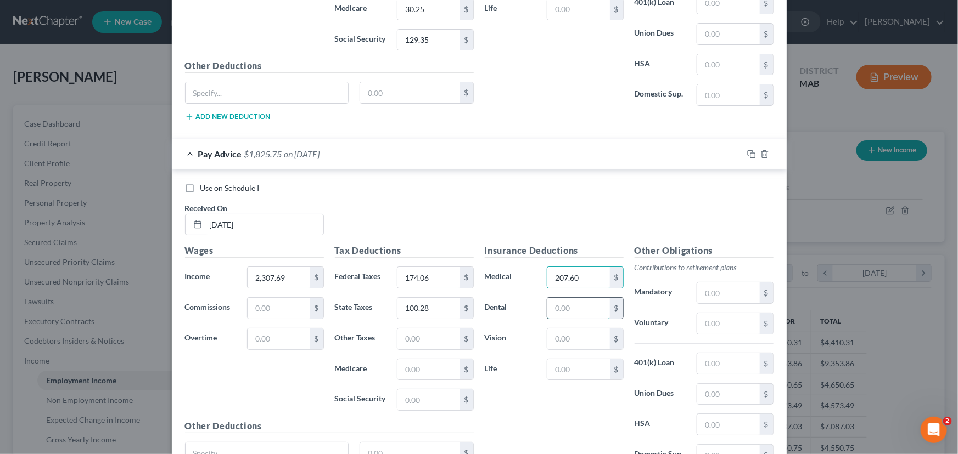
click at [559, 302] on input "text" at bounding box center [578, 308] width 62 height 21
type input "10.83"
click at [558, 329] on input "text" at bounding box center [578, 339] width 62 height 21
type input "2.83"
click at [412, 329] on input "text" at bounding box center [428, 339] width 62 height 21
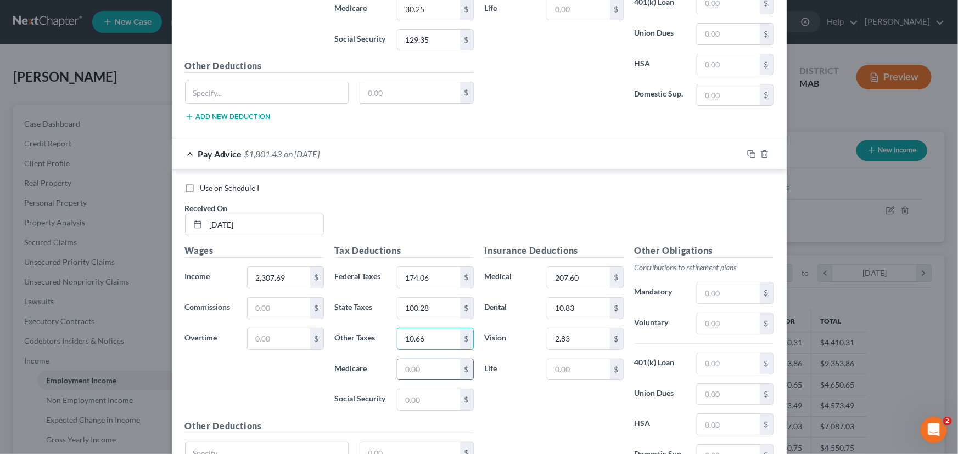
type input "10.66"
click at [406, 363] on input "text" at bounding box center [428, 369] width 62 height 21
type input "30.26"
click at [398, 393] on input "text" at bounding box center [428, 400] width 62 height 21
type input "129.36"
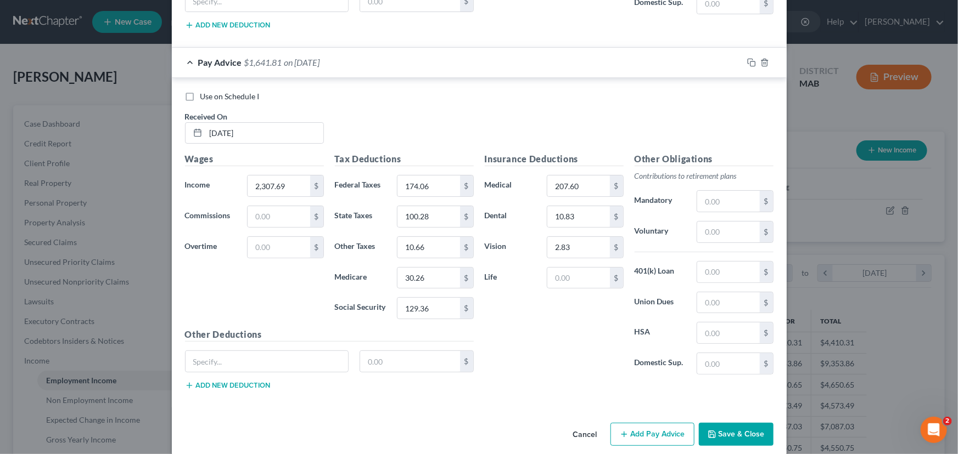
scroll to position [2135, 0]
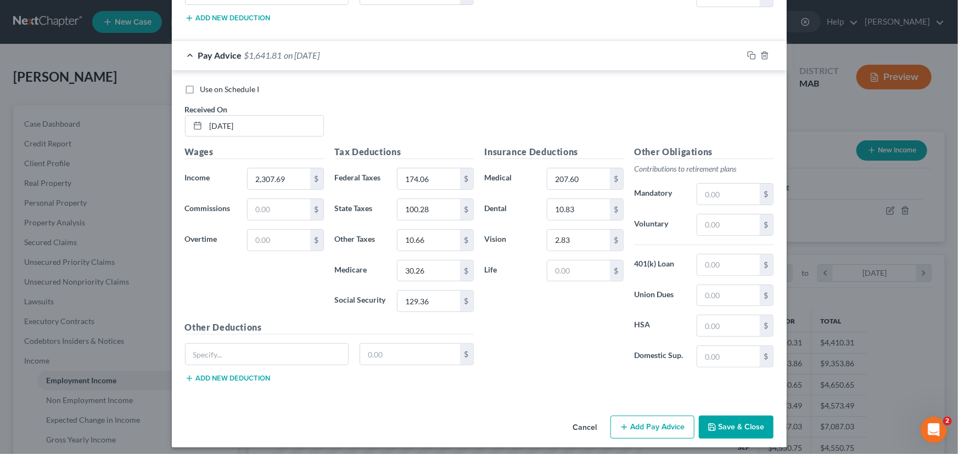
click at [636, 423] on button "Add Pay Advice" at bounding box center [652, 427] width 84 height 23
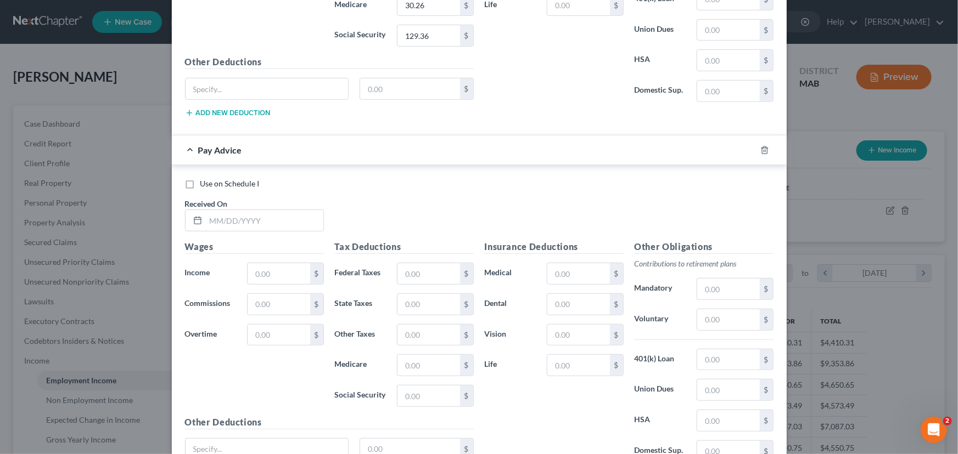
scroll to position [2407, 0]
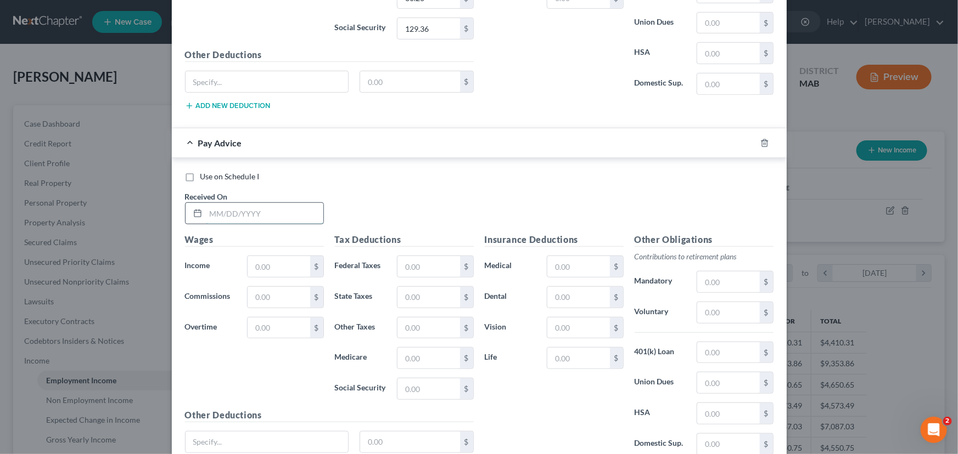
click at [206, 208] on input "text" at bounding box center [264, 213] width 117 height 21
type input "[DATE]"
click at [255, 262] on input "text" at bounding box center [278, 266] width 62 height 21
click at [264, 260] on input "230.69" at bounding box center [278, 266] width 62 height 21
type input "2,307.69"
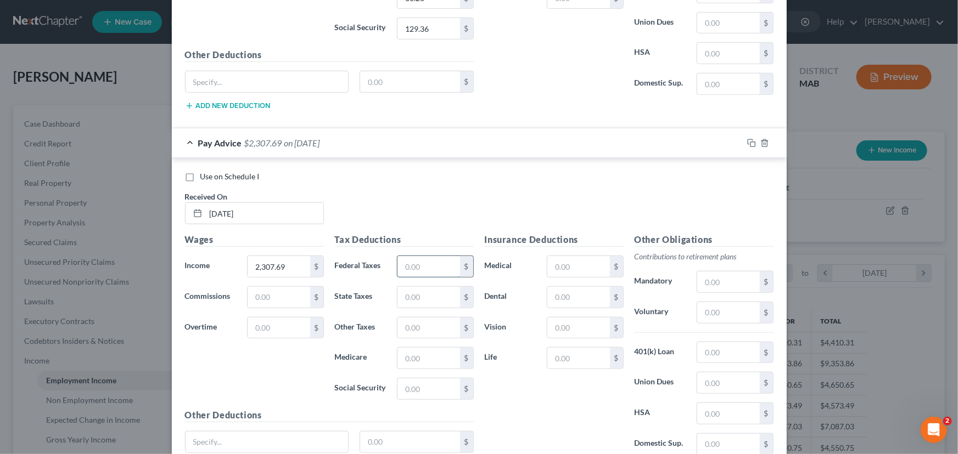
click at [398, 258] on input "text" at bounding box center [428, 266] width 62 height 21
type input "174.06"
click at [406, 292] on input "text" at bounding box center [428, 297] width 62 height 21
type input "104.32"
click at [556, 256] on input "text" at bounding box center [578, 266] width 62 height 21
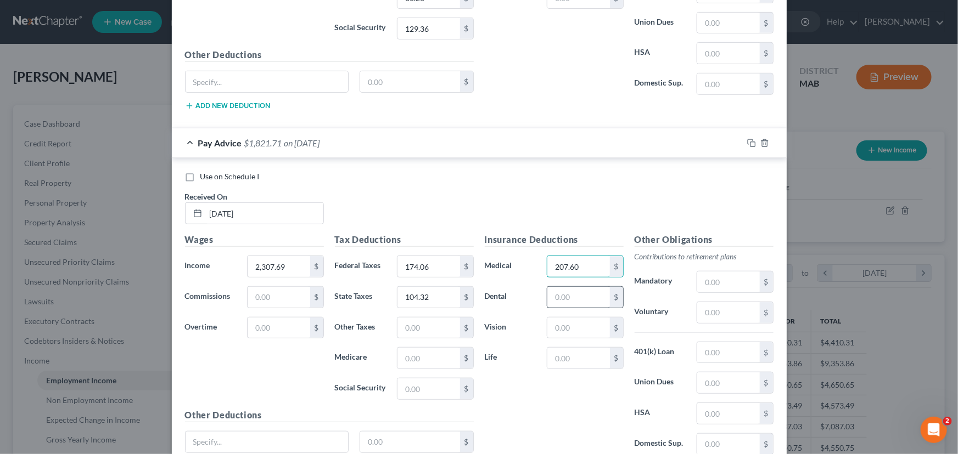
type input "207.60"
click at [563, 287] on input "text" at bounding box center [578, 297] width 62 height 21
type input "10.83"
click at [558, 320] on input "text" at bounding box center [578, 328] width 62 height 21
type input "2.83"
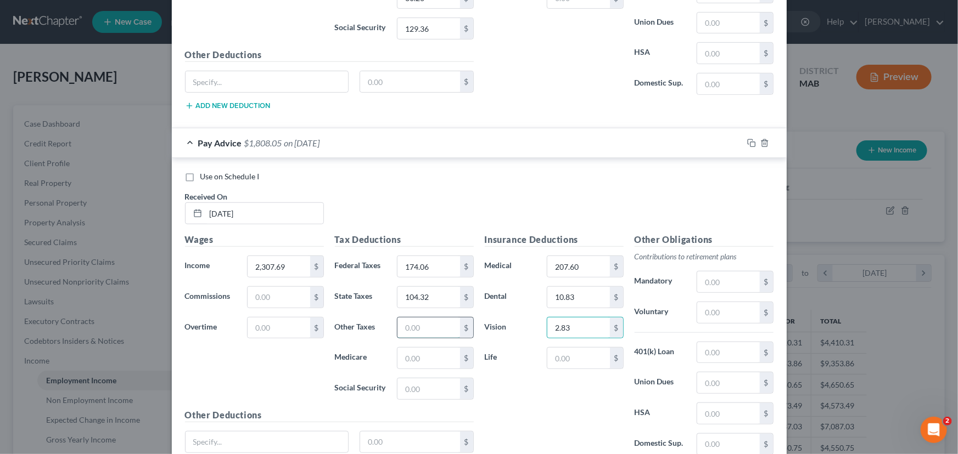
click at [410, 318] on input "text" at bounding box center [428, 328] width 62 height 21
type input "10.66"
click at [414, 351] on input "text" at bounding box center [428, 358] width 62 height 21
type input "30.26"
click at [418, 379] on input "text" at bounding box center [428, 389] width 62 height 21
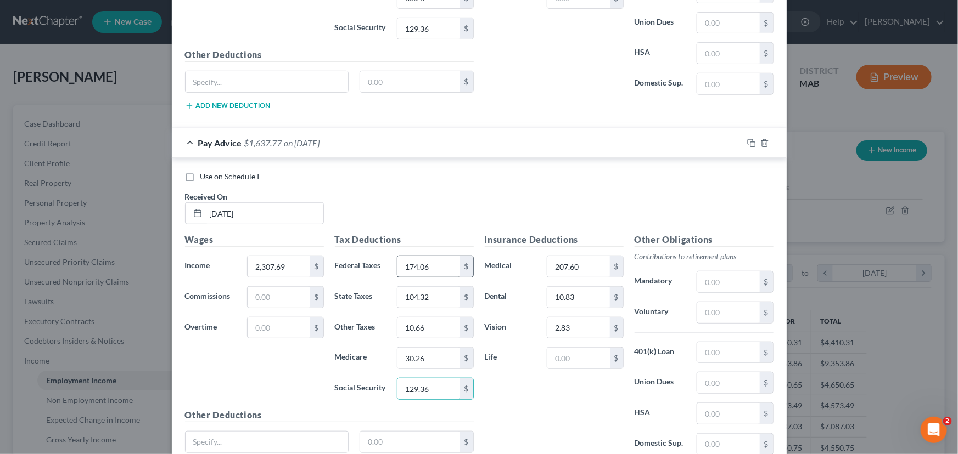
type input "129.36"
click at [420, 260] on input "174.06" at bounding box center [428, 266] width 62 height 21
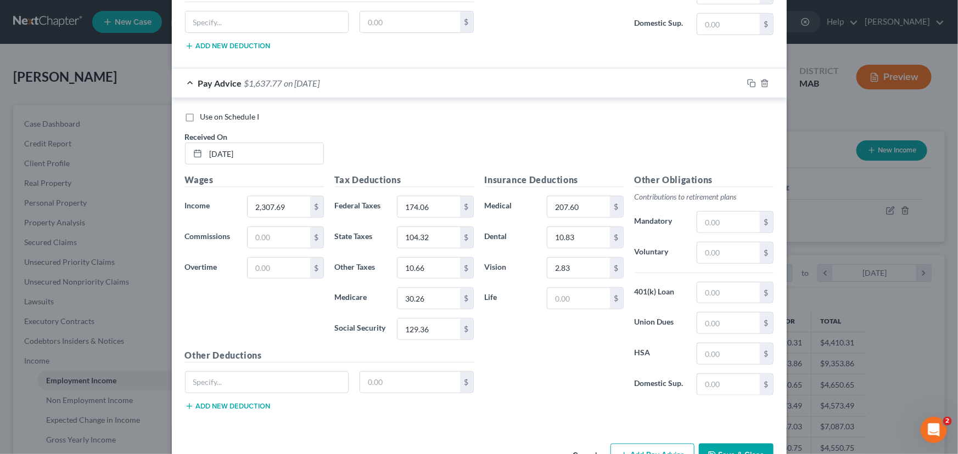
scroll to position [2494, 0]
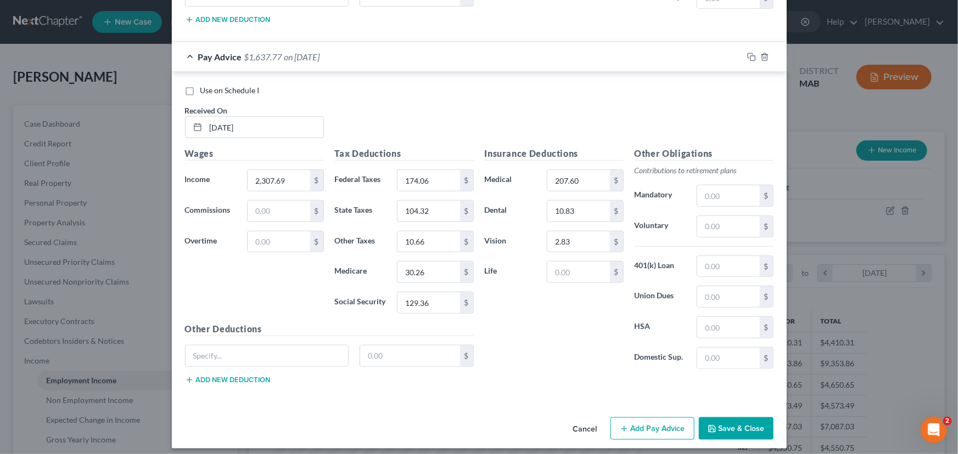
click at [632, 422] on button "Add Pay Advice" at bounding box center [652, 429] width 84 height 23
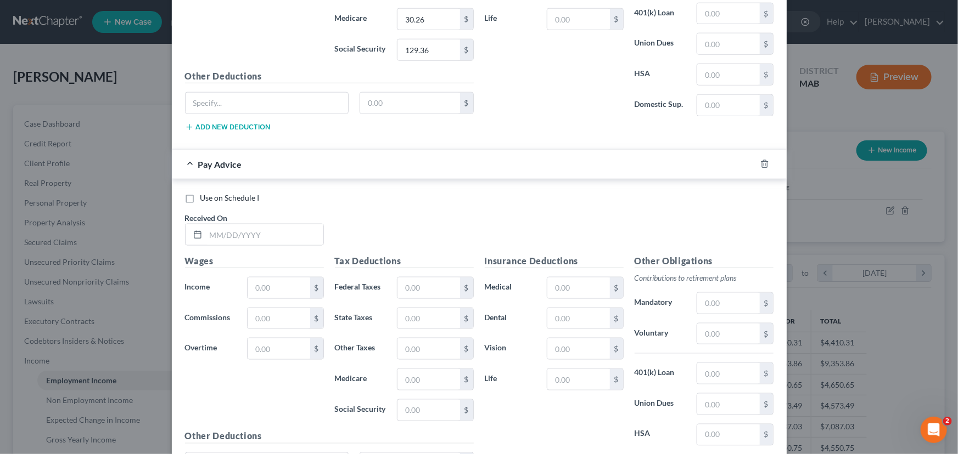
scroll to position [2773, 0]
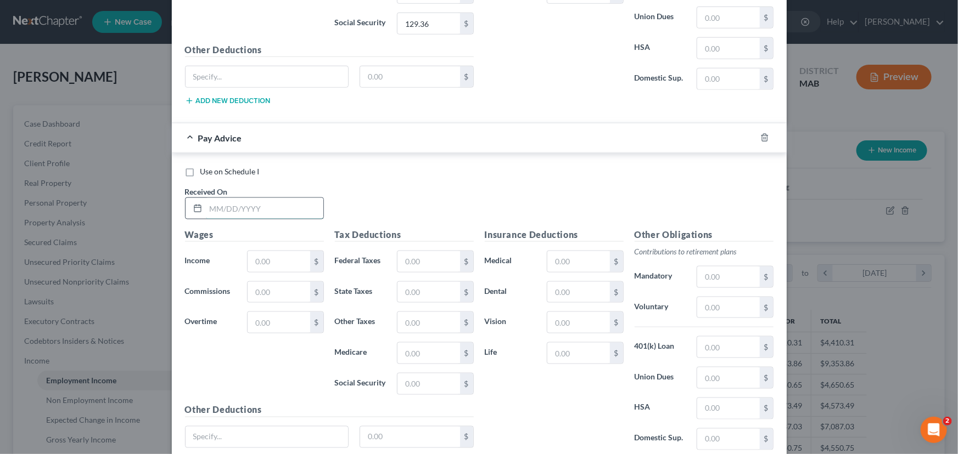
click at [206, 198] on input "text" at bounding box center [264, 208] width 117 height 21
type input "[DATE]"
click at [247, 251] on input "text" at bounding box center [278, 261] width 62 height 21
type input "2,307.69"
click at [407, 254] on input "text" at bounding box center [428, 261] width 62 height 21
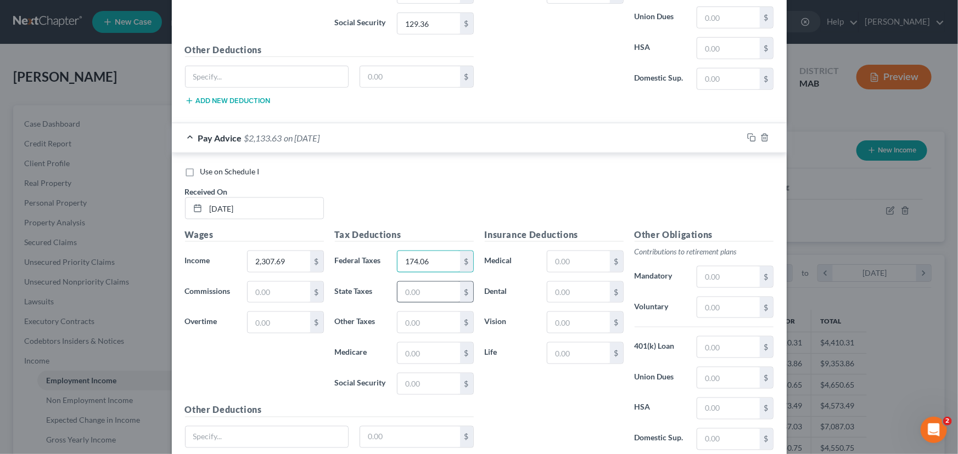
type input "174.06"
click at [410, 282] on input "text" at bounding box center [428, 292] width 62 height 21
type input "104.32"
click at [402, 317] on input "text" at bounding box center [428, 322] width 62 height 21
type input "10.61"
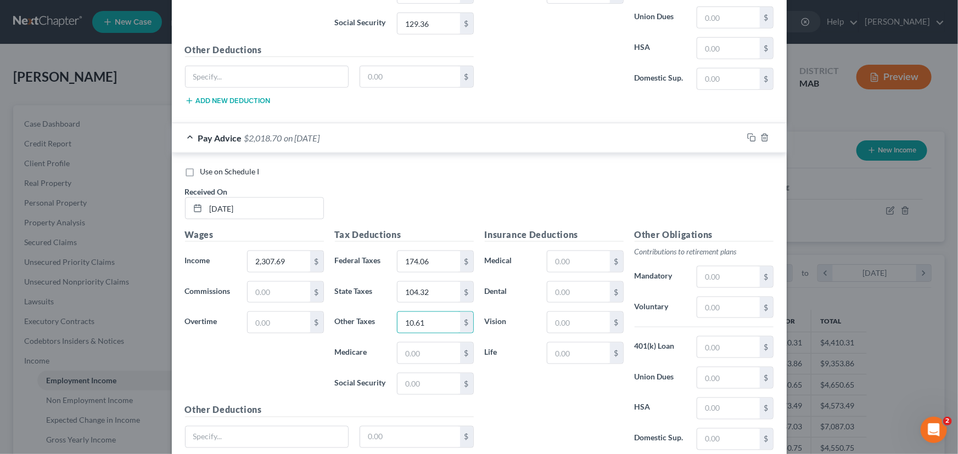
click at [949, 2] on div "New Income Source × Employment Type * Select Full or [DEMOGRAPHIC_DATA] Employm…" at bounding box center [479, 227] width 958 height 454
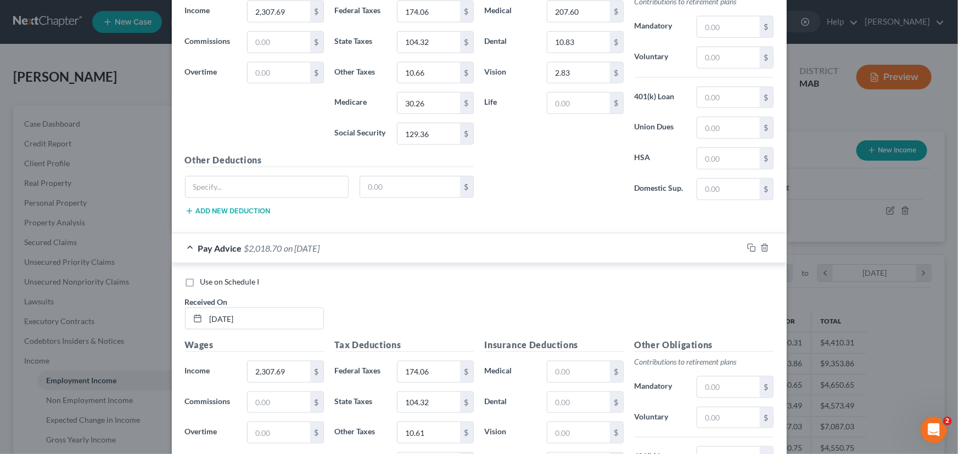
scroll to position [2653, 0]
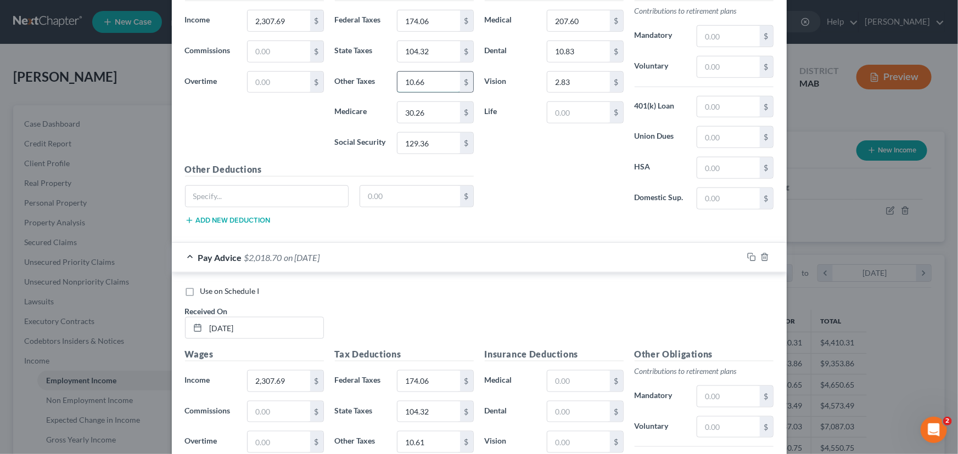
click at [426, 82] on input "10.66" at bounding box center [428, 82] width 62 height 21
type input "10.61"
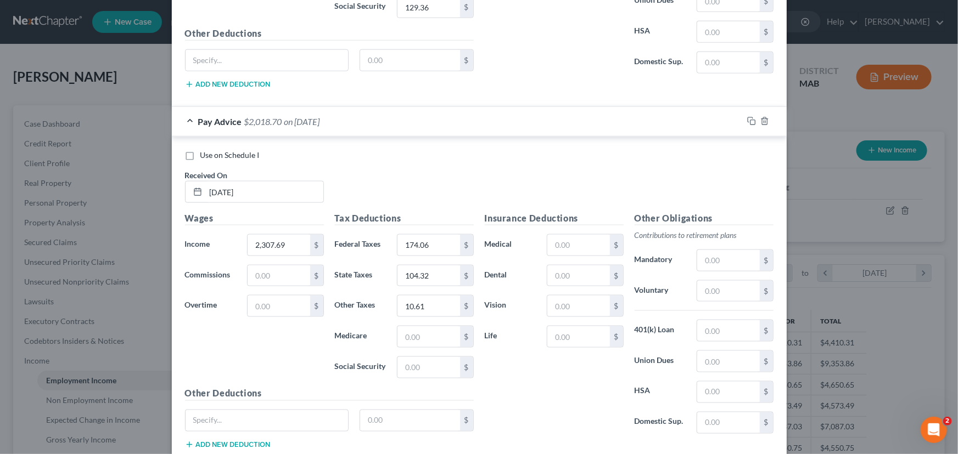
scroll to position [2819, 0]
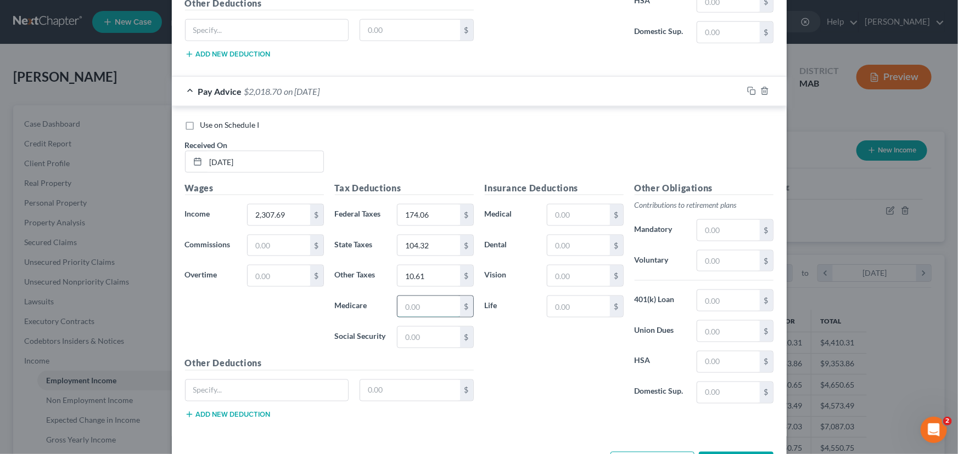
click at [431, 302] on input "text" at bounding box center [428, 306] width 62 height 21
type input "30.25"
click at [427, 327] on input "text" at bounding box center [428, 337] width 62 height 21
type input "129.36"
click at [547, 209] on input "text" at bounding box center [578, 215] width 62 height 21
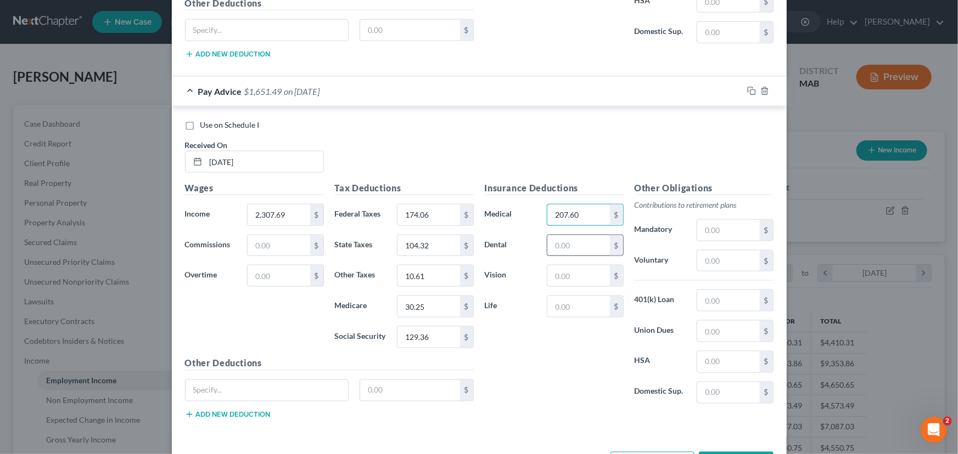
type input "207.60"
click at [550, 244] on input "text" at bounding box center [578, 245] width 62 height 21
type input "10.83"
click at [555, 269] on input "text" at bounding box center [578, 276] width 62 height 21
type input "2.83"
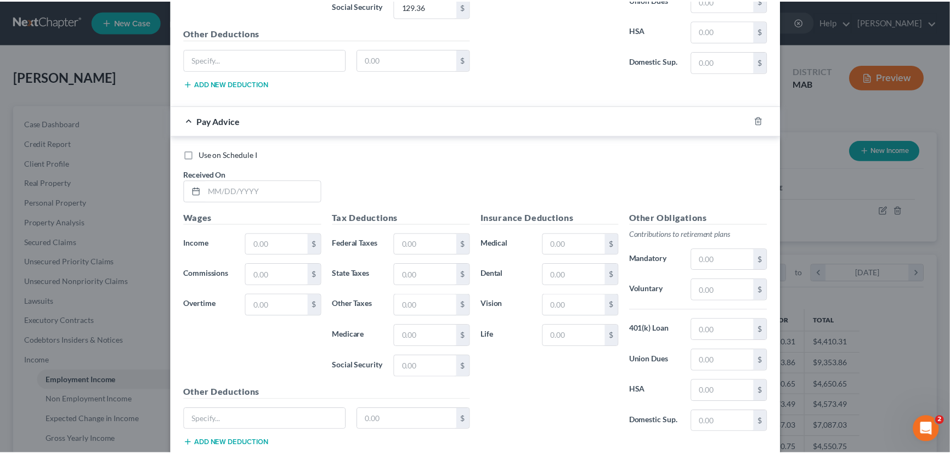
scroll to position [3212, 0]
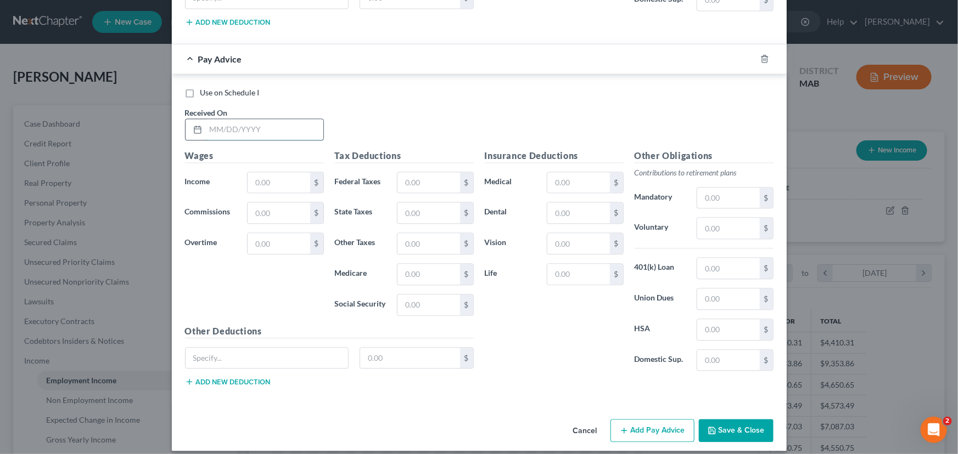
click at [206, 121] on input "text" at bounding box center [264, 129] width 117 height 21
type input "[DATE]"
click at [255, 173] on input "text" at bounding box center [278, 182] width 62 height 21
type input "2,889.04"
click at [408, 173] on input "text" at bounding box center [428, 182] width 62 height 21
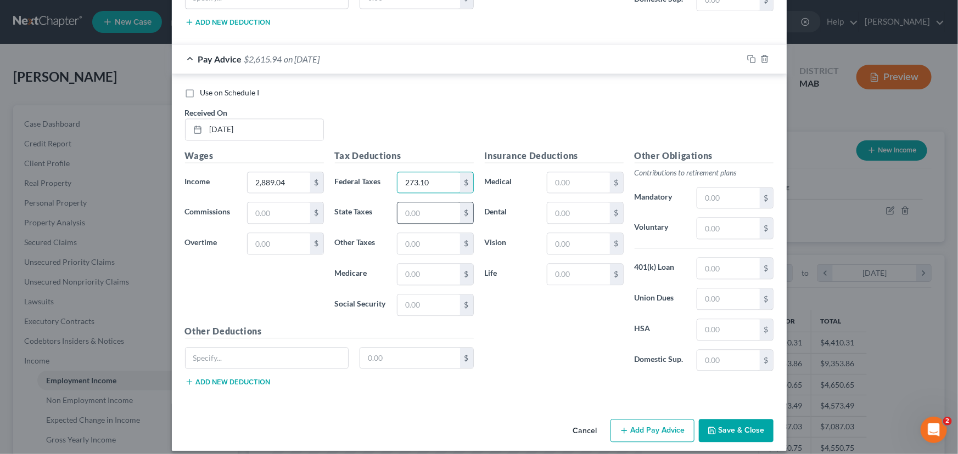
type input "273.10"
click at [408, 202] on input "text" at bounding box center [428, 212] width 62 height 21
type input "133.39"
click at [408, 233] on input "text" at bounding box center [428, 243] width 62 height 21
type input "13.28"
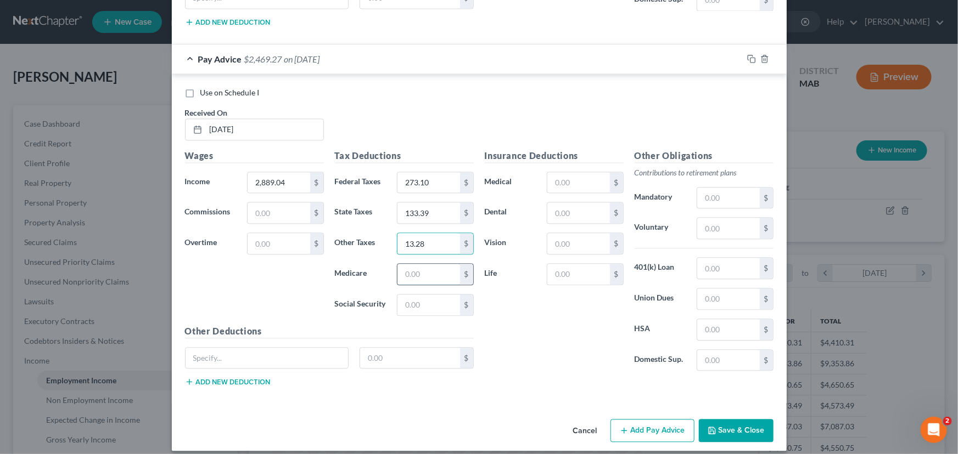
click at [402, 264] on input "text" at bounding box center [428, 274] width 62 height 21
type input "38.68"
click at [397, 295] on input "text" at bounding box center [428, 305] width 62 height 21
type input "165.40"
click at [554, 172] on input "text" at bounding box center [578, 182] width 62 height 21
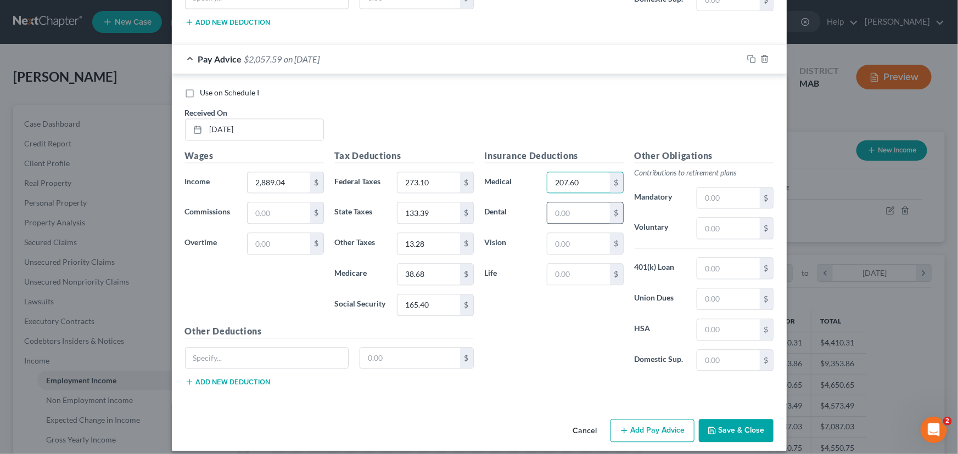
type input "207.60"
click at [554, 205] on input "text" at bounding box center [578, 212] width 62 height 21
type input "10.83"
click at [565, 233] on input "text" at bounding box center [578, 243] width 62 height 21
type input "2.83"
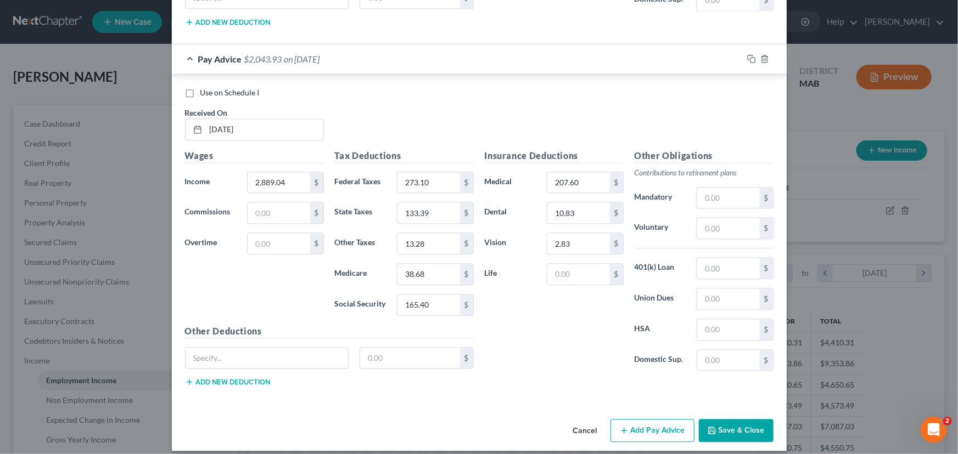
click at [731, 419] on button "Save & Close" at bounding box center [736, 430] width 75 height 23
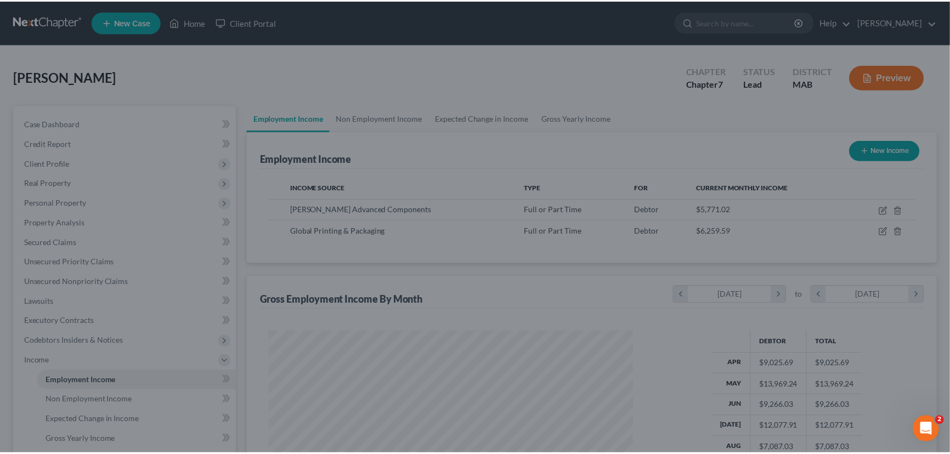
scroll to position [548556, 548363]
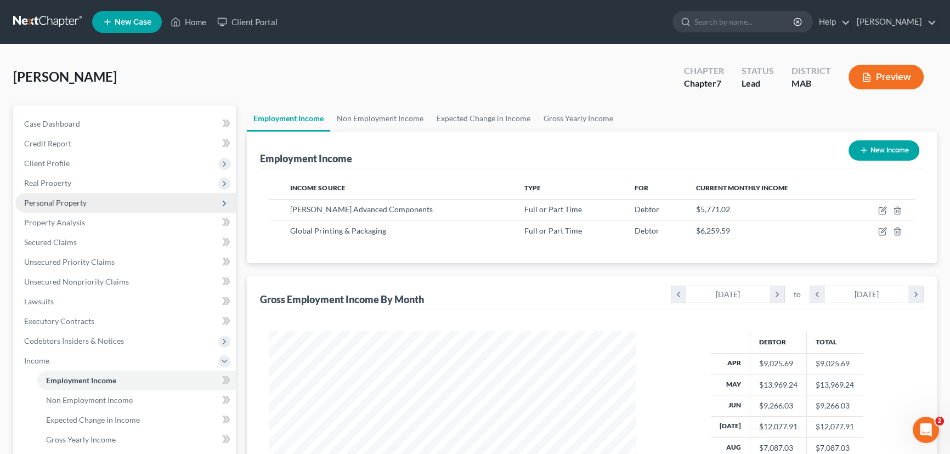
click at [55, 205] on span "Personal Property" at bounding box center [55, 202] width 63 height 9
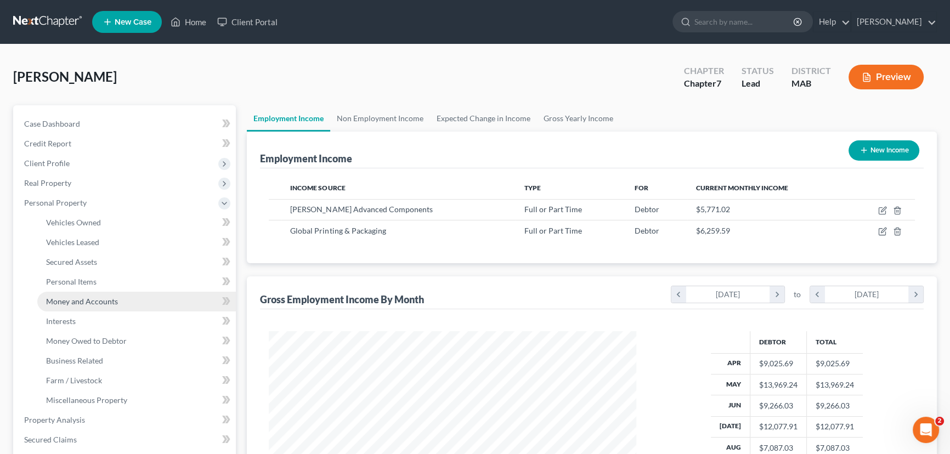
click at [86, 297] on span "Money and Accounts" at bounding box center [82, 301] width 72 height 9
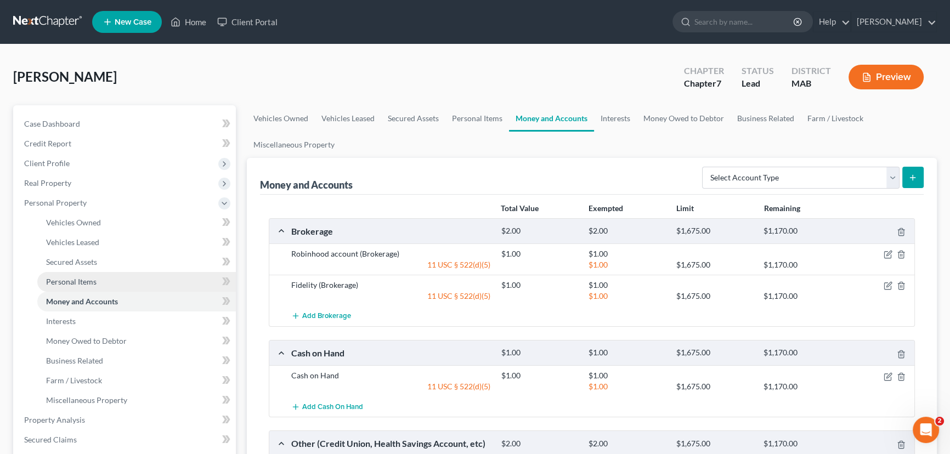
drag, startPoint x: 952, startPoint y: 257, endPoint x: 71, endPoint y: 280, distance: 880.5
click at [71, 280] on span "Personal Items" at bounding box center [71, 281] width 50 height 9
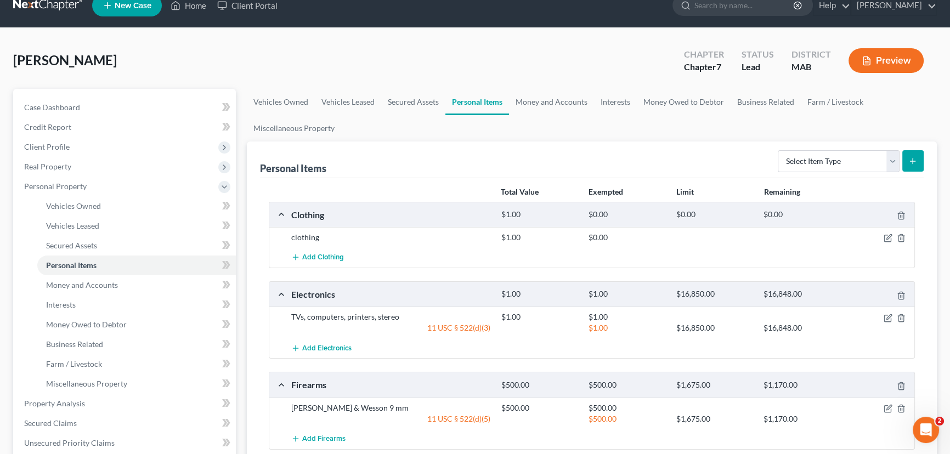
scroll to position [11, 0]
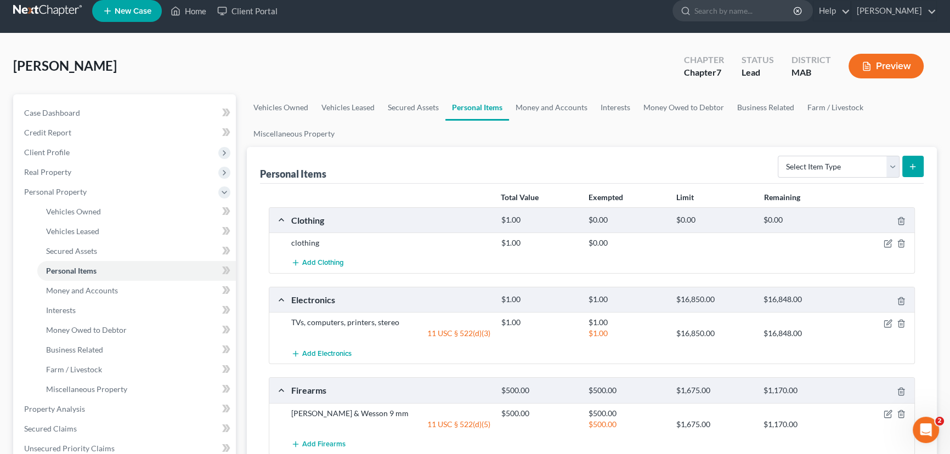
click at [878, 68] on button "Preview" at bounding box center [886, 66] width 75 height 25
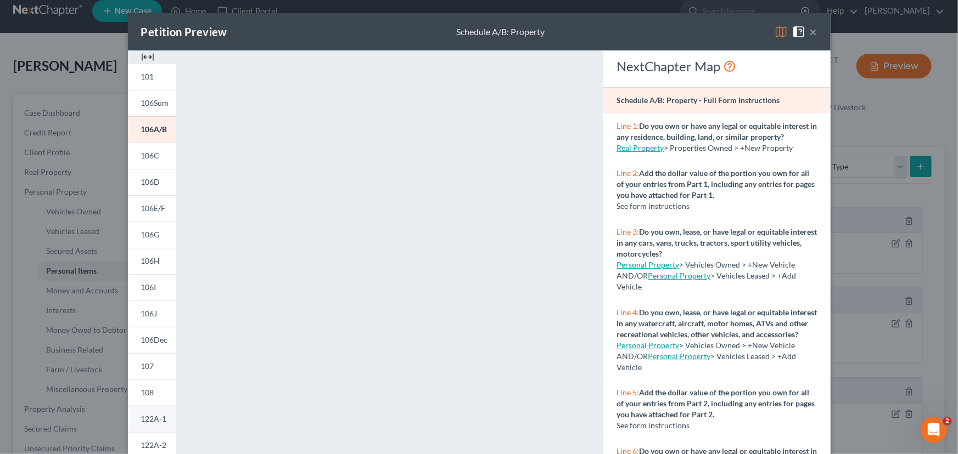
click at [142, 423] on span "122A-1" at bounding box center [154, 418] width 26 height 9
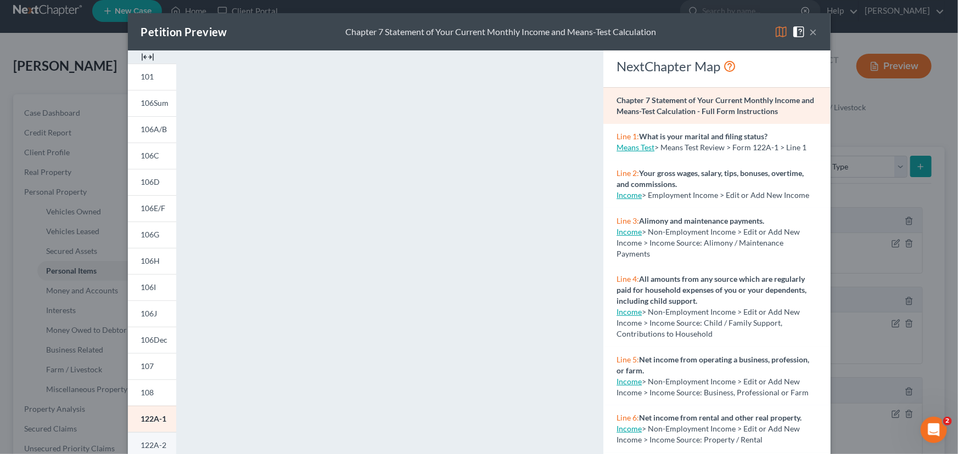
click at [141, 444] on span "122A-2" at bounding box center [154, 445] width 26 height 9
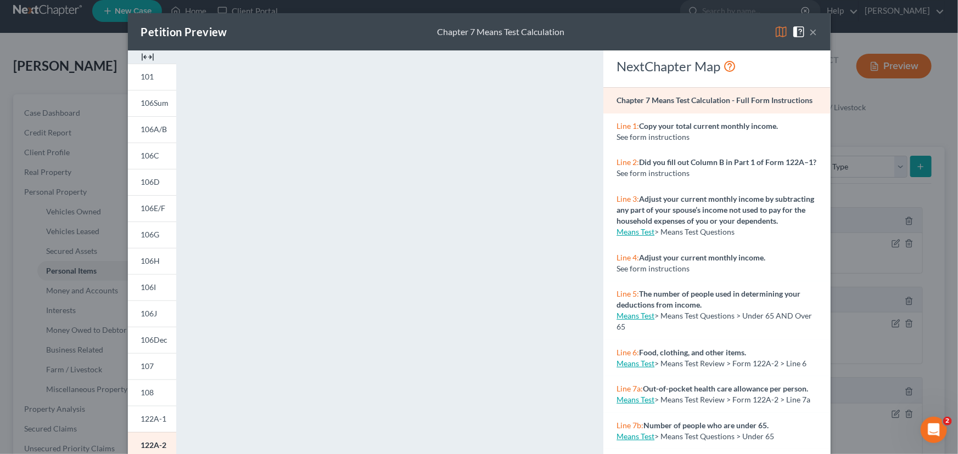
click at [809, 32] on button "×" at bounding box center [813, 31] width 8 height 13
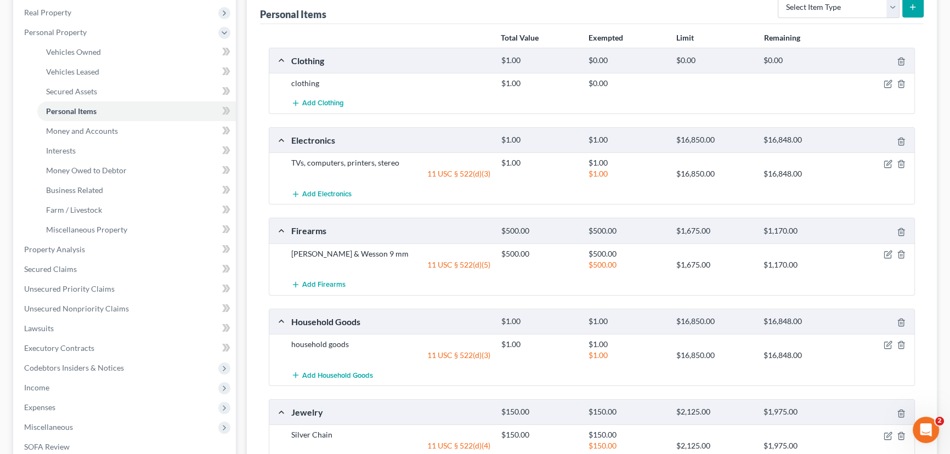
scroll to position [191, 0]
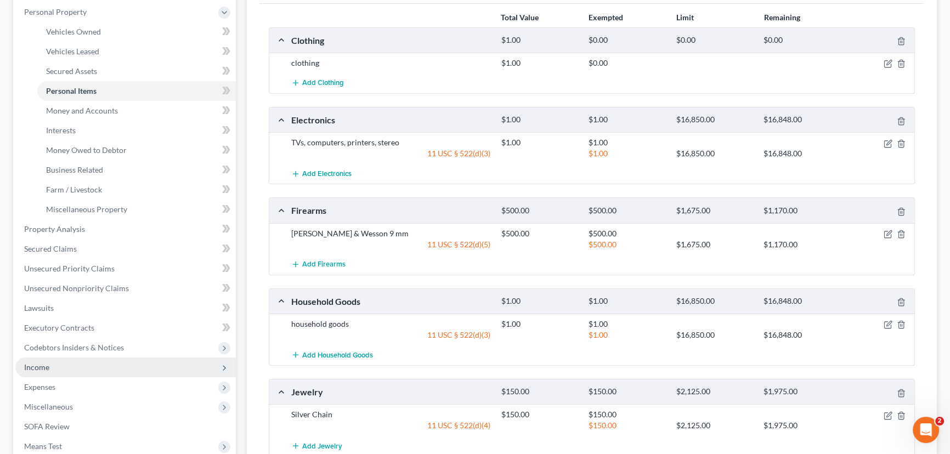
click at [58, 362] on span "Income" at bounding box center [125, 368] width 221 height 20
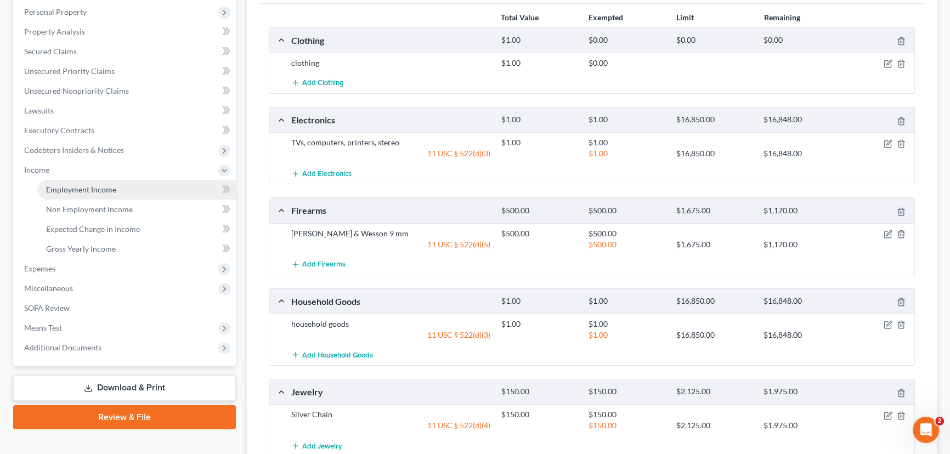
click at [79, 189] on span "Employment Income" at bounding box center [81, 189] width 70 height 9
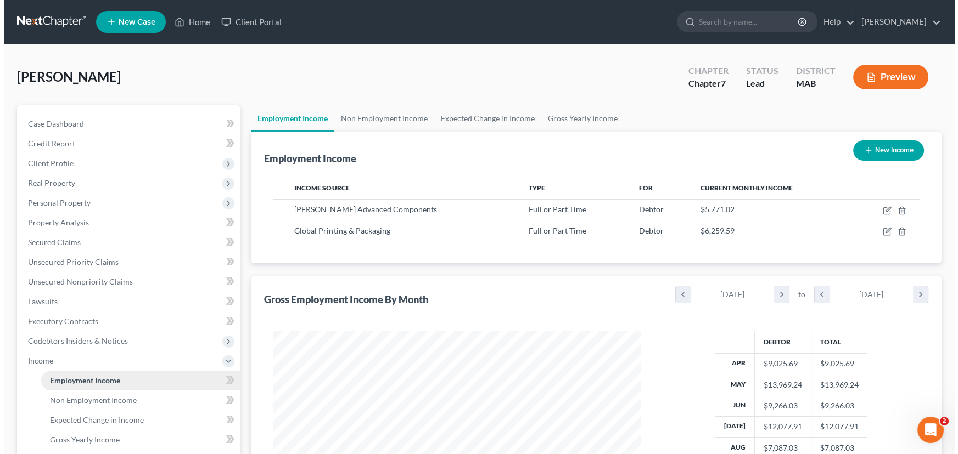
scroll to position [196, 390]
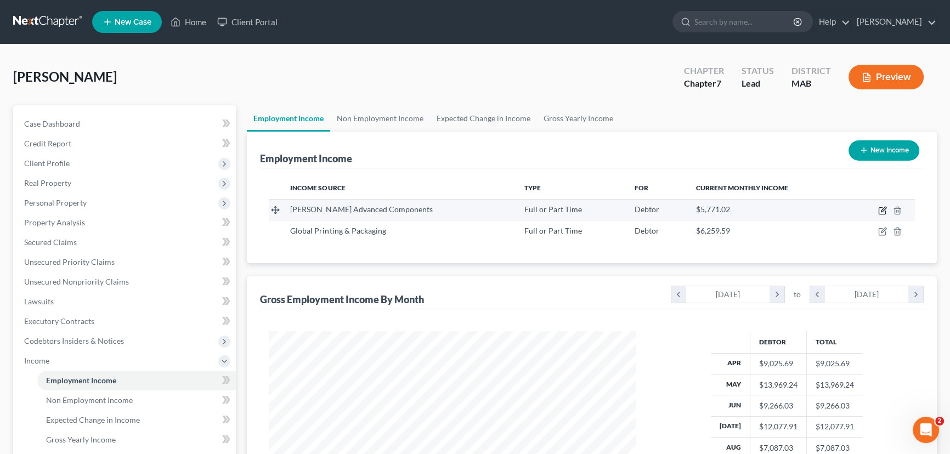
click at [884, 212] on icon "button" at bounding box center [883, 210] width 9 height 9
select select "0"
select select "22"
select select "2"
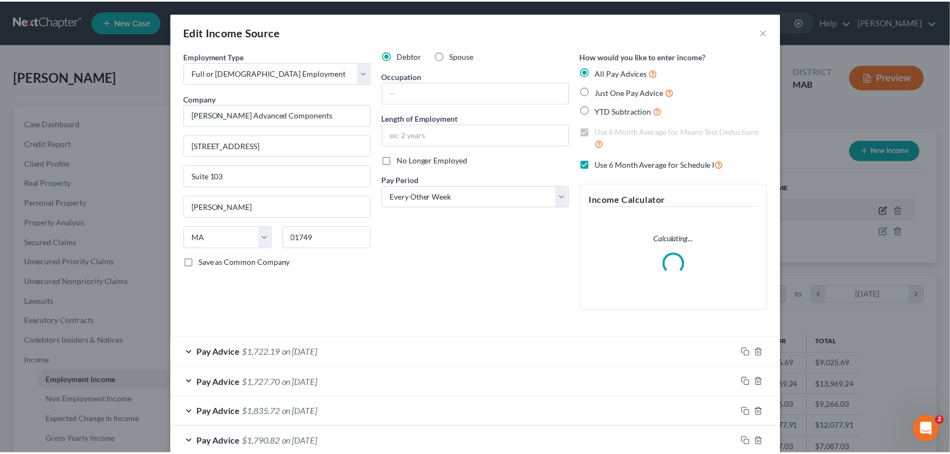
scroll to position [196, 393]
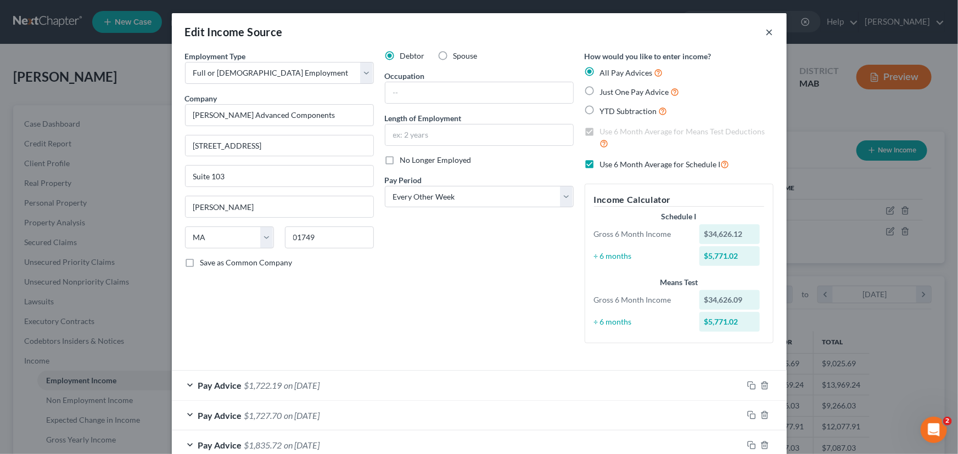
click at [766, 32] on button "×" at bounding box center [770, 31] width 8 height 13
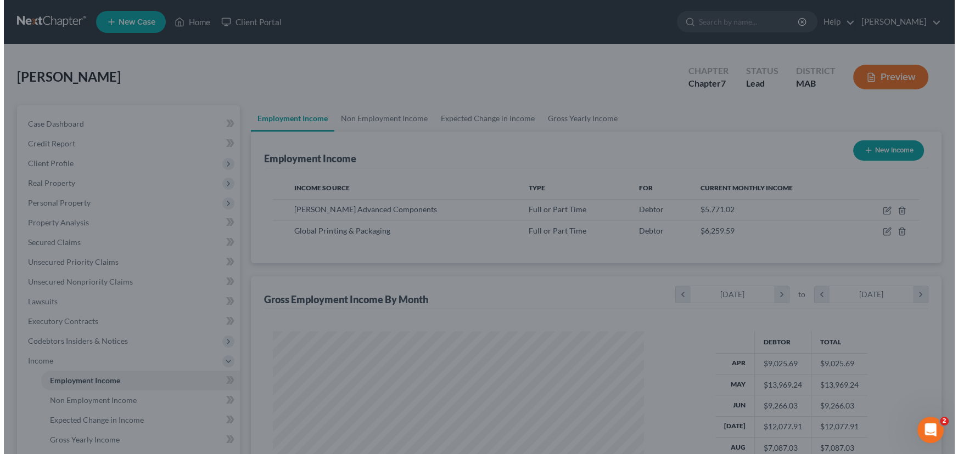
scroll to position [548556, 548363]
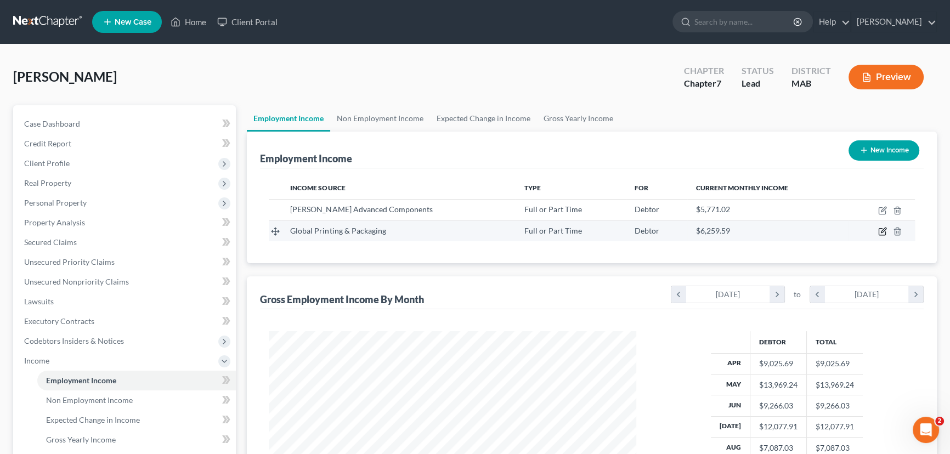
click at [880, 232] on icon "button" at bounding box center [883, 231] width 9 height 9
select select "0"
select select "22"
select select "2"
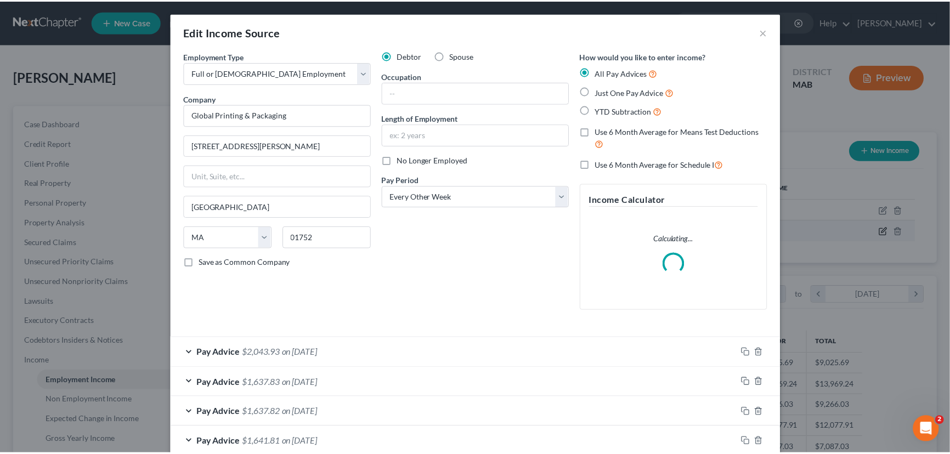
scroll to position [196, 393]
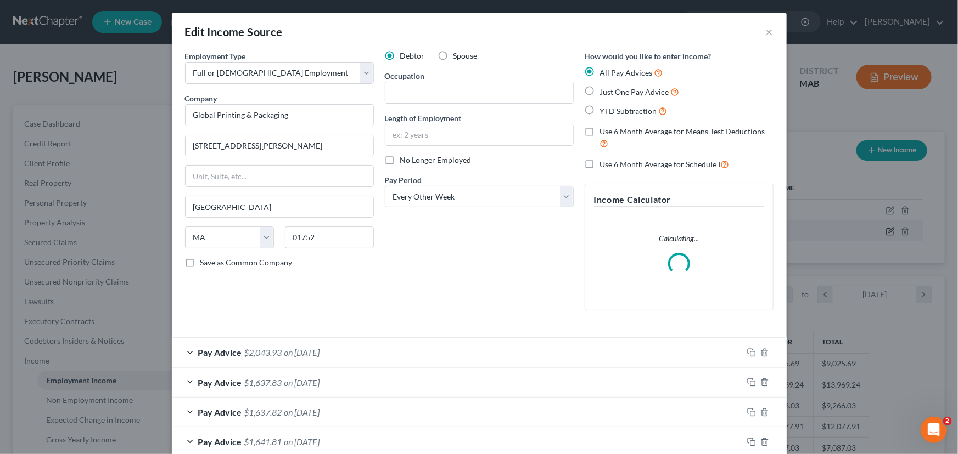
click at [880, 232] on div "Edit Income Source × Employment Type * Select Full or [DEMOGRAPHIC_DATA] Employ…" at bounding box center [479, 227] width 958 height 454
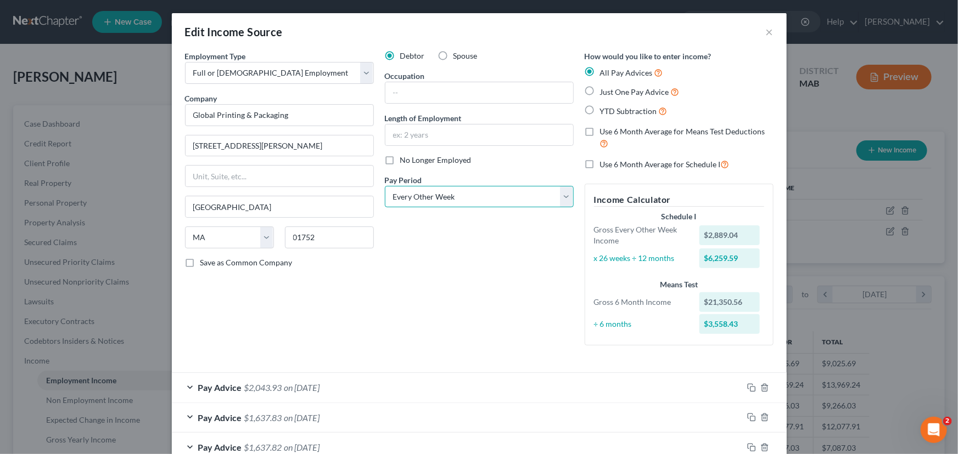
click at [555, 191] on select "Select Monthly Twice Monthly Every Other Week Weekly" at bounding box center [479, 197] width 189 height 22
click at [385, 186] on select "Select Monthly Twice Monthly Every Other Week Weekly" at bounding box center [479, 197] width 189 height 22
click at [400, 159] on label "No Longer Employed" at bounding box center [435, 160] width 71 height 11
click at [404, 159] on input "No Longer Employed" at bounding box center [407, 158] width 7 height 7
checkbox input "true"
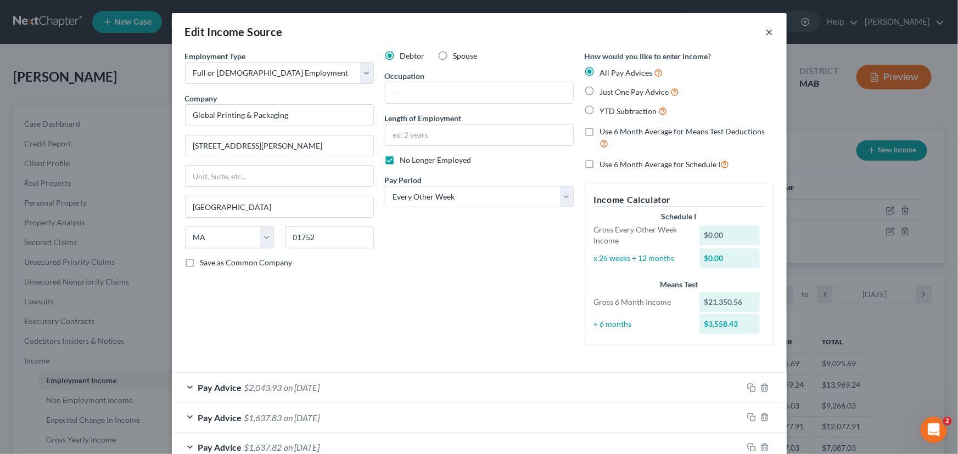
click at [767, 31] on button "×" at bounding box center [770, 31] width 8 height 13
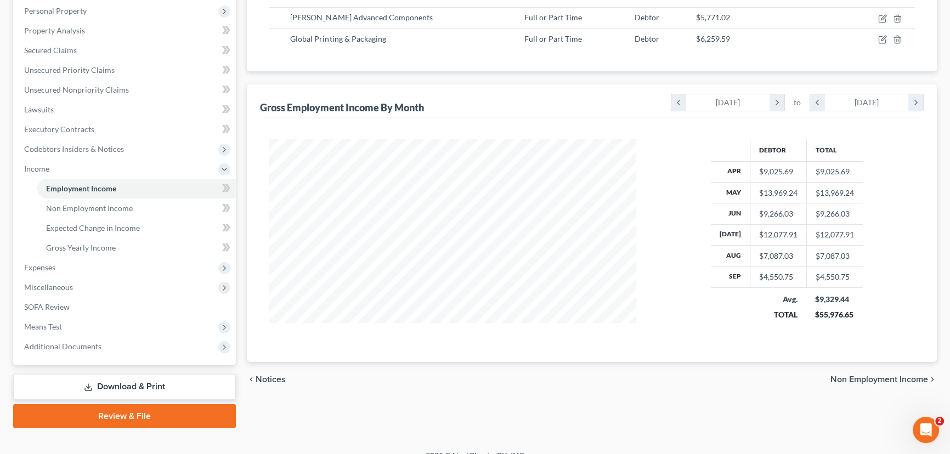
scroll to position [199, 0]
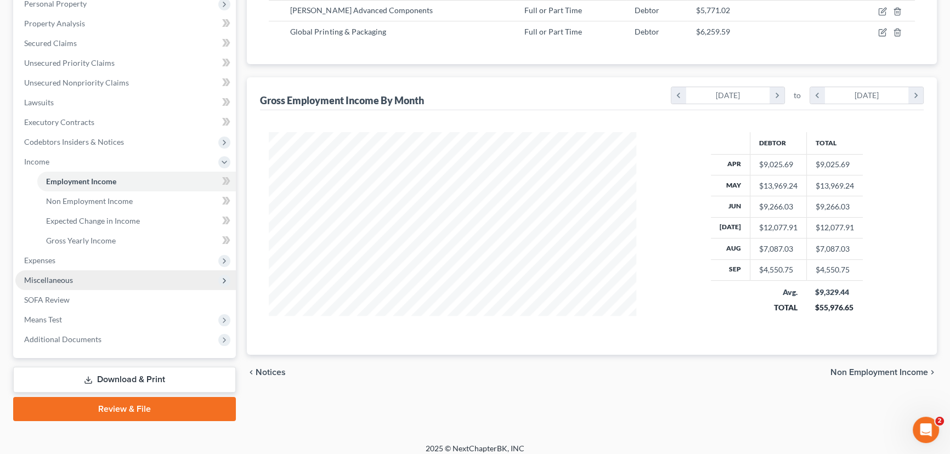
click at [55, 273] on span "Miscellaneous" at bounding box center [125, 281] width 221 height 20
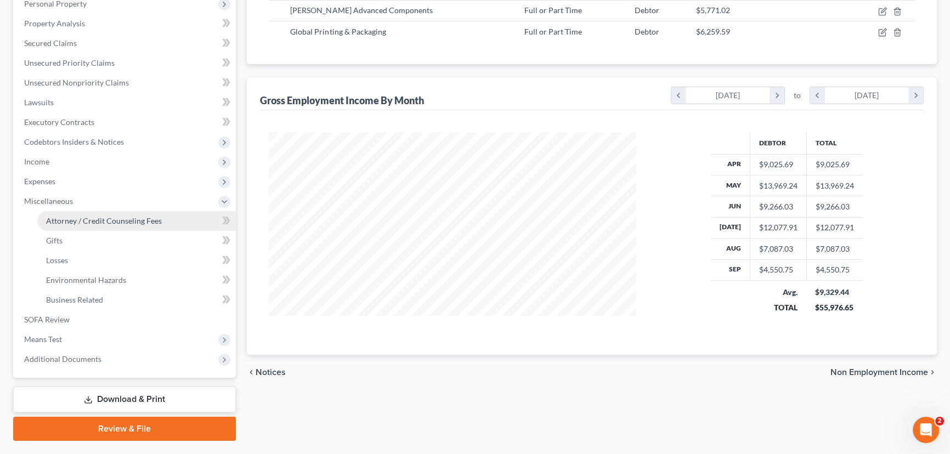
click at [90, 222] on span "Attorney / Credit Counseling Fees" at bounding box center [104, 220] width 116 height 9
select select "0"
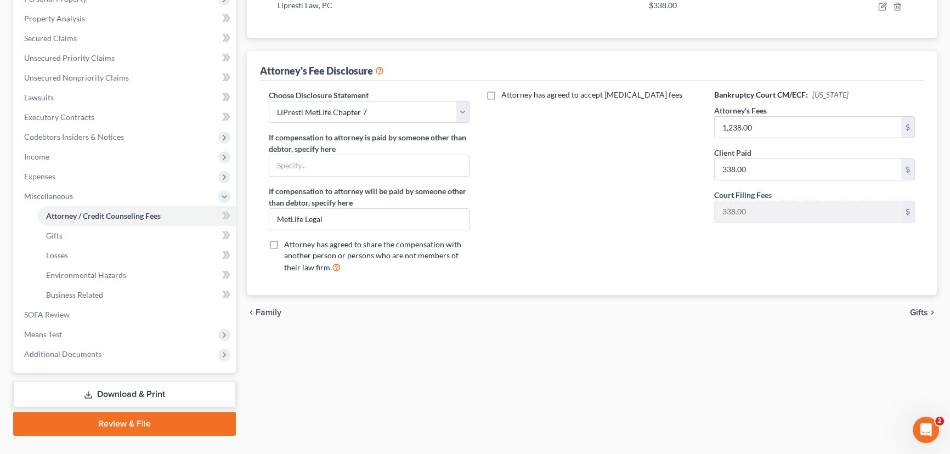
scroll to position [226, 0]
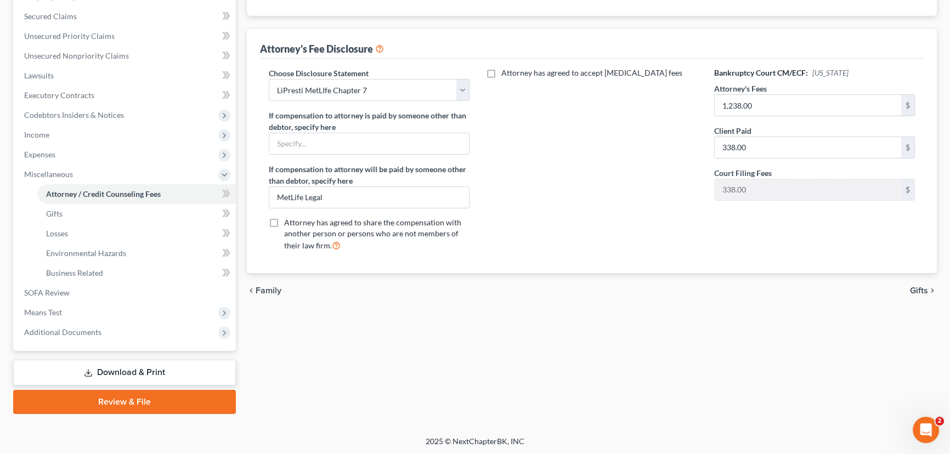
click at [92, 374] on icon at bounding box center [88, 373] width 9 height 9
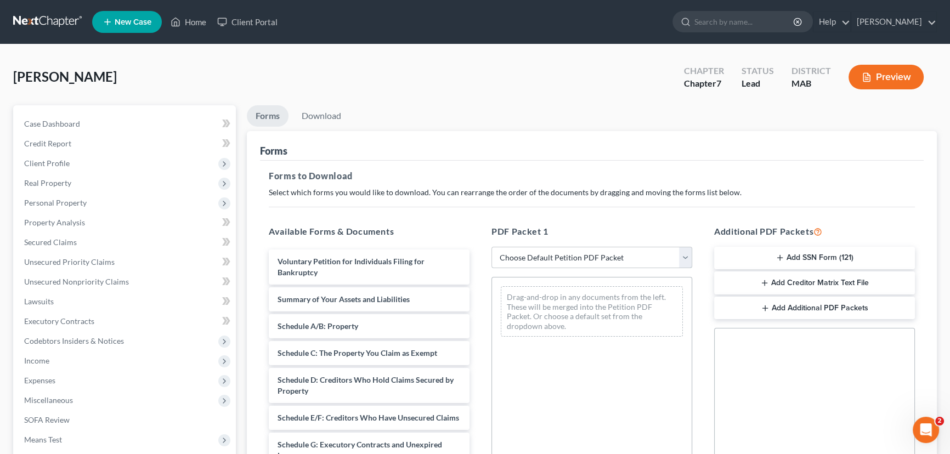
click at [686, 258] on select "Choose Default Petition PDF Packet Complete Bankruptcy Petition (all forms and …" at bounding box center [592, 258] width 201 height 22
select select "0"
click at [492, 247] on select "Choose Default Petition PDF Packet Complete Bankruptcy Petition (all forms and …" at bounding box center [592, 258] width 201 height 22
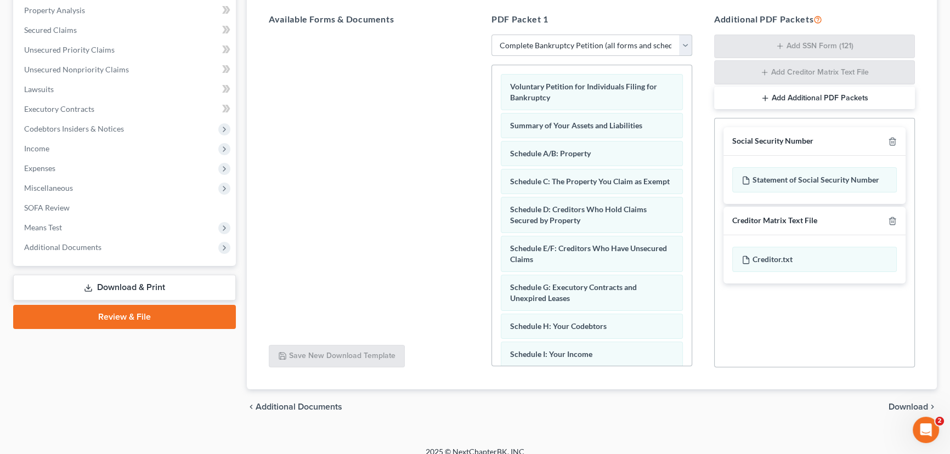
scroll to position [223, 0]
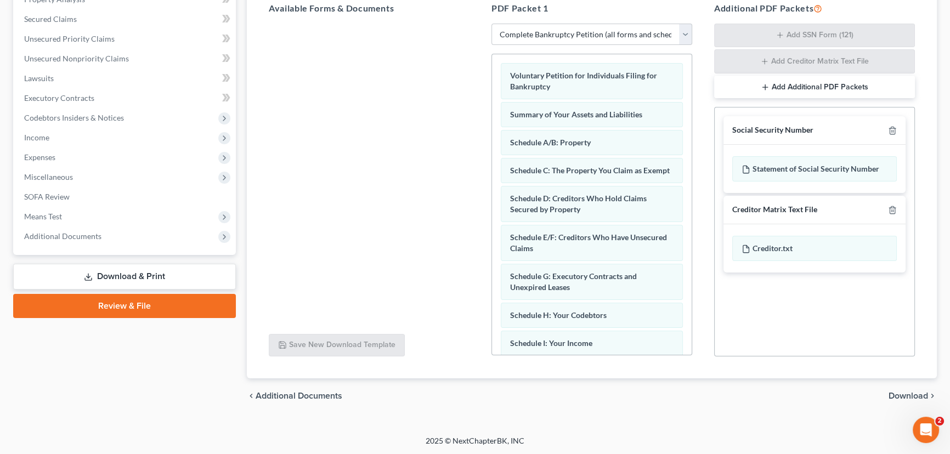
click at [892, 397] on span "Download" at bounding box center [909, 396] width 40 height 9
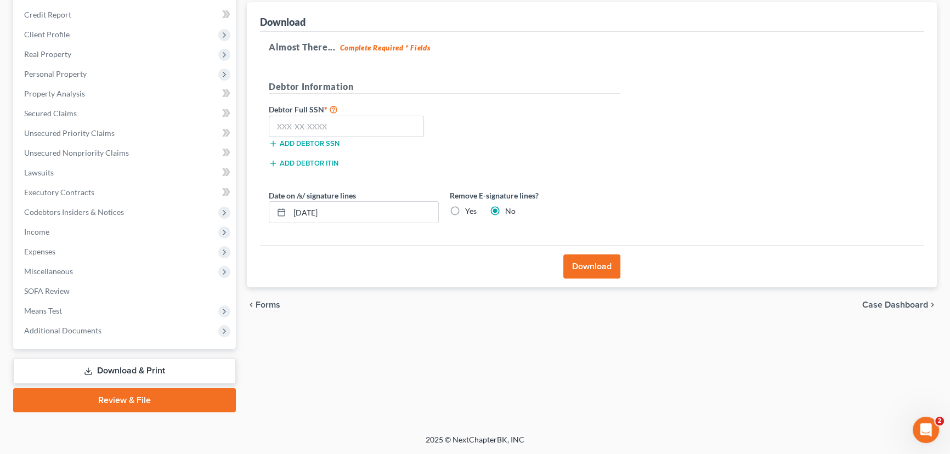
scroll to position [127, 0]
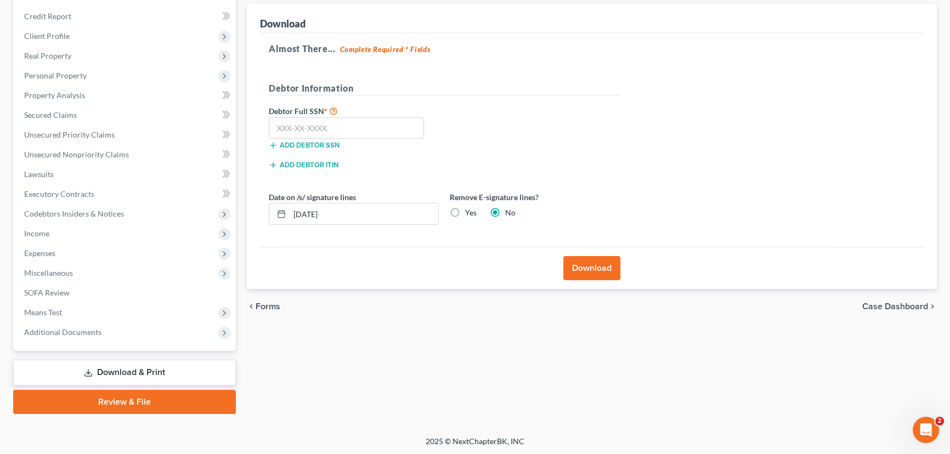
click at [594, 267] on button "Download" at bounding box center [592, 268] width 57 height 24
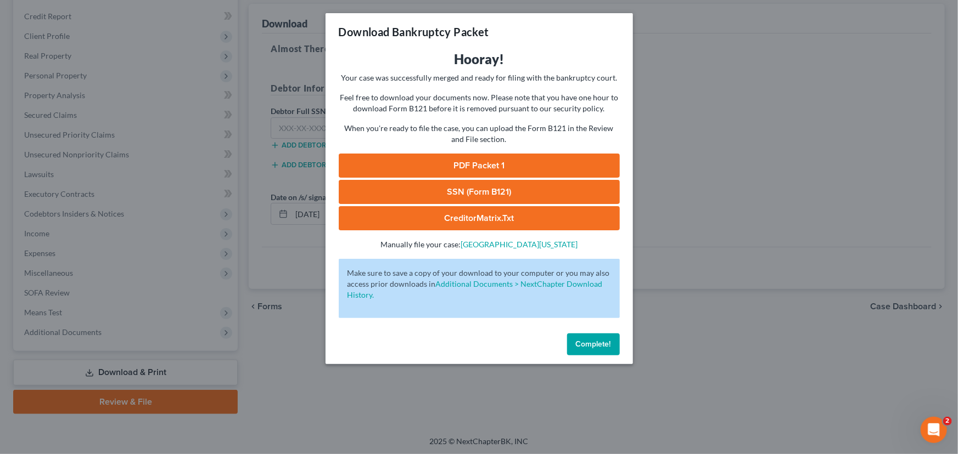
click at [499, 165] on link "PDF Packet 1" at bounding box center [479, 166] width 281 height 24
click at [589, 345] on span "Complete!" at bounding box center [593, 344] width 35 height 9
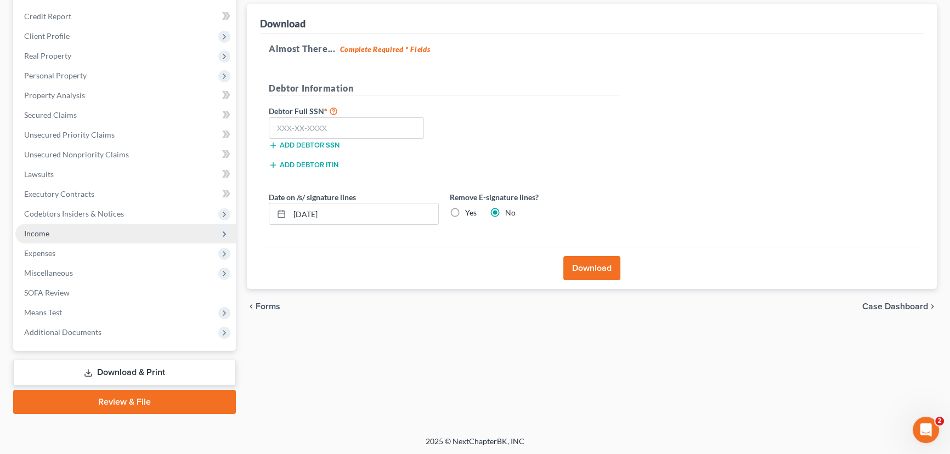
click at [34, 232] on span "Income" at bounding box center [36, 233] width 25 height 9
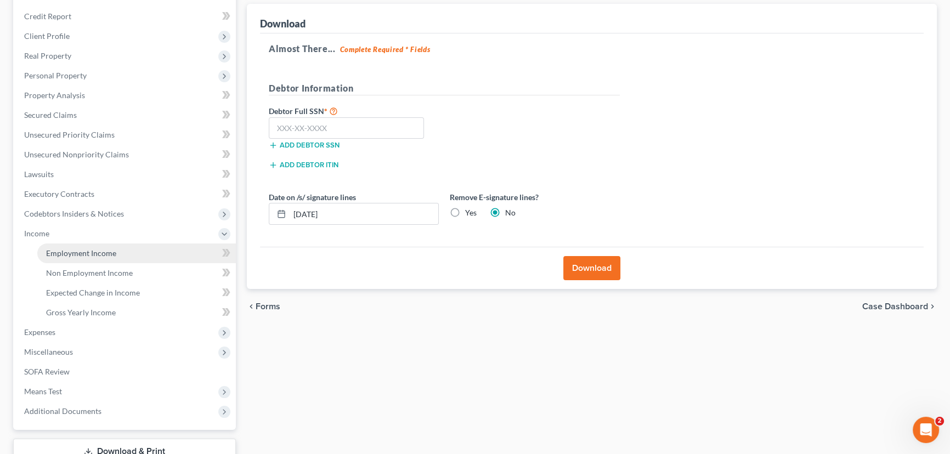
click at [50, 250] on span "Employment Income" at bounding box center [81, 253] width 70 height 9
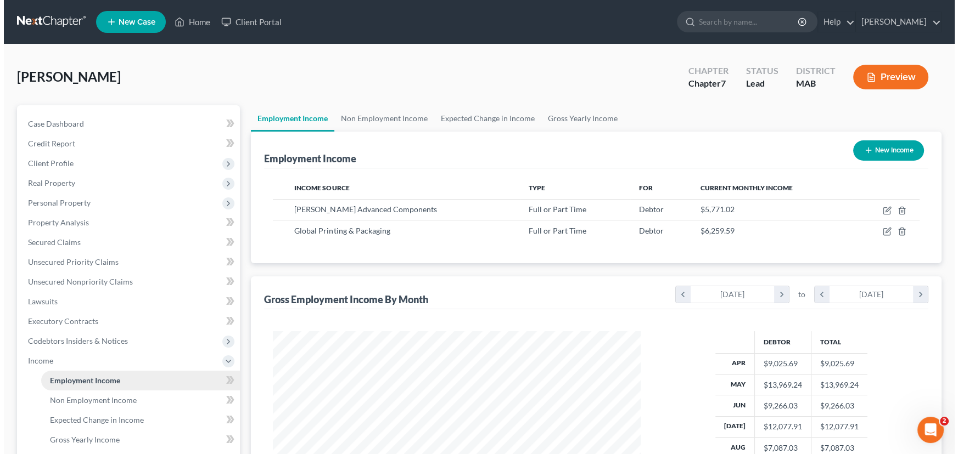
scroll to position [196, 390]
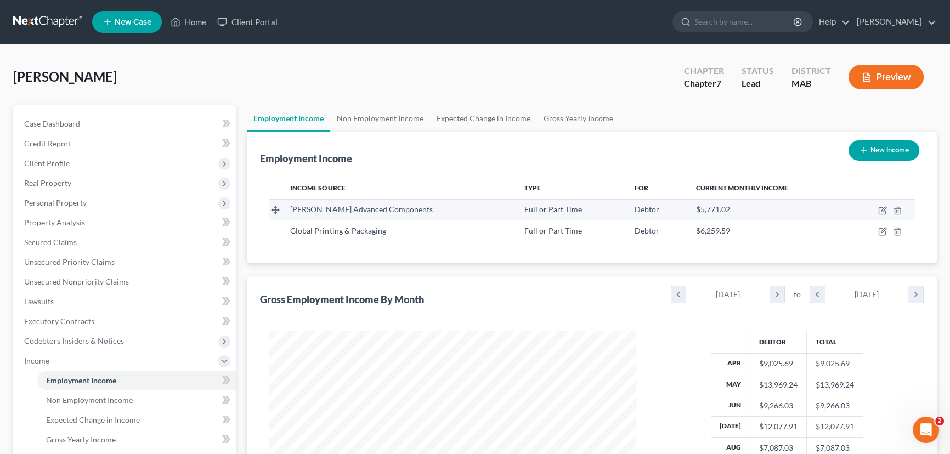
click at [309, 213] on div "[PERSON_NAME] Advanced Components" at bounding box center [398, 209] width 216 height 11
click at [351, 211] on span "[PERSON_NAME] Advanced Components" at bounding box center [361, 209] width 142 height 9
click at [883, 208] on icon "button" at bounding box center [883, 209] width 5 height 5
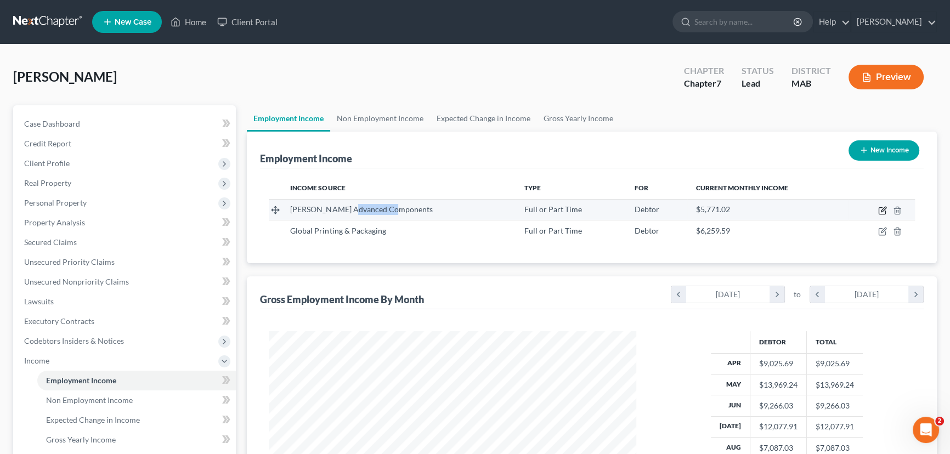
select select "0"
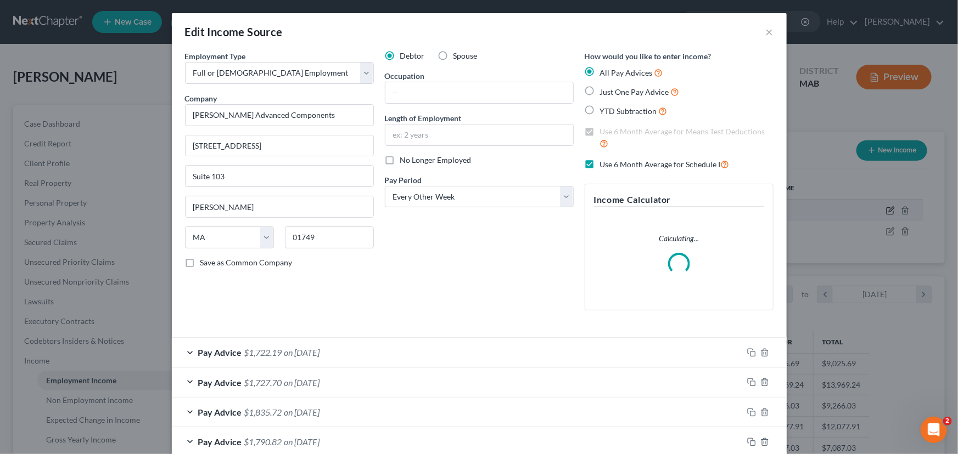
scroll to position [196, 393]
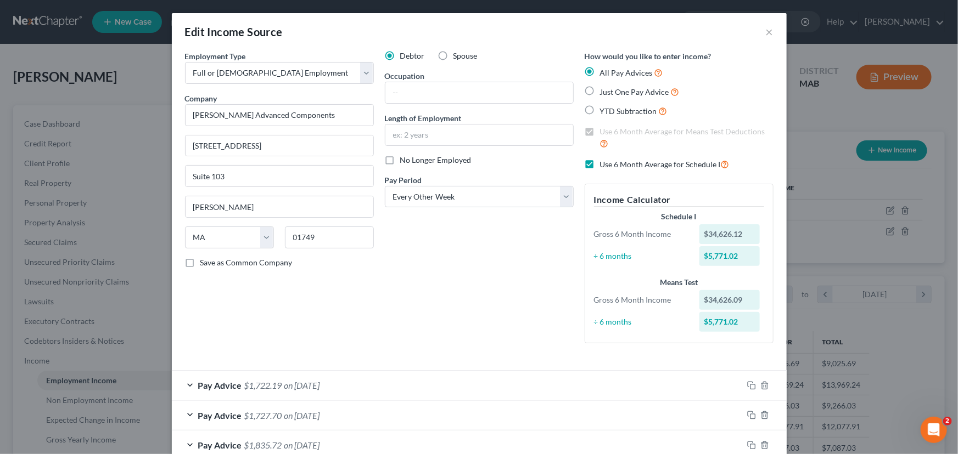
click at [187, 386] on div "Pay Advice $1,722.19 on [DATE]" at bounding box center [457, 385] width 571 height 29
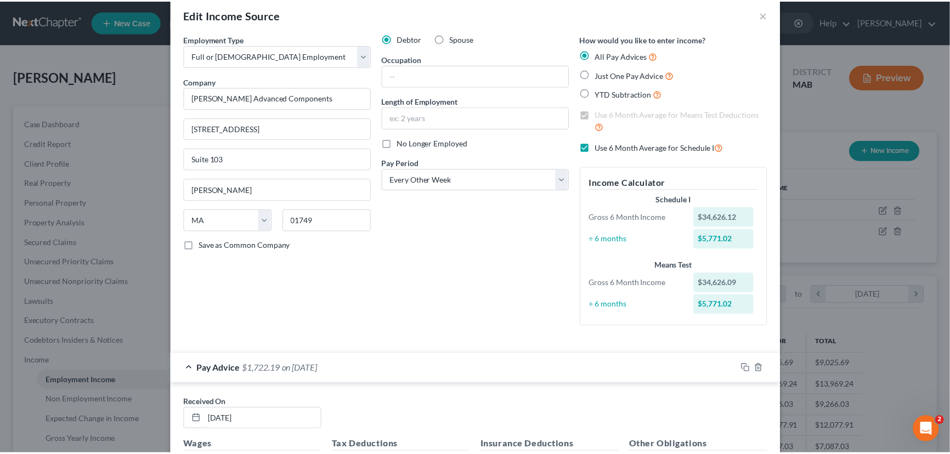
scroll to position [0, 0]
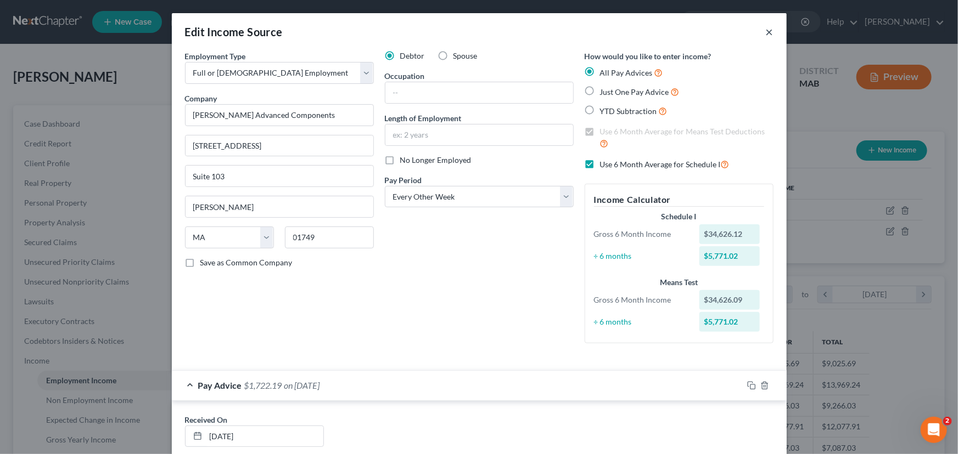
click at [766, 31] on button "×" at bounding box center [770, 31] width 8 height 13
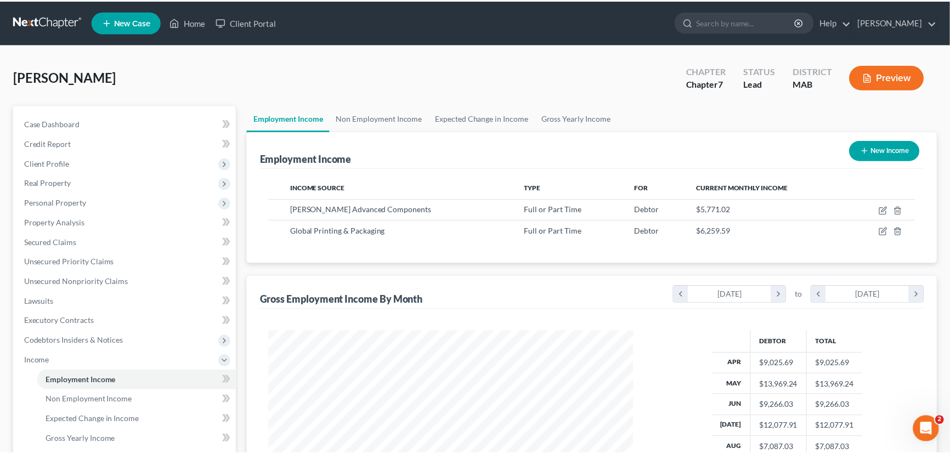
scroll to position [548556, 548363]
